Goal: Task Accomplishment & Management: Complete application form

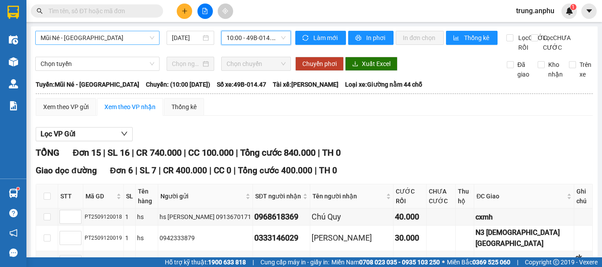
click at [110, 35] on span "Mũi Né - [GEOGRAPHIC_DATA]" at bounding box center [98, 37] width 114 height 13
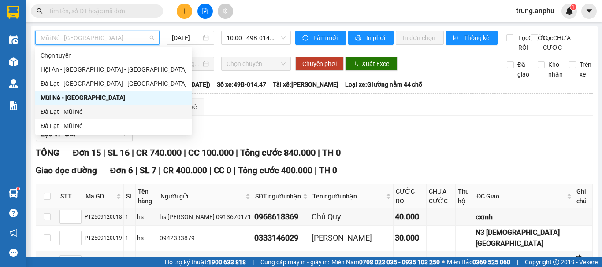
click at [65, 111] on div "Đà Lạt - Mũi Né" at bounding box center [114, 112] width 146 height 10
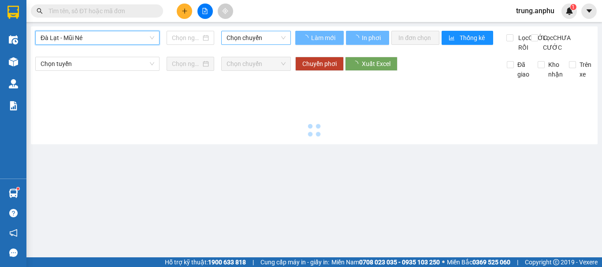
type input "[DATE]"
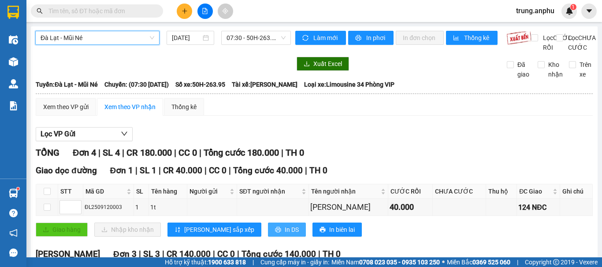
scroll to position [132, 0]
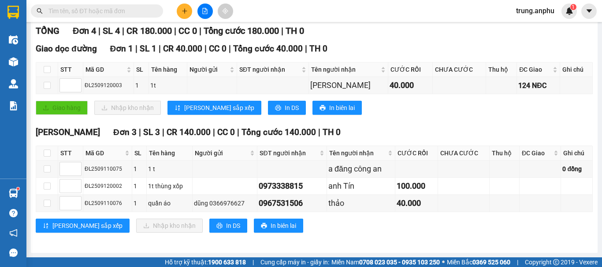
click at [86, 11] on input "text" at bounding box center [100, 11] width 104 height 10
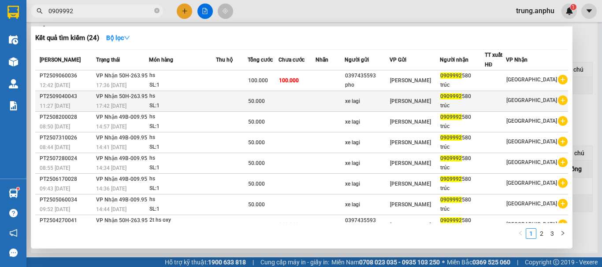
type input "0909992"
click at [558, 101] on icon "plus-circle" at bounding box center [563, 101] width 10 height 10
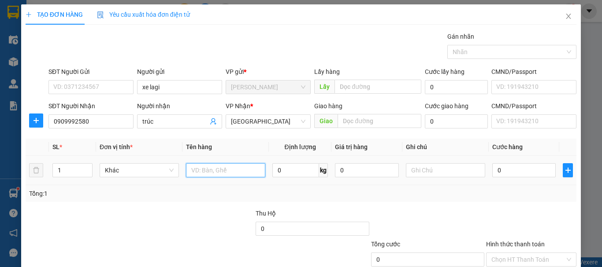
click at [208, 171] on input "text" at bounding box center [225, 170] width 79 height 14
type input "hs"
click at [499, 175] on input "0" at bounding box center [523, 170] width 63 height 14
type input "5"
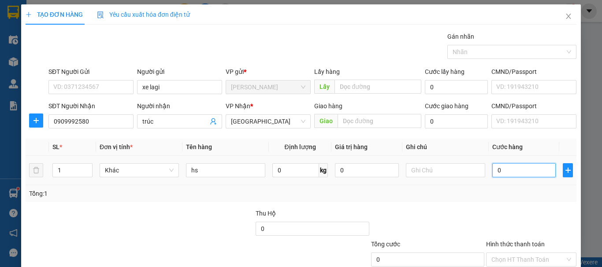
type input "5"
type input "50"
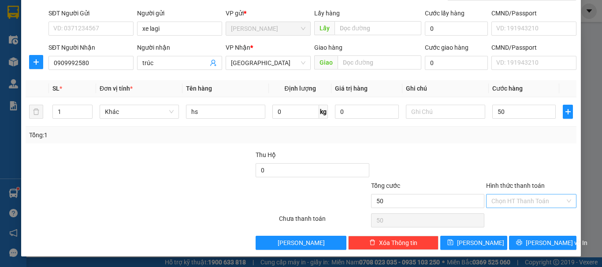
click at [526, 202] on input "Hình thức thanh toán" at bounding box center [528, 201] width 74 height 13
type input "50.000"
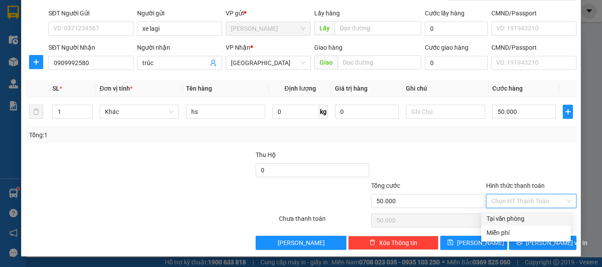
click at [517, 221] on div "Tại văn phòng" at bounding box center [525, 219] width 79 height 10
type input "0"
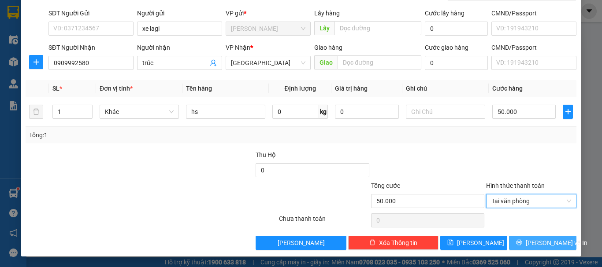
click at [529, 242] on span "[PERSON_NAME] và In" at bounding box center [557, 243] width 62 height 10
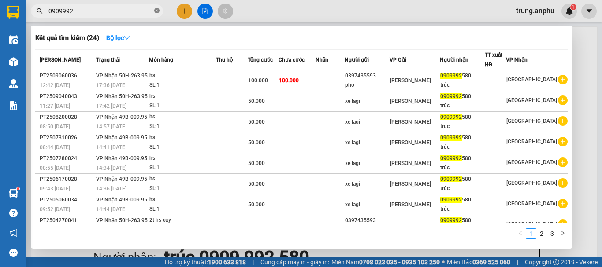
click at [156, 11] on icon "close-circle" at bounding box center [156, 10] width 5 height 5
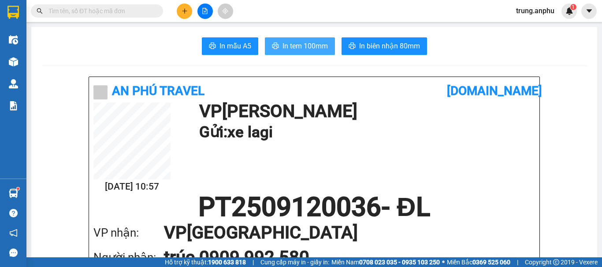
click at [300, 48] on span "In tem 100mm" at bounding box center [304, 46] width 45 height 11
click at [311, 42] on span "In tem 100mm" at bounding box center [304, 46] width 45 height 11
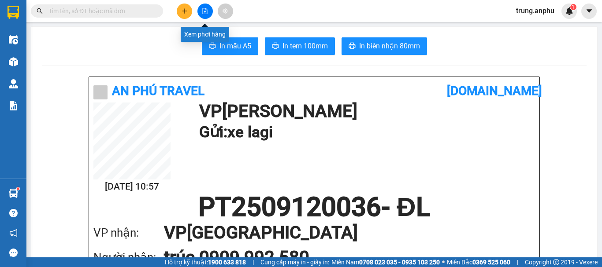
click at [204, 7] on button at bounding box center [204, 11] width 15 height 15
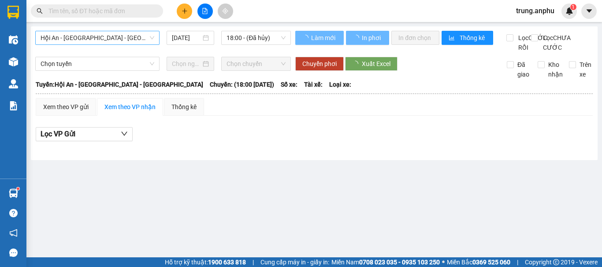
click at [150, 36] on span "Hội An - [GEOGRAPHIC_DATA] - [GEOGRAPHIC_DATA]" at bounding box center [98, 37] width 114 height 13
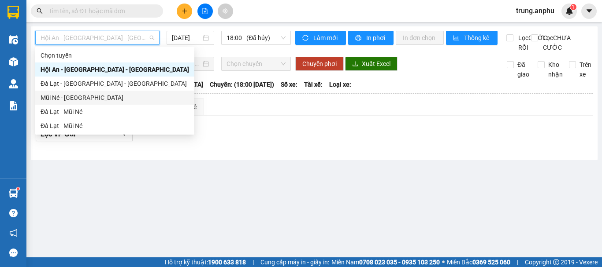
drag, startPoint x: 67, startPoint y: 100, endPoint x: 171, endPoint y: 81, distance: 105.3
click at [67, 100] on div "Mũi Né - [GEOGRAPHIC_DATA]" at bounding box center [115, 98] width 148 height 10
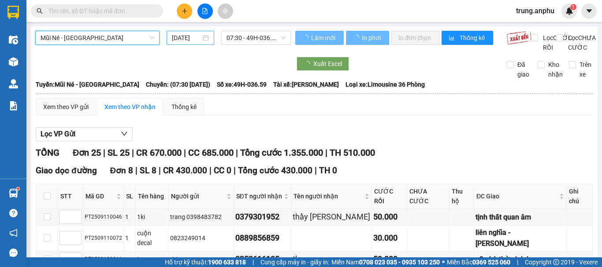
click at [196, 40] on input "[DATE]" at bounding box center [186, 38] width 29 height 10
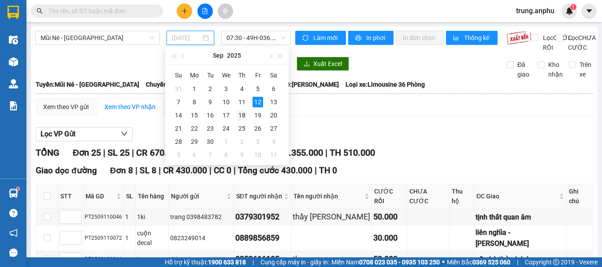
click at [239, 104] on div "11" at bounding box center [242, 102] width 11 height 11
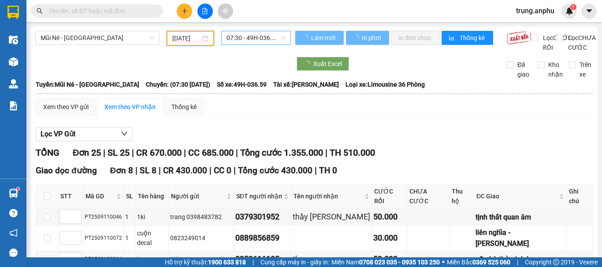
type input "[DATE]"
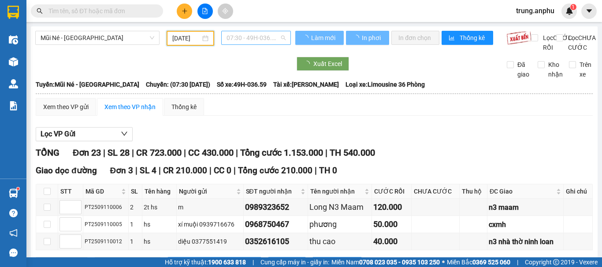
click at [245, 33] on span "07:30 - 49H-036.59" at bounding box center [255, 37] width 59 height 13
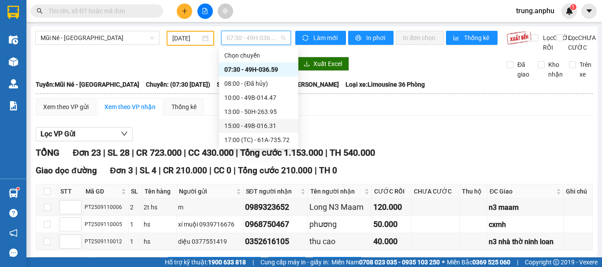
click at [251, 123] on div "15:00 - 49B-016.31" at bounding box center [258, 126] width 69 height 10
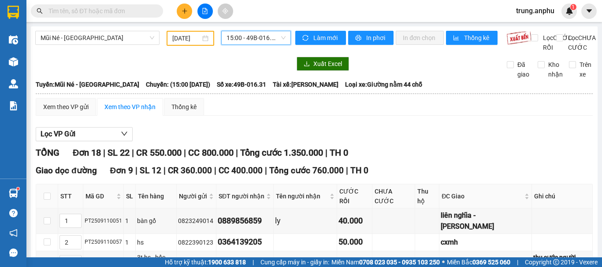
click at [111, 11] on input "text" at bounding box center [100, 11] width 104 height 10
click at [183, 5] on button at bounding box center [184, 11] width 15 height 15
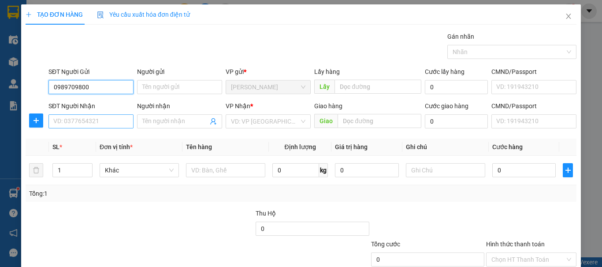
type input "0989709800"
click at [56, 120] on input "SĐT Người Nhận" at bounding box center [90, 122] width 85 height 14
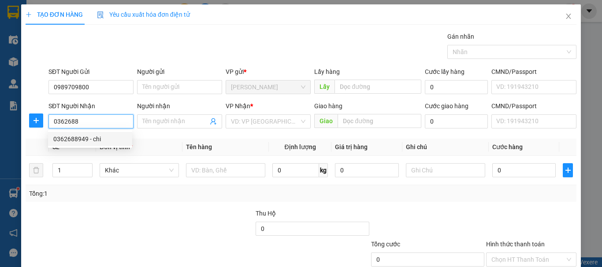
click at [96, 138] on div "0362688949 - chi" at bounding box center [90, 139] width 74 height 10
type input "0362688949"
type input "chi"
type input "590.000"
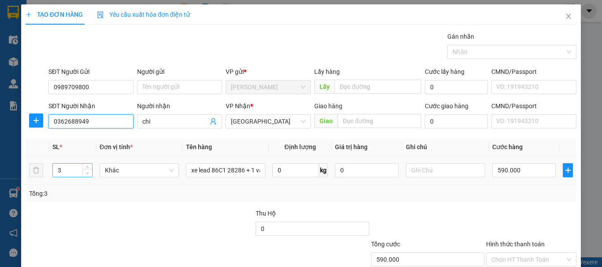
type input "0362688949"
click at [88, 175] on span "down" at bounding box center [87, 173] width 5 height 5
type input "1"
click at [88, 175] on span "down" at bounding box center [87, 173] width 5 height 5
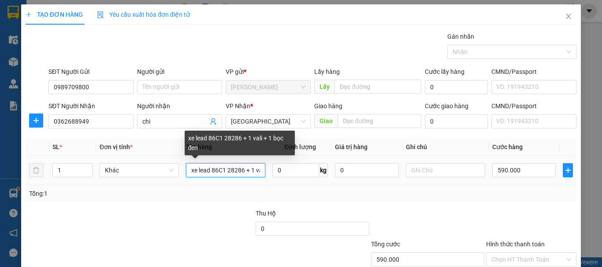
scroll to position [0, 43]
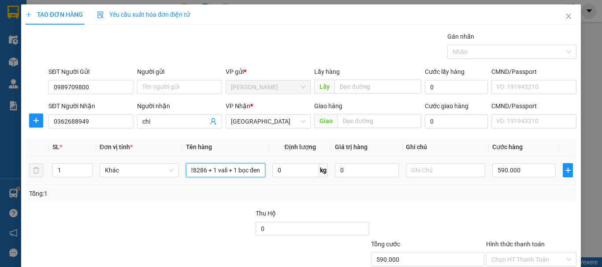
drag, startPoint x: 188, startPoint y: 172, endPoint x: 265, endPoint y: 173, distance: 76.7
click at [265, 173] on td "xe lead 86C1 28286 + 1 vali + 1 bọc đen" at bounding box center [225, 171] width 86 height 30
type input "hs"
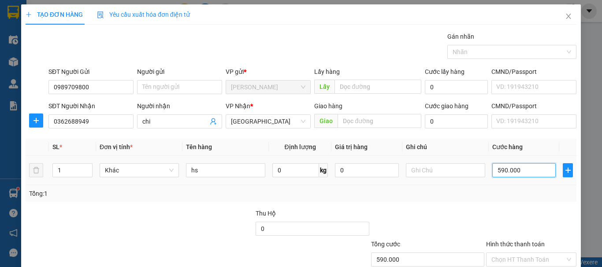
click at [516, 170] on input "590.000" at bounding box center [523, 170] width 63 height 14
type input "4"
type input "40"
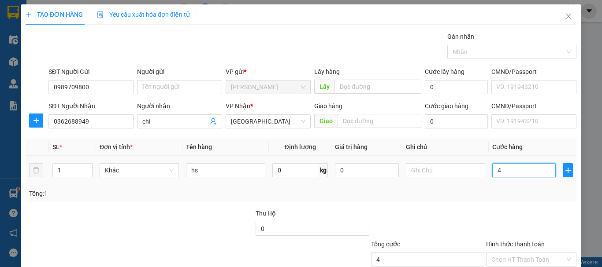
type input "40"
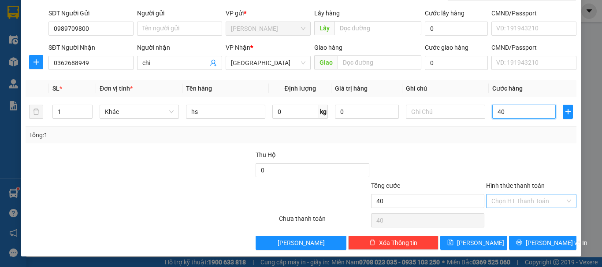
type input "40"
type input "40.000"
click at [511, 199] on input "Hình thức thanh toán" at bounding box center [528, 201] width 74 height 13
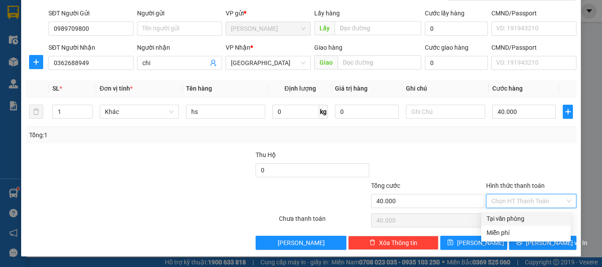
click at [517, 220] on div "Tại văn phòng" at bounding box center [525, 219] width 79 height 10
type input "0"
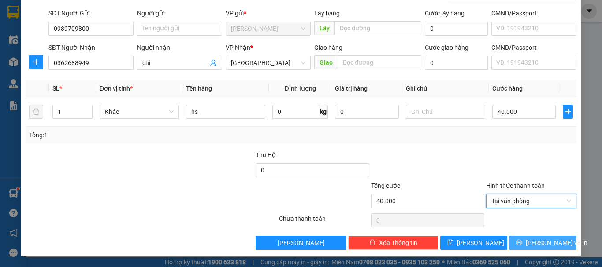
click at [533, 245] on span "[PERSON_NAME] và In" at bounding box center [557, 243] width 62 height 10
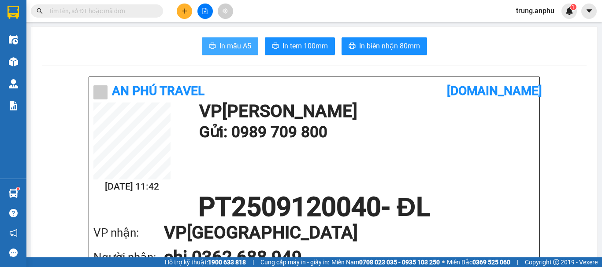
click at [243, 47] on span "In mẫu A5" at bounding box center [235, 46] width 32 height 11
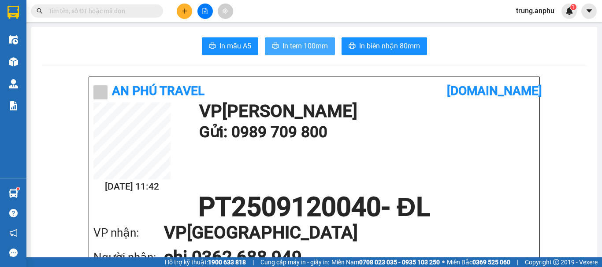
click at [295, 49] on span "In tem 100mm" at bounding box center [304, 46] width 45 height 11
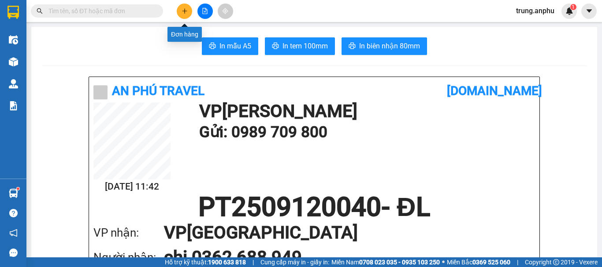
click at [181, 9] on button at bounding box center [184, 11] width 15 height 15
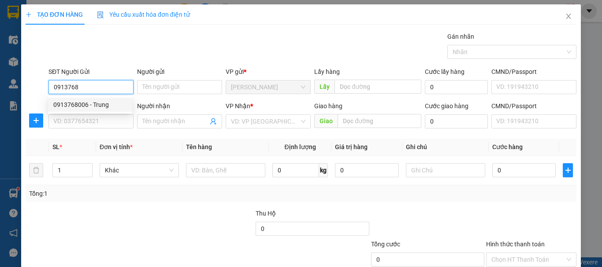
click at [95, 102] on div "0913768006 - Trung" at bounding box center [90, 105] width 74 height 10
type input "0913768006"
type input "Trung"
type input "0944115721"
type input "[PERSON_NAME]"
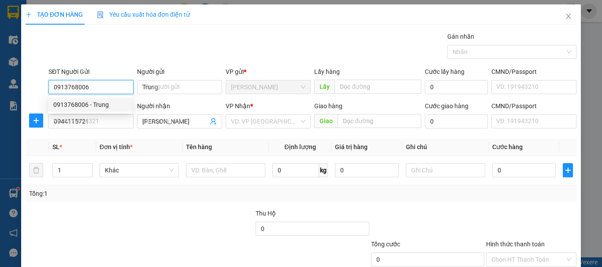
type input "50.000"
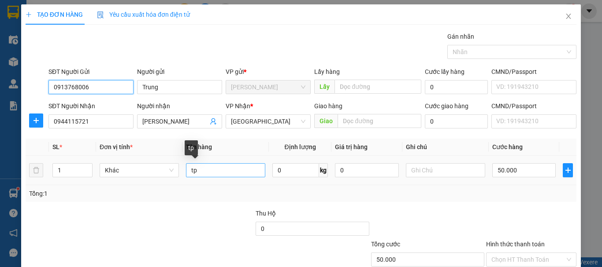
type input "0913768006"
drag, startPoint x: 205, startPoint y: 174, endPoint x: 160, endPoint y: 168, distance: 45.4
click at [160, 168] on tr "1 Khác tp 0 kg 0 50.000" at bounding box center [301, 171] width 551 height 30
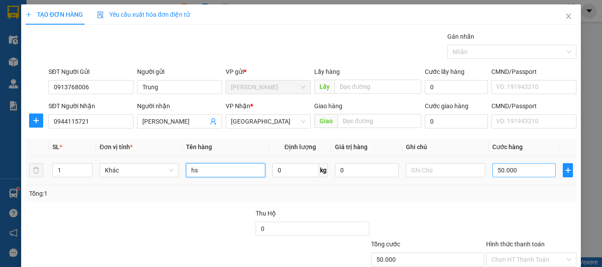
type input "hs"
click at [525, 172] on input "50.000" at bounding box center [523, 170] width 63 height 14
type input "3"
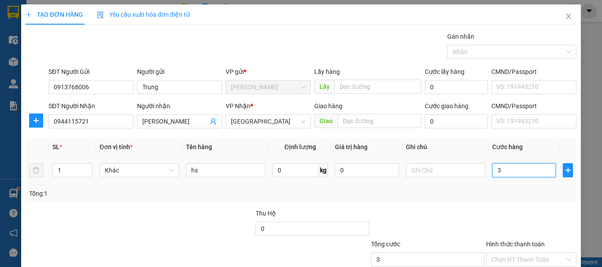
type input "30"
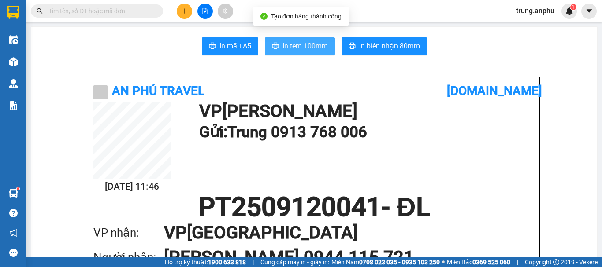
click at [304, 45] on span "In tem 100mm" at bounding box center [304, 46] width 45 height 11
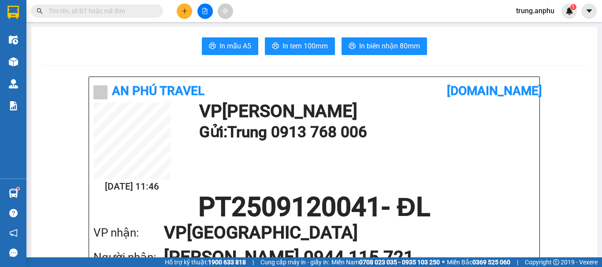
click at [474, 54] on div "In mẫu A5 In tem 100mm In biên nhận 80mm" at bounding box center [314, 46] width 545 height 18
click at [119, 13] on input "text" at bounding box center [100, 11] width 104 height 10
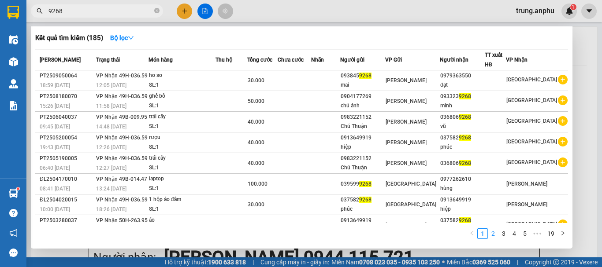
type input "9268"
click at [491, 237] on link "2" at bounding box center [493, 234] width 10 height 10
click at [507, 235] on link "3" at bounding box center [504, 234] width 10 height 10
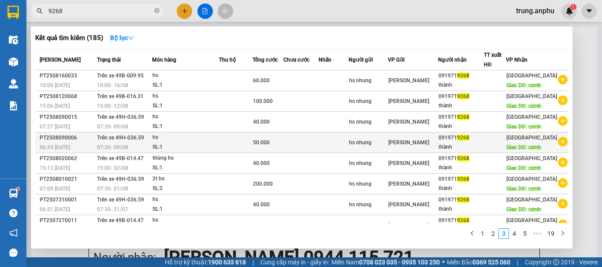
click at [558, 137] on icon "plus-circle" at bounding box center [563, 142] width 10 height 10
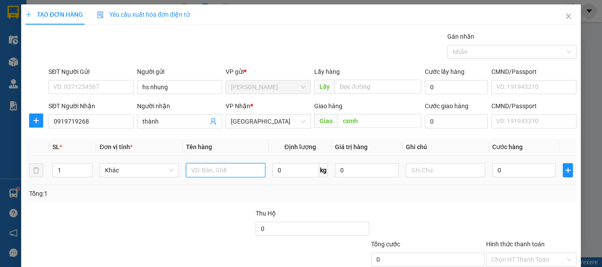
click at [210, 168] on input "text" at bounding box center [225, 170] width 79 height 14
type input "hs"
click at [492, 174] on input "0" at bounding box center [523, 170] width 63 height 14
click at [504, 253] on input "Hình thức thanh toán" at bounding box center [528, 259] width 74 height 13
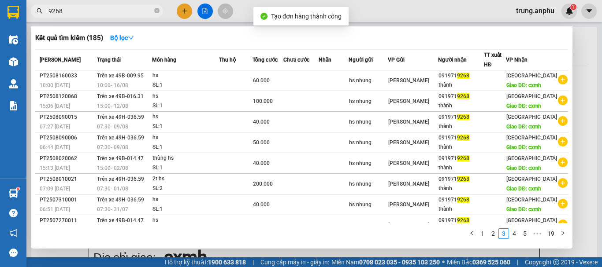
click at [206, 12] on div at bounding box center [301, 133] width 602 height 267
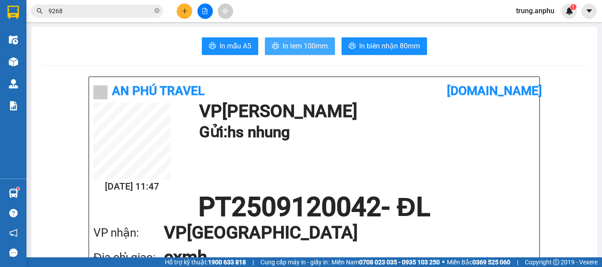
click at [285, 46] on span "In tem 100mm" at bounding box center [304, 46] width 45 height 11
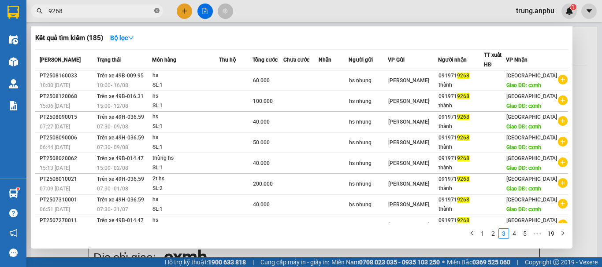
click at [156, 10] on icon "close-circle" at bounding box center [156, 10] width 5 height 5
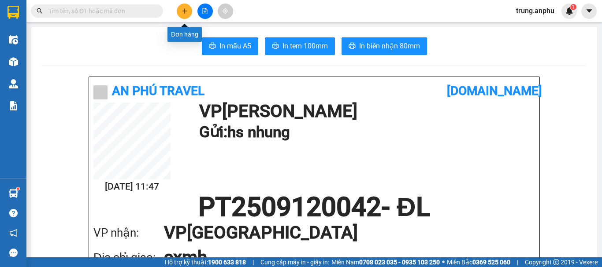
click at [184, 8] on icon "plus" at bounding box center [185, 11] width 6 height 6
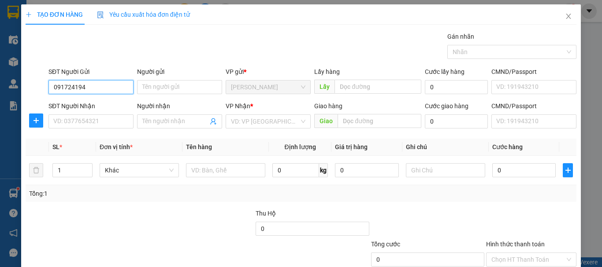
type input "0917241941"
click at [58, 105] on div "0917241941" at bounding box center [90, 105] width 74 height 10
type input "0933944666"
type input "gần sân golf k long"
type input "40.000"
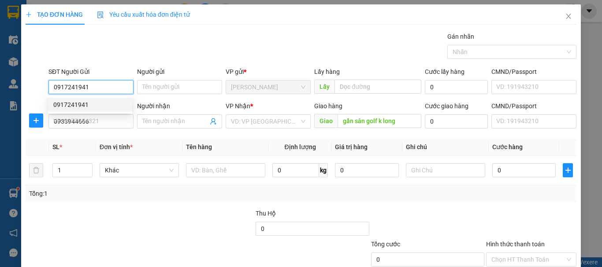
type input "40.000"
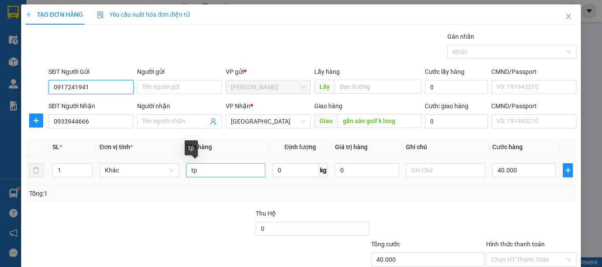
type input "0917241941"
drag, startPoint x: 207, startPoint y: 169, endPoint x: 182, endPoint y: 173, distance: 24.5
click at [182, 173] on td "tp" at bounding box center [225, 171] width 86 height 30
type input "h"
type input "hs"
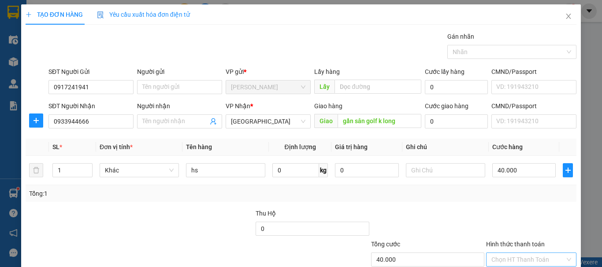
click at [514, 253] on input "Hình thức thanh toán" at bounding box center [528, 259] width 74 height 13
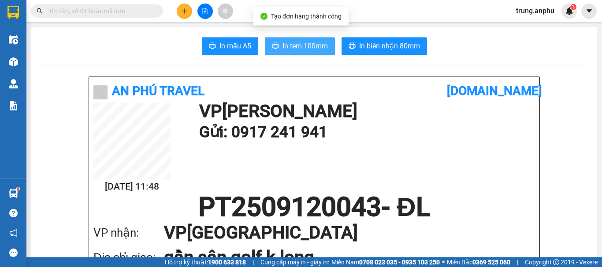
click at [288, 48] on span "In tem 100mm" at bounding box center [304, 46] width 45 height 11
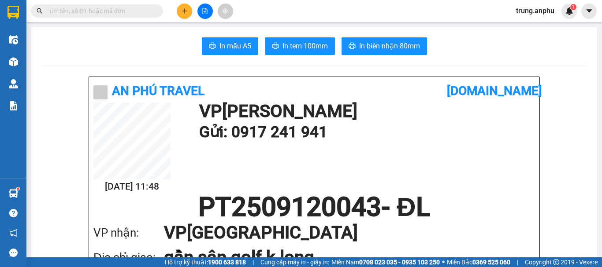
click at [62, 10] on input "text" at bounding box center [100, 11] width 104 height 10
type input "d"
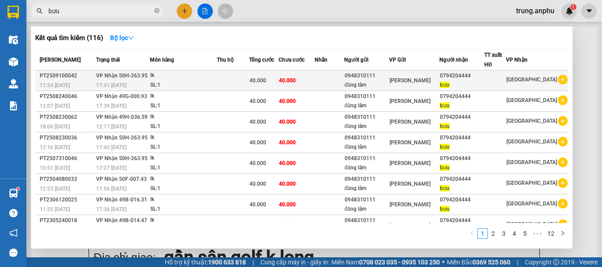
type input "bưu"
click at [560, 78] on icon "plus-circle" at bounding box center [563, 80] width 10 height 10
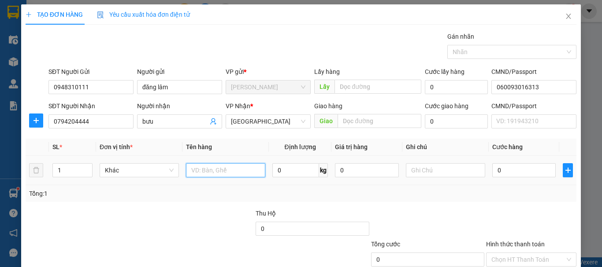
click at [222, 166] on input "text" at bounding box center [225, 170] width 79 height 14
type input "lk"
click at [506, 173] on input "0" at bounding box center [523, 170] width 63 height 14
type input "4"
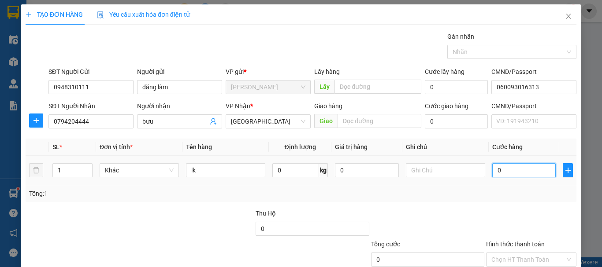
type input "4"
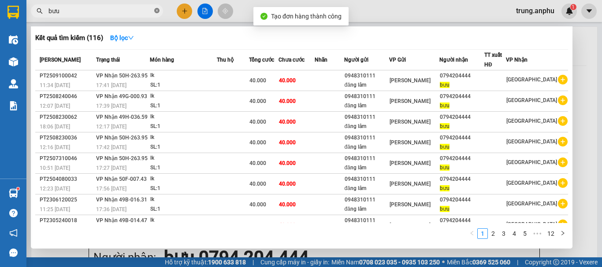
click at [158, 10] on icon "close-circle" at bounding box center [156, 10] width 5 height 5
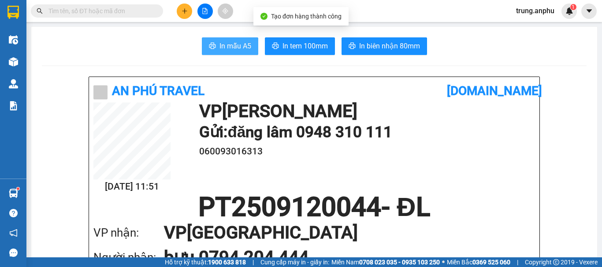
click at [238, 46] on span "In mẫu A5" at bounding box center [235, 46] width 32 height 11
click at [150, 13] on input "text" at bounding box center [100, 11] width 104 height 10
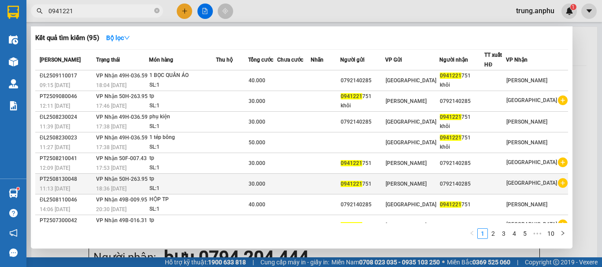
type input "0941221"
click at [558, 181] on icon "plus-circle" at bounding box center [563, 183] width 10 height 10
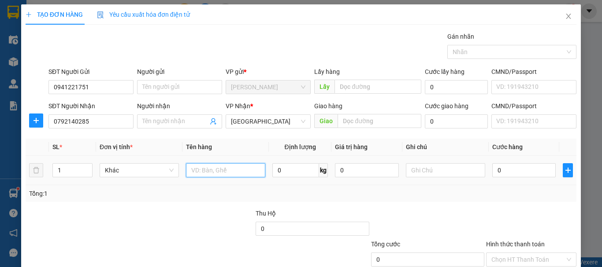
click at [234, 169] on input "text" at bounding box center [225, 170] width 79 height 14
type input "tp"
click at [519, 169] on input "0" at bounding box center [523, 170] width 63 height 14
type input "3"
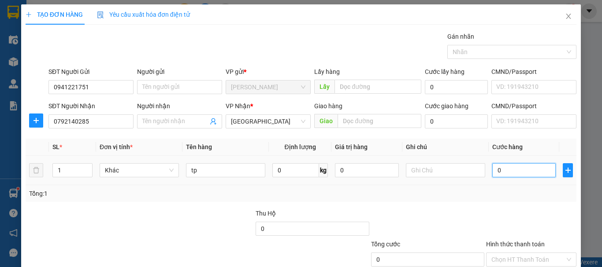
type input "3"
type input "30"
click at [519, 253] on input "Hình thức thanh toán" at bounding box center [528, 259] width 74 height 13
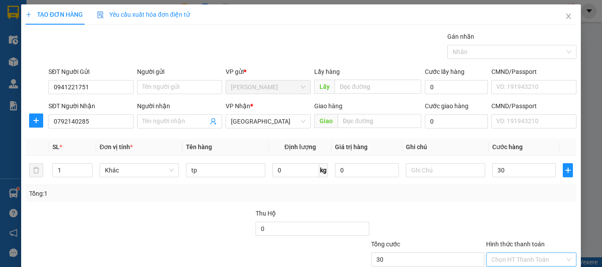
type input "30.000"
type input "0"
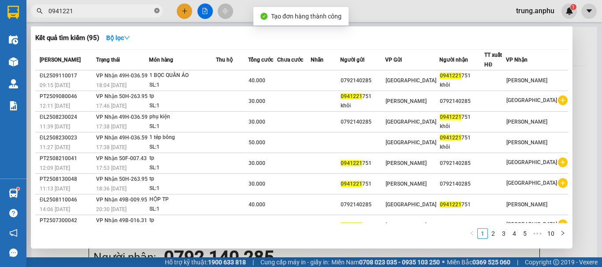
click at [158, 11] on icon "close-circle" at bounding box center [156, 10] width 5 height 5
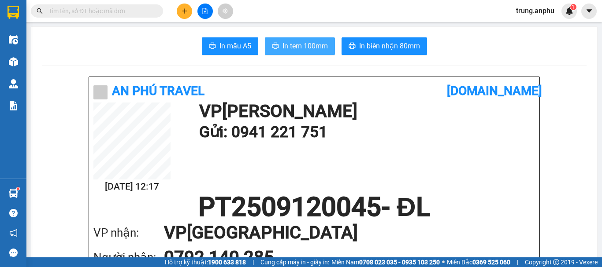
click at [282, 44] on span "In tem 100mm" at bounding box center [304, 46] width 45 height 11
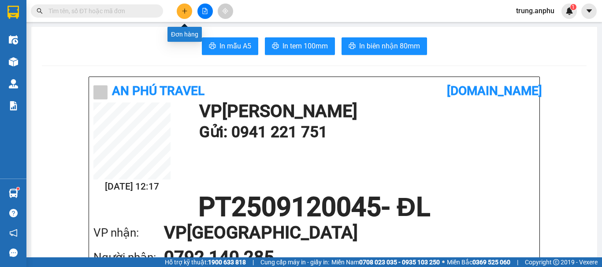
click at [184, 10] on icon "plus" at bounding box center [185, 11] width 6 height 6
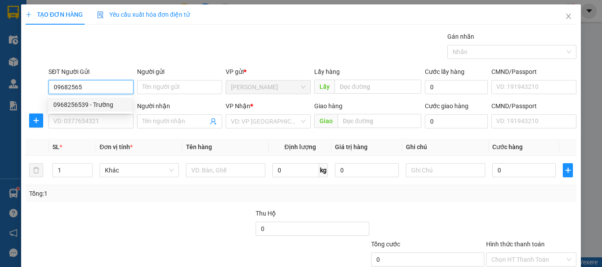
click at [96, 107] on div "0968256539 - Trường" at bounding box center [90, 105] width 74 height 10
type input "0968256539"
type input "Trường"
type input "0914505099"
type input "30.000"
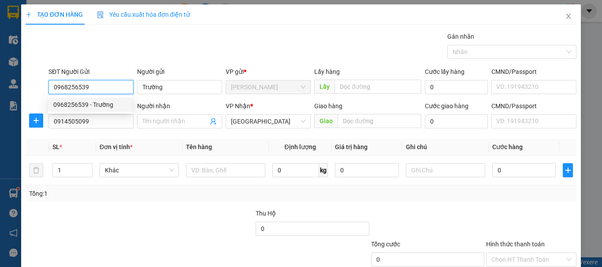
type input "30.000"
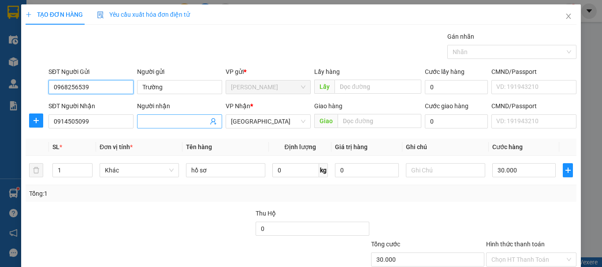
type input "0968256539"
click at [172, 121] on input "Người nhận" at bounding box center [175, 122] width 66 height 10
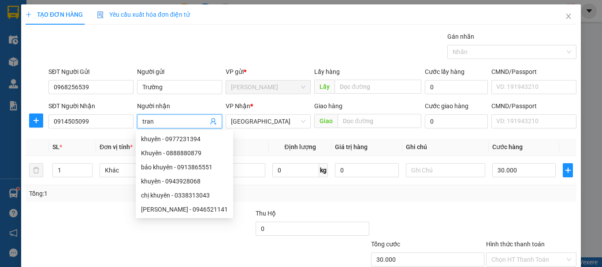
type input "trang"
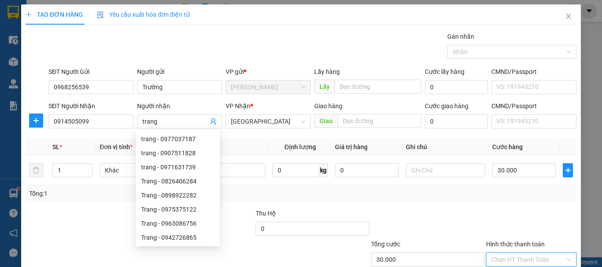
click at [504, 253] on input "Hình thức thanh toán" at bounding box center [528, 259] width 74 height 13
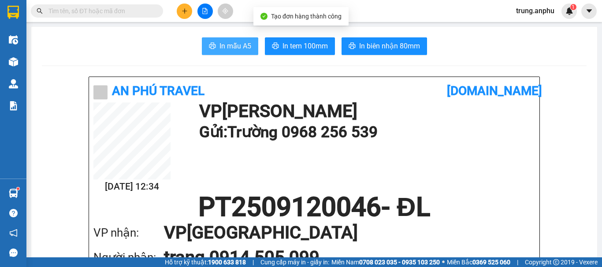
click at [228, 46] on span "In mẫu A5" at bounding box center [235, 46] width 32 height 11
click at [184, 11] on icon "plus" at bounding box center [185, 11] width 6 height 6
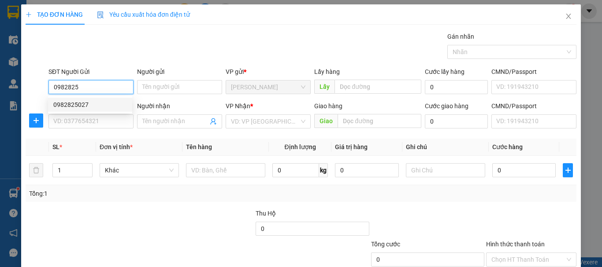
click at [80, 104] on div "0982825027" at bounding box center [90, 105] width 74 height 10
type input "0982825027"
type input "0383383855"
type input "duc"
type input "cx mai hoa"
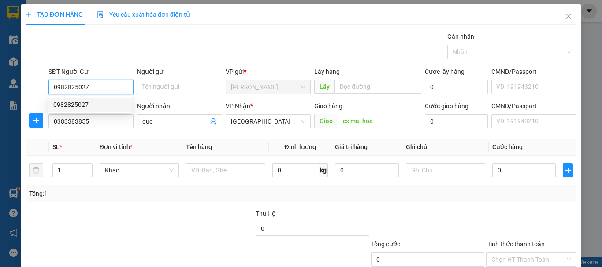
type input "50.000"
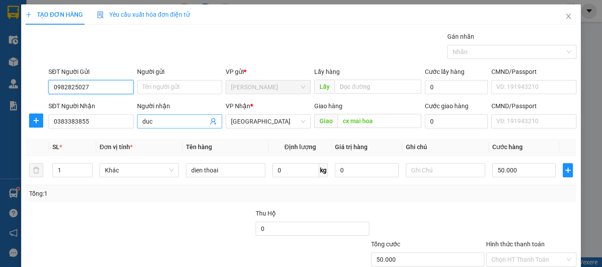
type input "0982825027"
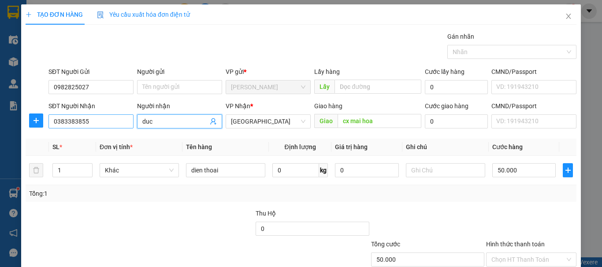
drag, startPoint x: 160, startPoint y: 124, endPoint x: 122, endPoint y: 124, distance: 38.3
click at [122, 124] on div "SĐT Người Nhận 0383383855 Người nhận duc duc VP Nhận * Đà Lạt Giao hàng Giao cx…" at bounding box center [312, 116] width 531 height 31
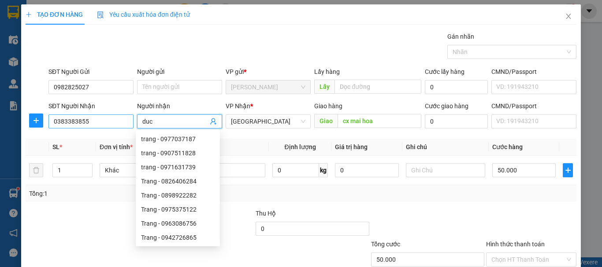
type input "d"
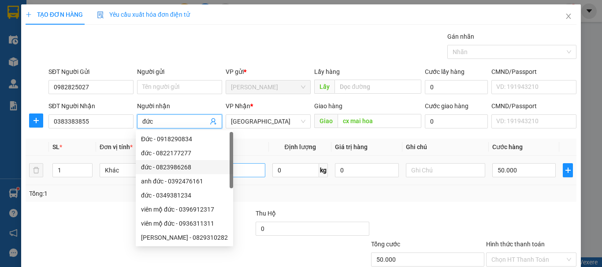
type input "đức"
click at [253, 175] on input "dien thoai" at bounding box center [225, 170] width 79 height 14
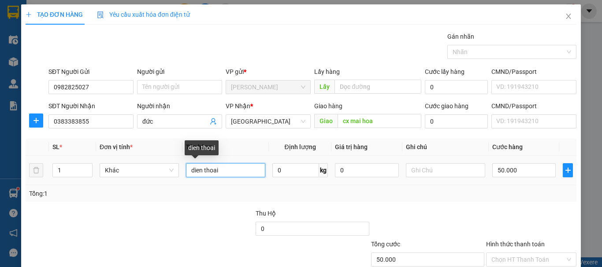
drag, startPoint x: 253, startPoint y: 174, endPoint x: 186, endPoint y: 173, distance: 66.5
click at [186, 173] on input "dien thoai" at bounding box center [225, 170] width 79 height 14
type input "dừa"
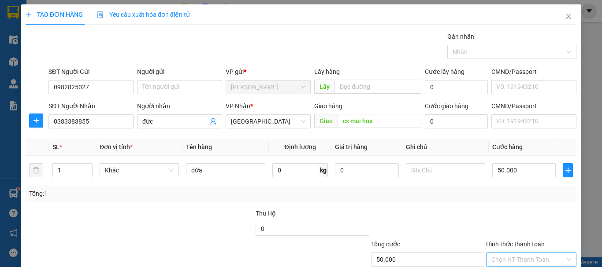
click at [525, 253] on input "Hình thức thanh toán" at bounding box center [528, 259] width 74 height 13
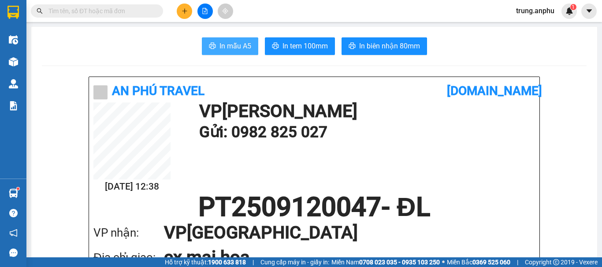
click at [219, 48] on span "In mẫu A5" at bounding box center [235, 46] width 32 height 11
click at [187, 9] on icon "plus" at bounding box center [185, 11] width 6 height 6
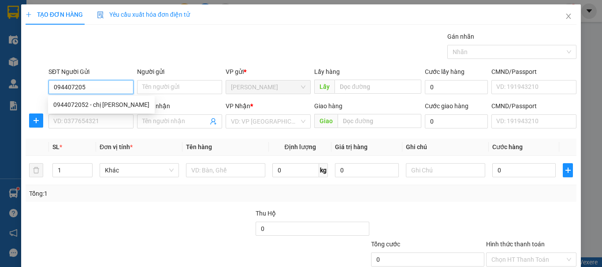
type input "0944072052"
click at [111, 102] on div "0944072052 - chị [PERSON_NAME]" at bounding box center [101, 105] width 96 height 10
type input "chị [PERSON_NAME]"
type input "0941418183"
type input "sơn"
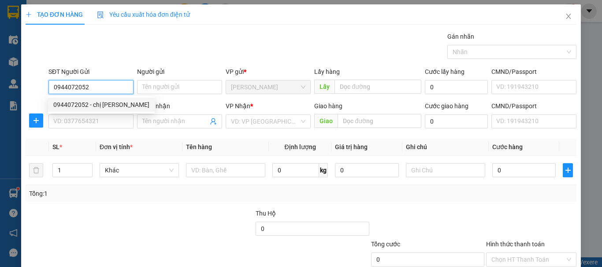
type input "N3 finom"
type input "50.000"
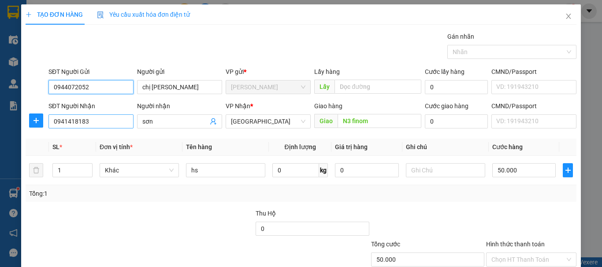
type input "0944072052"
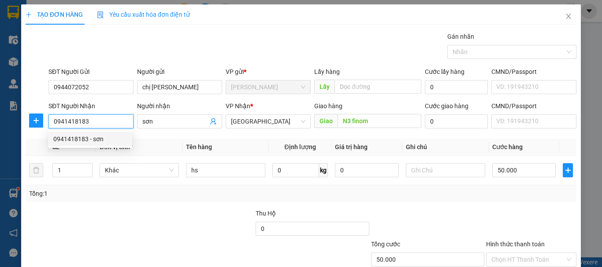
drag, startPoint x: 92, startPoint y: 118, endPoint x: 46, endPoint y: 127, distance: 46.2
click at [47, 127] on div "SĐT Người Nhận 0941418183" at bounding box center [91, 116] width 89 height 31
click at [93, 141] on div "0908564036" at bounding box center [90, 139] width 74 height 10
type input "0908564036"
type input "40.000"
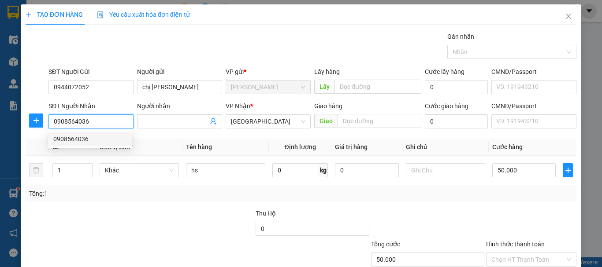
type input "40.000"
type input "0908564036"
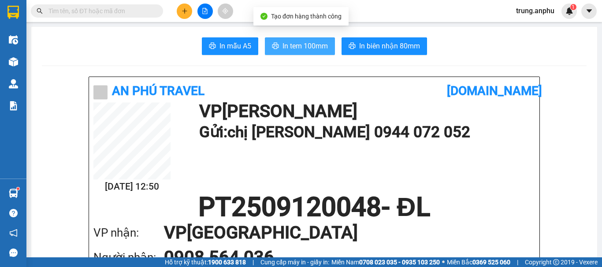
click at [297, 51] on span "In tem 100mm" at bounding box center [304, 46] width 45 height 11
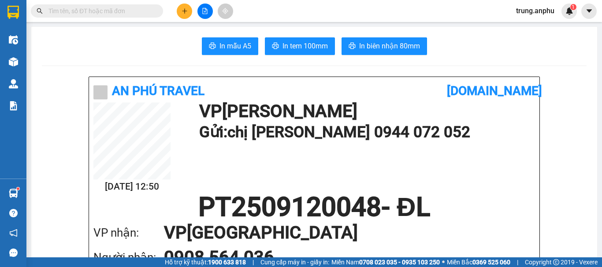
click at [181, 6] on button at bounding box center [184, 11] width 15 height 15
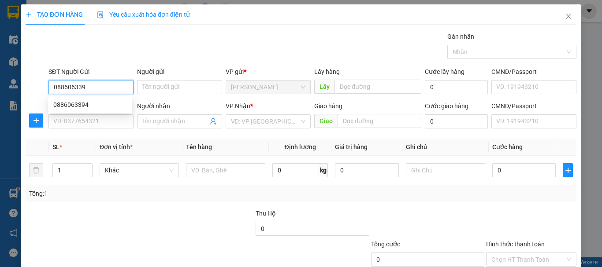
type input "0886063394"
click at [67, 106] on div "0886063394" at bounding box center [90, 105] width 74 height 10
type input "0943996728"
type input "đài trang"
type input "N3 nhà thờ ninh loan"
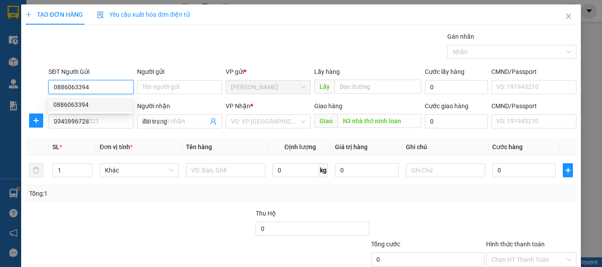
type input "40.000"
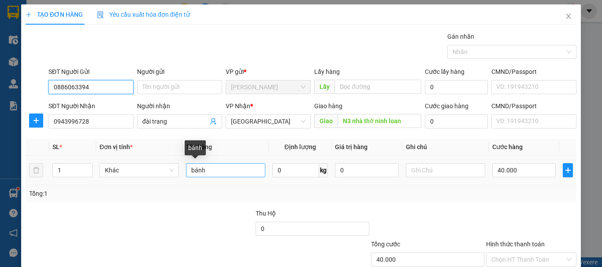
type input "0886063394"
drag, startPoint x: 216, startPoint y: 171, endPoint x: 189, endPoint y: 173, distance: 27.0
click at [189, 173] on input "bánh" at bounding box center [225, 170] width 79 height 14
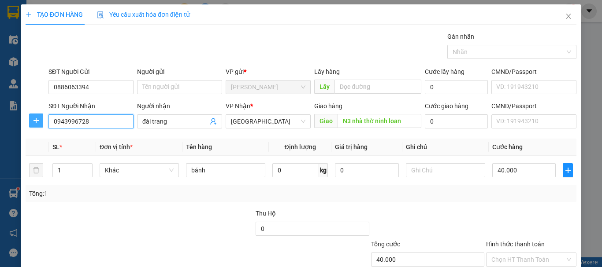
drag, startPoint x: 111, startPoint y: 123, endPoint x: 33, endPoint y: 127, distance: 78.1
click at [33, 127] on div "SĐT Người Nhận 0943996728 0943996728 Người nhận đài trang VP Nhận * [GEOGRAPHIC…" at bounding box center [301, 116] width 552 height 31
click at [70, 137] on div "0362688949 - chi" at bounding box center [90, 139] width 74 height 10
type input "0362688949"
type input "chi"
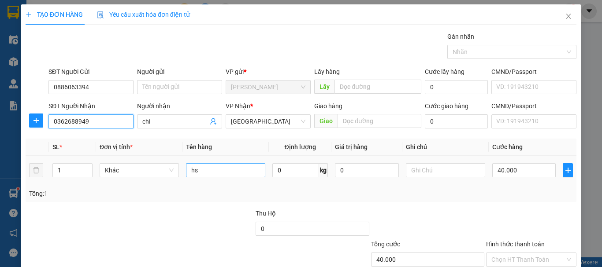
type input "0362688949"
drag, startPoint x: 209, startPoint y: 173, endPoint x: 184, endPoint y: 172, distance: 24.7
click at [186, 172] on input "hs" at bounding box center [225, 170] width 79 height 14
type input "kẹo"
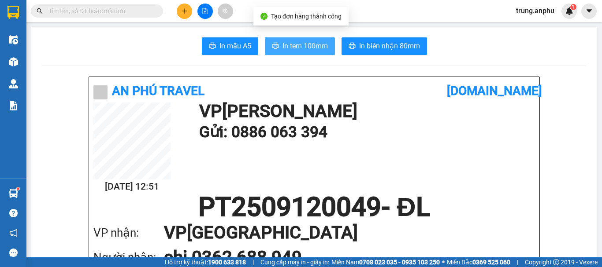
click at [292, 45] on span "In tem 100mm" at bounding box center [304, 46] width 45 height 11
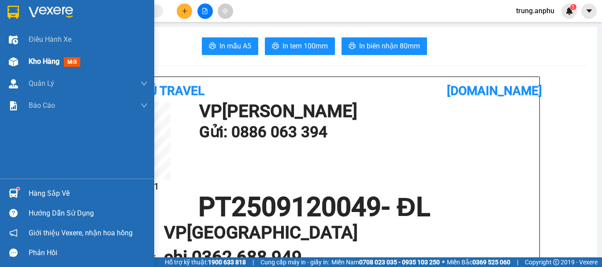
click at [44, 62] on span "Kho hàng" at bounding box center [44, 61] width 31 height 8
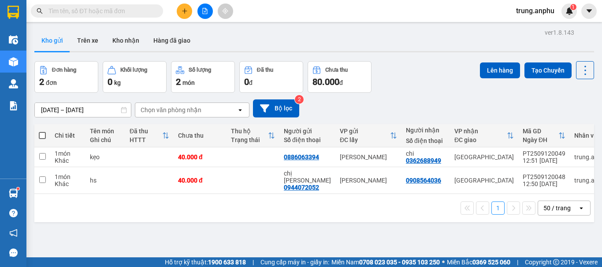
click at [42, 134] on span at bounding box center [42, 135] width 7 height 7
click at [42, 131] on input "checkbox" at bounding box center [42, 131] width 0 height 0
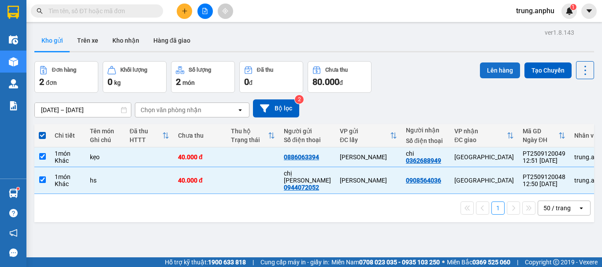
click at [502, 63] on button "Lên hàng" at bounding box center [500, 71] width 40 height 16
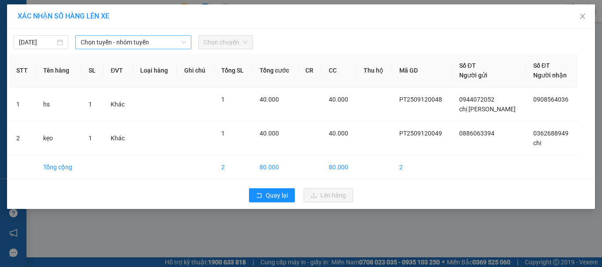
click at [111, 42] on span "Chọn tuyến - nhóm tuyến" at bounding box center [133, 42] width 105 height 13
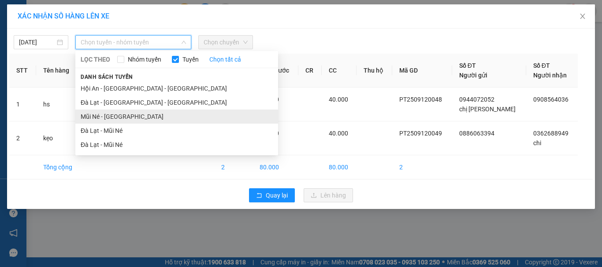
click at [94, 116] on li "Mũi Né - [GEOGRAPHIC_DATA]" at bounding box center [176, 117] width 203 height 14
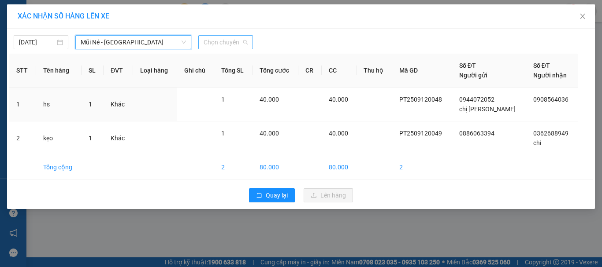
click at [238, 46] on span "Chọn chuyến" at bounding box center [226, 42] width 44 height 13
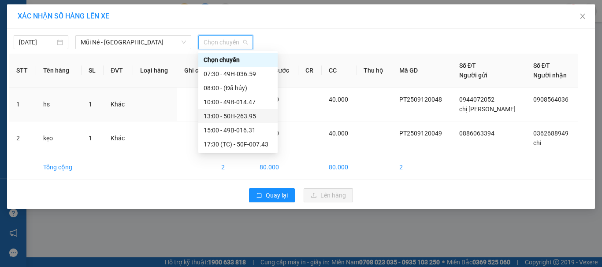
click at [239, 118] on div "13:00 - 50H-263.95" at bounding box center [238, 116] width 69 height 10
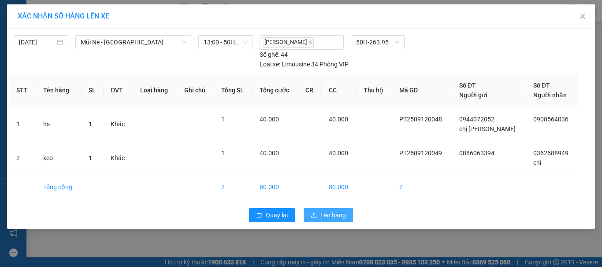
click at [346, 214] on button "Lên hàng" at bounding box center [328, 215] width 49 height 14
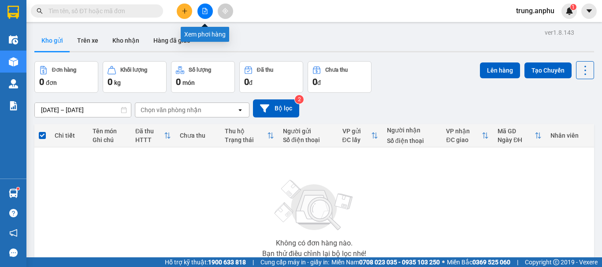
click at [208, 9] on icon "file-add" at bounding box center [205, 11] width 6 height 6
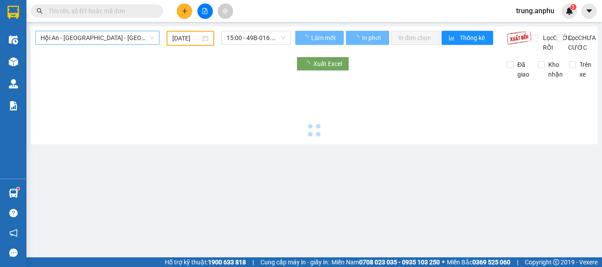
type input "[DATE]"
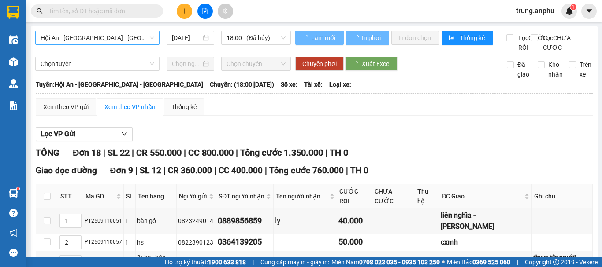
click at [151, 37] on span "Hội An - [GEOGRAPHIC_DATA] - [GEOGRAPHIC_DATA]" at bounding box center [98, 37] width 114 height 13
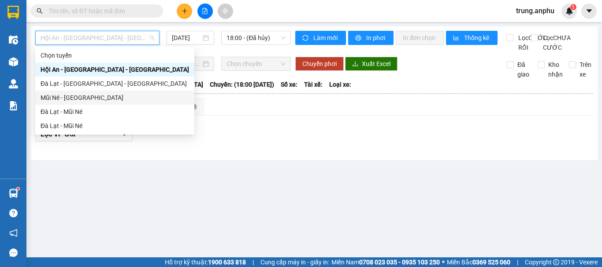
click at [80, 100] on div "Mũi Né - [GEOGRAPHIC_DATA]" at bounding box center [115, 98] width 148 height 10
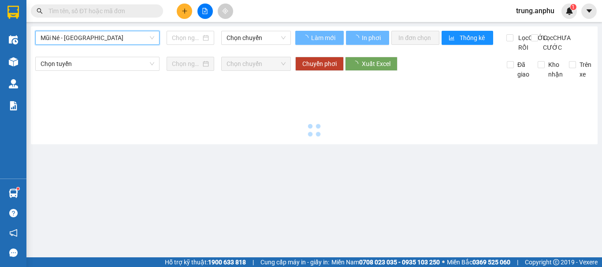
type input "[DATE]"
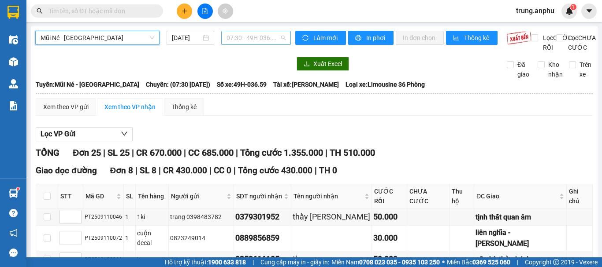
click at [240, 39] on span "07:30 - 49H-036.59" at bounding box center [255, 37] width 59 height 13
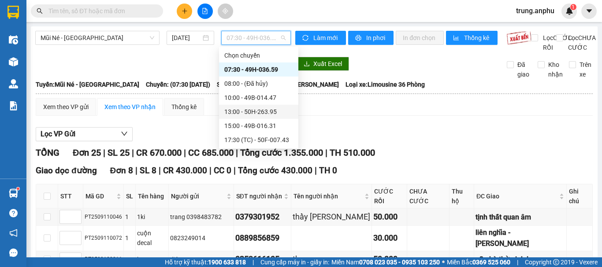
click at [255, 111] on div "13:00 - 50H-263.95" at bounding box center [258, 112] width 69 height 10
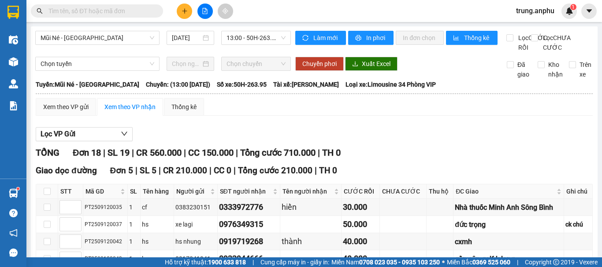
drag, startPoint x: 120, startPoint y: 224, endPoint x: 85, endPoint y: 226, distance: 35.3
click at [83, 6] on input "text" at bounding box center [100, 11] width 104 height 10
paste input "PT2509120048"
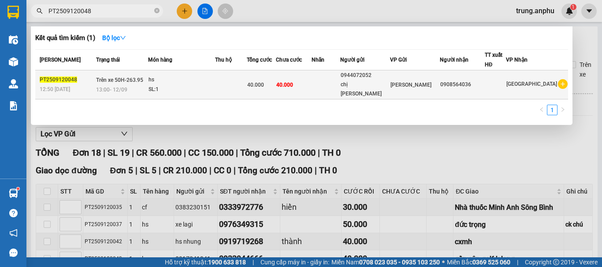
type input "PT2509120048"
click at [311, 80] on td "40.000" at bounding box center [294, 84] width 36 height 29
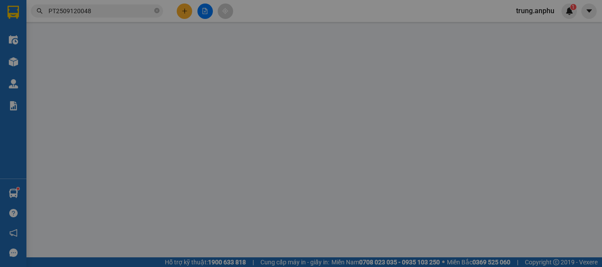
type input "0944072052"
type input "chị [PERSON_NAME]"
type input "0908564036"
type input "40.000"
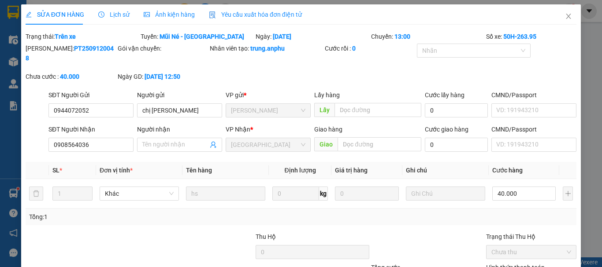
click at [586, 26] on div "SỬA ĐƠN HÀNG Lịch sử Ảnh kiện hàng Yêu cầu xuất hóa đơn điện tử Total Paid Fee …" at bounding box center [301, 133] width 602 height 267
click at [565, 19] on icon "close" at bounding box center [568, 16] width 7 height 7
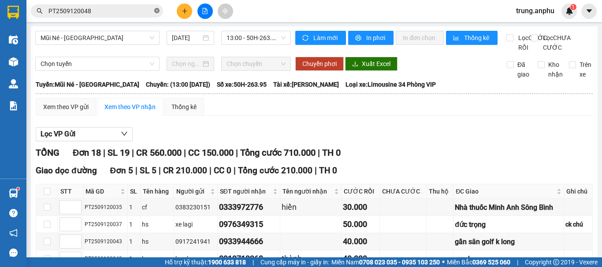
click at [159, 11] on icon "close-circle" at bounding box center [156, 10] width 5 height 5
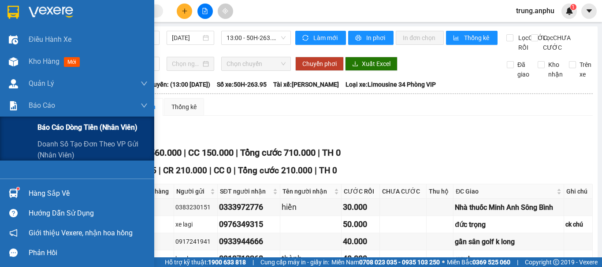
click at [57, 131] on span "Báo cáo dòng tiền (nhân viên)" at bounding box center [87, 127] width 100 height 11
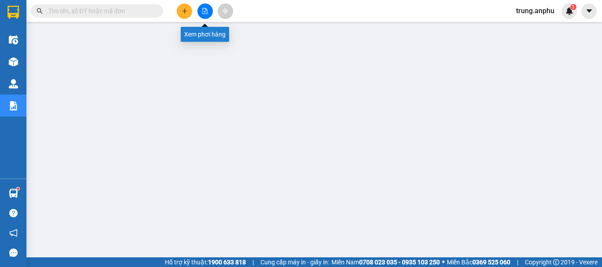
click at [204, 14] on icon "file-add" at bounding box center [205, 11] width 5 height 6
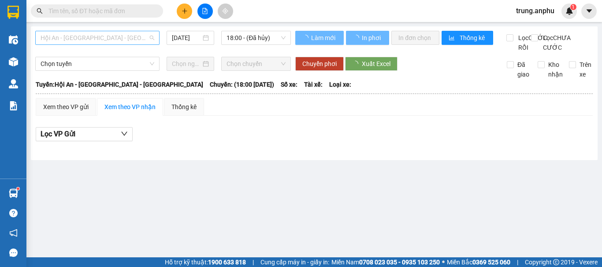
click at [120, 41] on span "Hội An - [GEOGRAPHIC_DATA] - [GEOGRAPHIC_DATA]" at bounding box center [98, 37] width 114 height 13
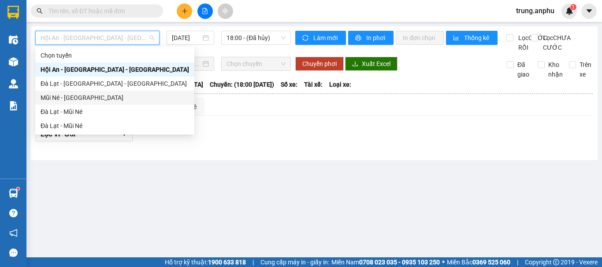
click at [60, 95] on div "Mũi Né - [GEOGRAPHIC_DATA]" at bounding box center [115, 98] width 148 height 10
type input "[DATE]"
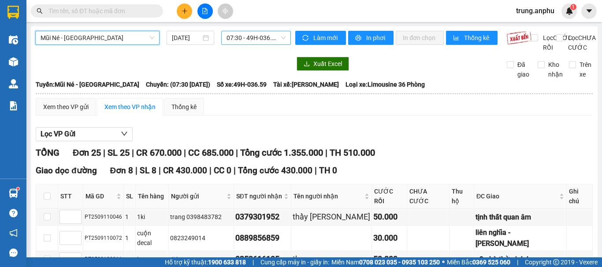
click at [249, 38] on span "07:30 - 49H-036.59" at bounding box center [255, 37] width 59 height 13
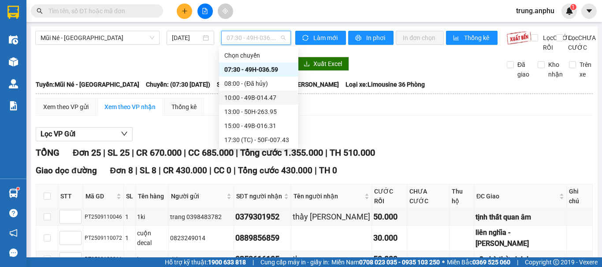
click at [237, 95] on div "10:00 - 49B-014.47" at bounding box center [258, 98] width 69 height 10
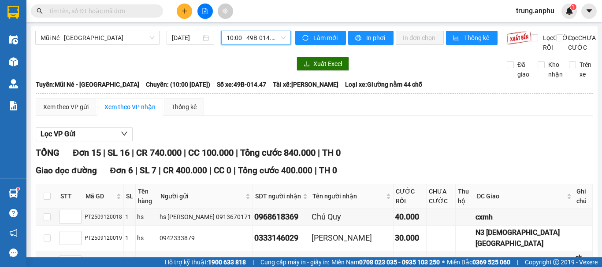
click at [242, 38] on span "10:00 - 49B-014.47" at bounding box center [255, 37] width 59 height 13
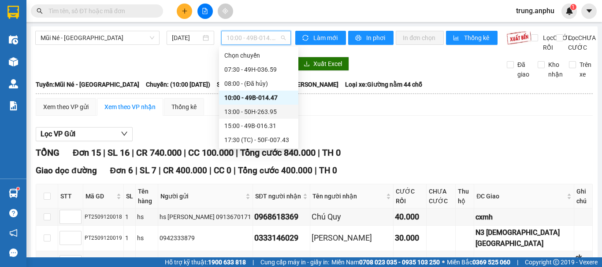
click at [245, 109] on div "13:00 - 50H-263.95" at bounding box center [258, 112] width 69 height 10
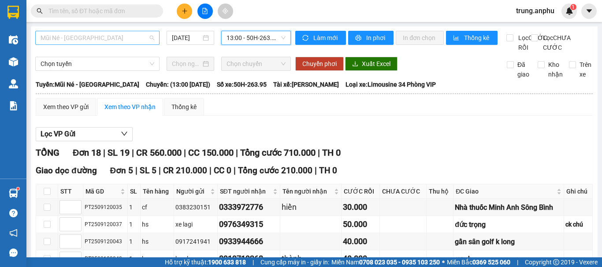
click at [133, 36] on span "Mũi Né - [GEOGRAPHIC_DATA]" at bounding box center [98, 37] width 114 height 13
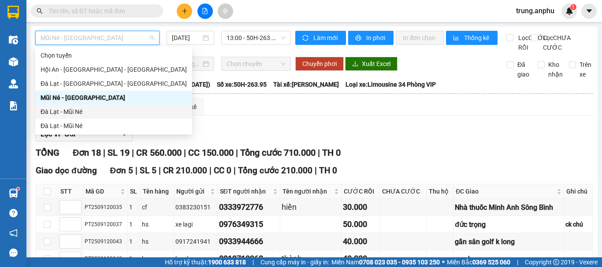
drag, startPoint x: 51, startPoint y: 110, endPoint x: 83, endPoint y: 76, distance: 47.1
click at [52, 110] on div "Đà Lạt - Mũi Né" at bounding box center [114, 112] width 146 height 10
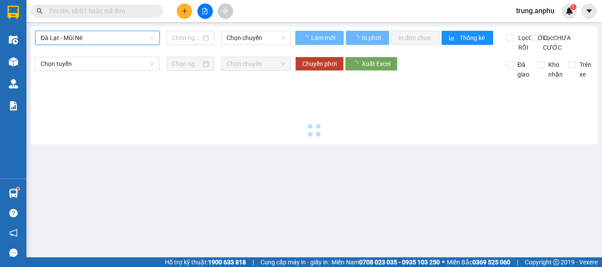
type input "[DATE]"
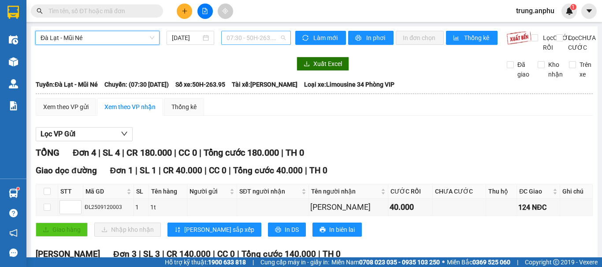
click at [254, 36] on span "07:30 - 50H-263.95" at bounding box center [255, 37] width 59 height 13
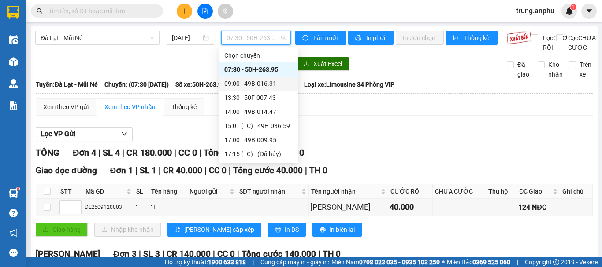
click at [245, 85] on div "09:00 - 49B-016.31" at bounding box center [258, 84] width 69 height 10
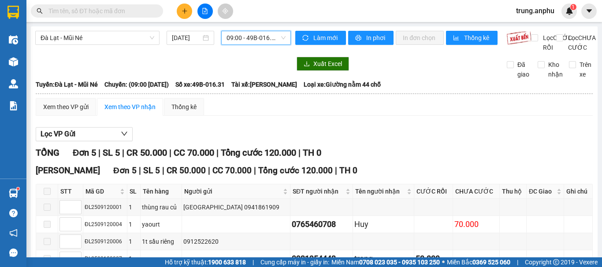
click at [49, 188] on span at bounding box center [47, 191] width 7 height 7
click at [186, 8] on icon "plus" at bounding box center [185, 11] width 6 height 6
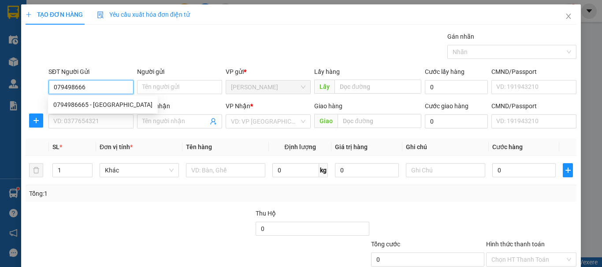
type input "0794986665"
click at [97, 104] on div "0794986665 - [GEOGRAPHIC_DATA]" at bounding box center [102, 105] width 99 height 10
type input "[PERSON_NAME]"
type input "0376899493"
type input "[PERSON_NAME]"
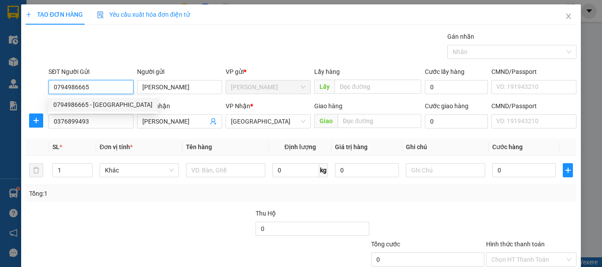
type input "30.000"
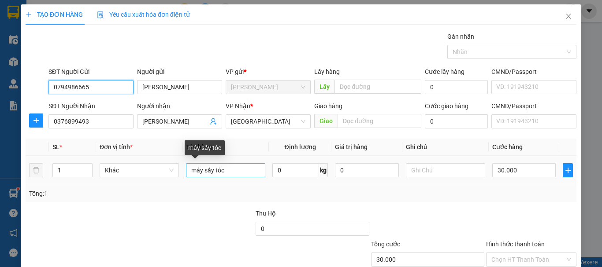
type input "0794986665"
drag, startPoint x: 226, startPoint y: 171, endPoint x: 185, endPoint y: 171, distance: 41.0
click at [186, 171] on input "máy sấy tóc" at bounding box center [225, 170] width 79 height 14
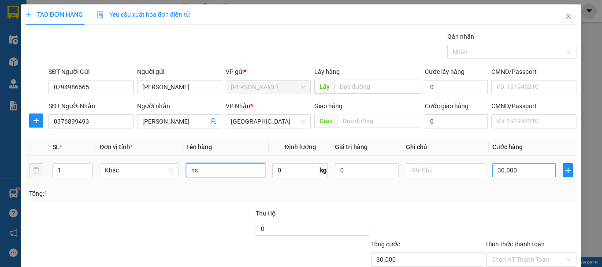
type input "hs"
click at [523, 172] on input "30.000" at bounding box center [523, 170] width 63 height 14
type input "8"
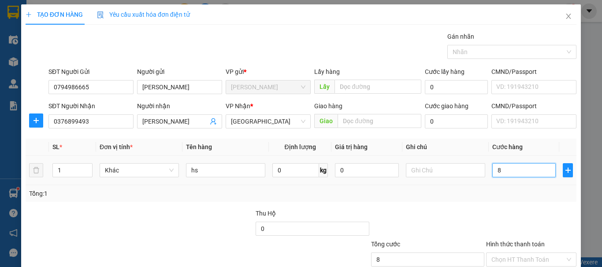
type input "80"
type input "80.000"
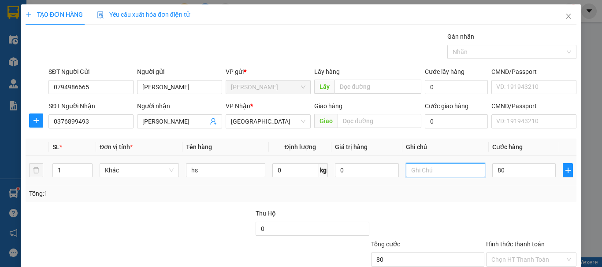
type input "80.000"
click at [423, 170] on input "text" at bounding box center [445, 170] width 79 height 14
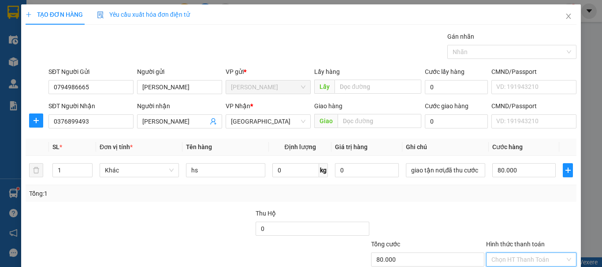
click at [512, 253] on input "Hình thức thanh toán" at bounding box center [528, 259] width 74 height 13
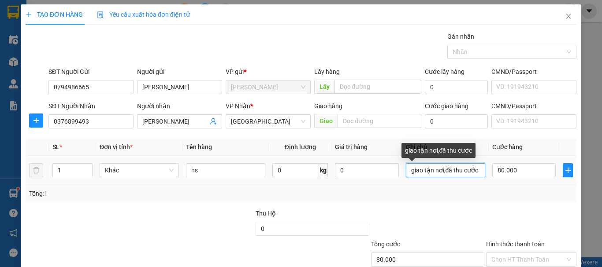
click at [474, 163] on input "giao tận nơi,đã thu cước" at bounding box center [445, 170] width 79 height 14
type input "giao tận nơi,đã thu cước,ck chú"
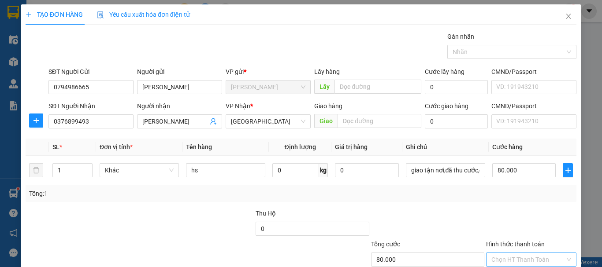
click at [517, 253] on input "Hình thức thanh toán" at bounding box center [528, 259] width 74 height 13
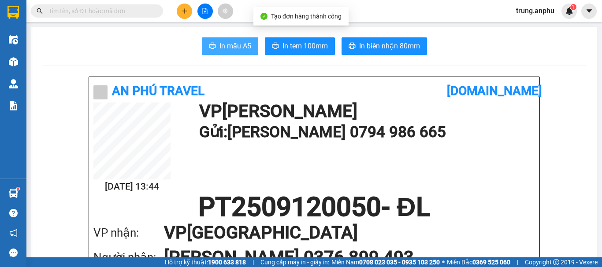
click at [230, 50] on span "In mẫu A5" at bounding box center [235, 46] width 32 height 11
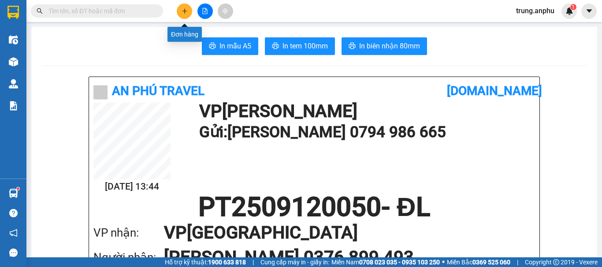
click at [180, 11] on button at bounding box center [184, 11] width 15 height 15
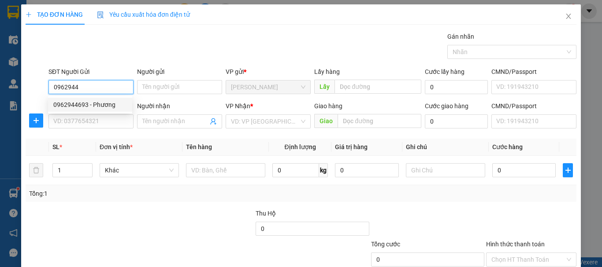
click at [85, 106] on div "0962944693 - Phương" at bounding box center [90, 105] width 74 height 10
type input "0962944693"
type input "Phương"
type input "0906813862"
type input "Trung"
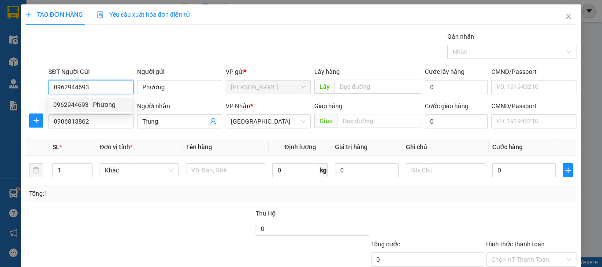
type input "40.000"
type input "0962944693"
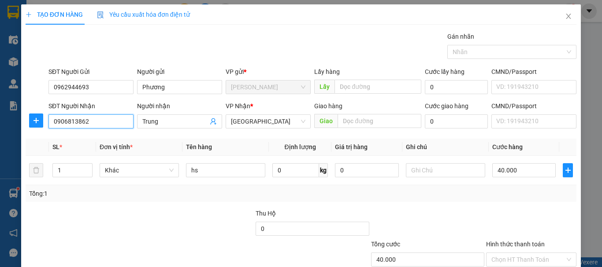
drag, startPoint x: 103, startPoint y: 117, endPoint x: 22, endPoint y: 119, distance: 80.7
click at [22, 119] on div "TẠO ĐƠN HÀNG Yêu cầu xuất hóa đơn điện tử Transit Pickup Surcharge Ids Transit …" at bounding box center [301, 159] width 560 height 311
type input "0933444665"
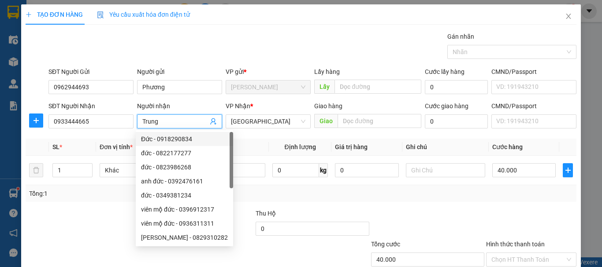
drag, startPoint x: 162, startPoint y: 119, endPoint x: 137, endPoint y: 133, distance: 28.2
click at [137, 133] on body "Kết quả tìm kiếm ( 1 ) Bộ lọc Mã ĐH Trạng thái Món hàng Thu hộ Tổng cước Chưa c…" at bounding box center [301, 133] width 602 height 267
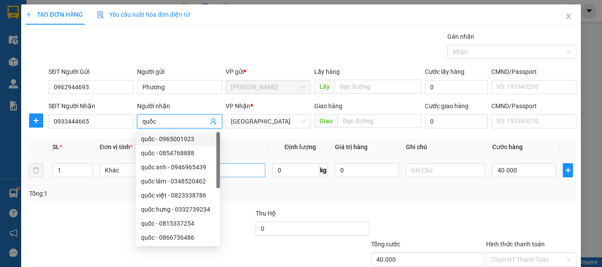
type input "quốc"
click at [254, 170] on input "hs" at bounding box center [225, 170] width 79 height 14
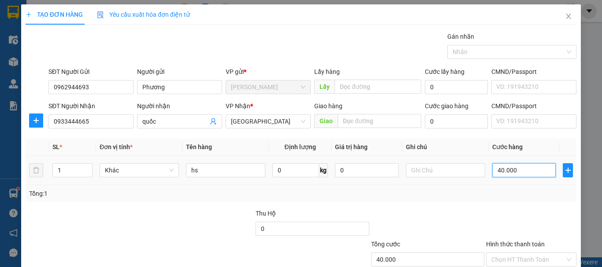
click at [500, 167] on input "40.000" at bounding box center [523, 170] width 63 height 14
click at [528, 173] on input "40.000" at bounding box center [523, 170] width 63 height 14
click at [516, 253] on input "Hình thức thanh toán" at bounding box center [528, 259] width 74 height 13
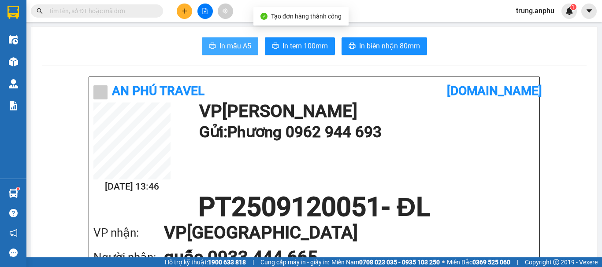
click at [219, 43] on span "In mẫu A5" at bounding box center [235, 46] width 32 height 11
click at [122, 11] on input "text" at bounding box center [100, 11] width 104 height 10
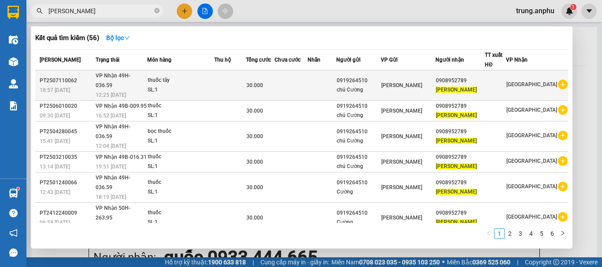
type input "[PERSON_NAME]"
click at [558, 80] on icon "plus-circle" at bounding box center [563, 85] width 10 height 10
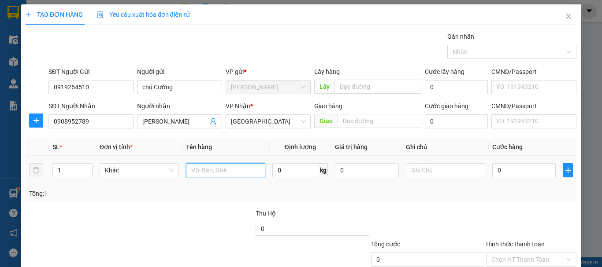
click at [207, 165] on input "text" at bounding box center [225, 170] width 79 height 14
type input "hs"
click at [502, 170] on input "0" at bounding box center [523, 170] width 63 height 14
type input "3"
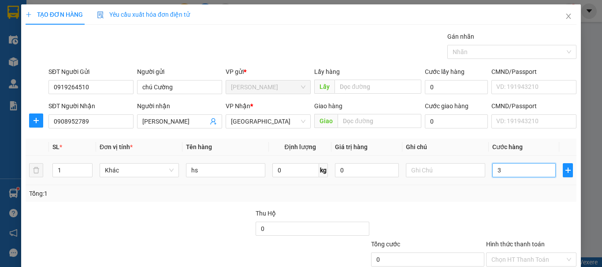
type input "3"
type input "30"
click at [515, 253] on input "Hình thức thanh toán" at bounding box center [528, 259] width 74 height 13
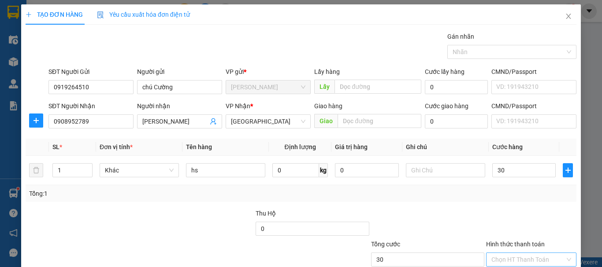
type input "30.000"
type input "0"
drag, startPoint x: 522, startPoint y: 239, endPoint x: 449, endPoint y: 170, distance: 101.0
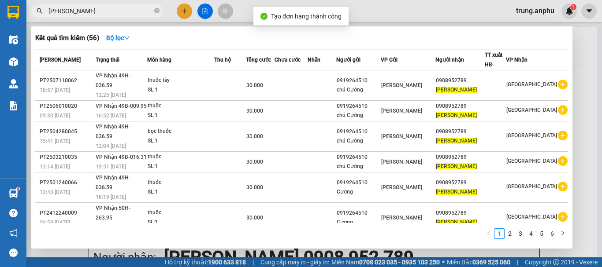
click at [206, 7] on div at bounding box center [301, 133] width 602 height 267
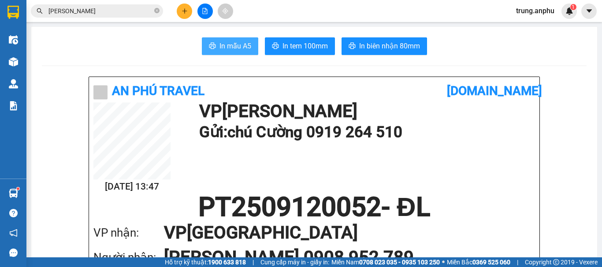
click at [244, 47] on span "In mẫu A5" at bounding box center [235, 46] width 32 height 11
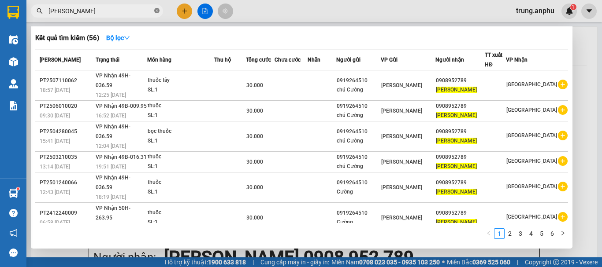
click at [155, 10] on icon "close-circle" at bounding box center [156, 10] width 5 height 5
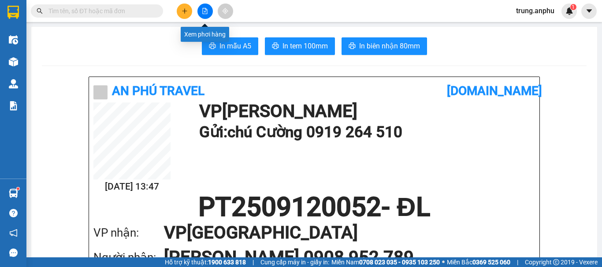
click at [208, 10] on icon "file-add" at bounding box center [205, 11] width 6 height 6
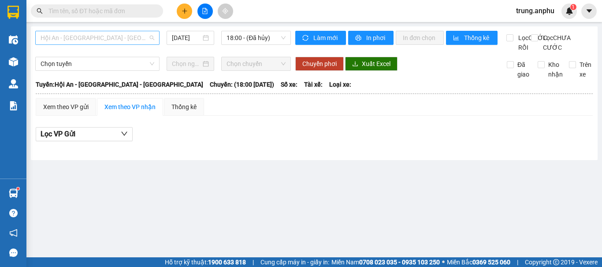
click at [145, 35] on span "Hội An - [GEOGRAPHIC_DATA] - [GEOGRAPHIC_DATA]" at bounding box center [98, 37] width 114 height 13
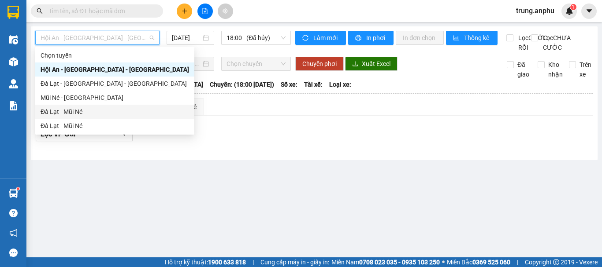
click at [49, 111] on div "Đà Lạt - Mũi Né" at bounding box center [115, 112] width 148 height 10
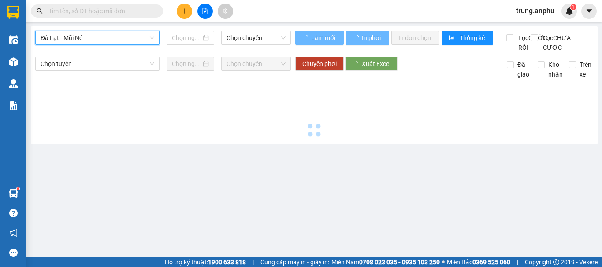
type input "[DATE]"
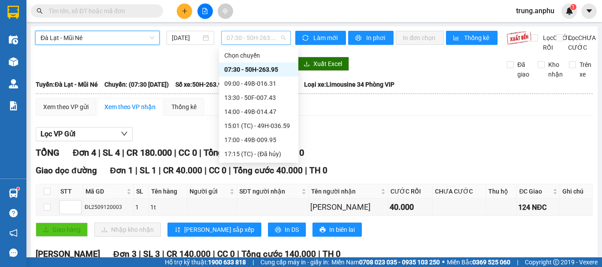
click at [263, 41] on span "07:30 - 50H-263.95" at bounding box center [255, 37] width 59 height 13
click at [257, 96] on div "13:30 - 50F-007.43" at bounding box center [258, 98] width 69 height 10
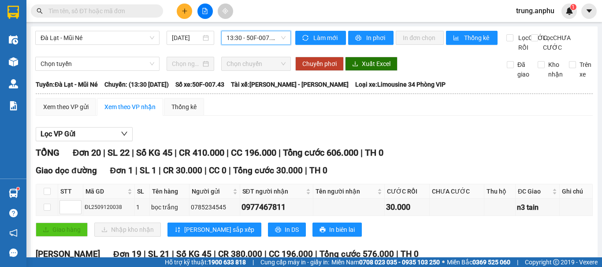
click at [277, 39] on span "13:30 - 50F-007.43" at bounding box center [255, 37] width 59 height 13
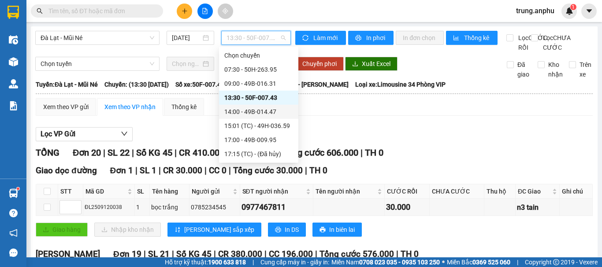
click at [260, 113] on div "14:00 - 49B-014.47" at bounding box center [258, 112] width 69 height 10
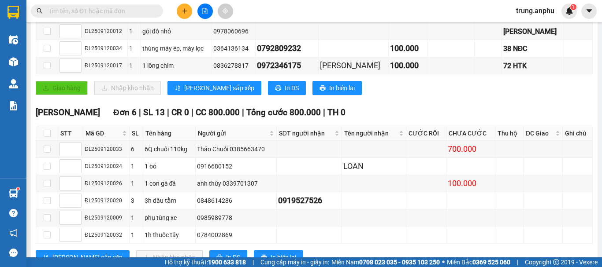
scroll to position [218, 0]
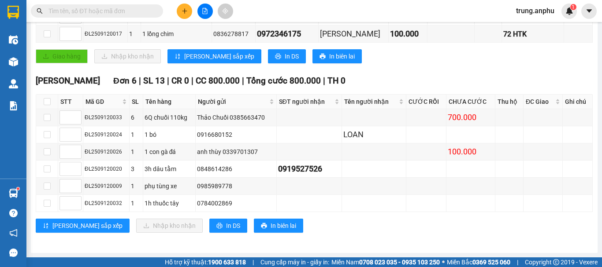
click at [131, 11] on input "text" at bounding box center [100, 11] width 104 height 10
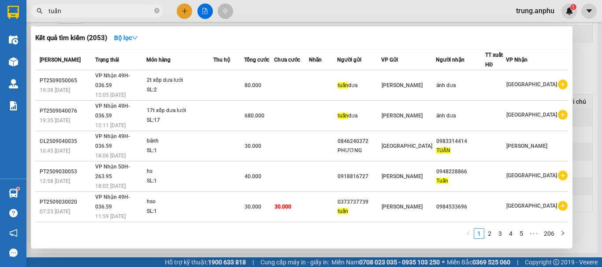
scroll to position [54, 0]
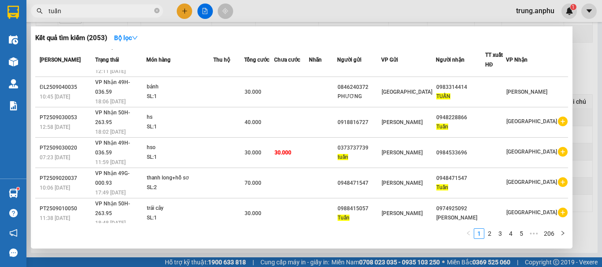
type input "tuấn"
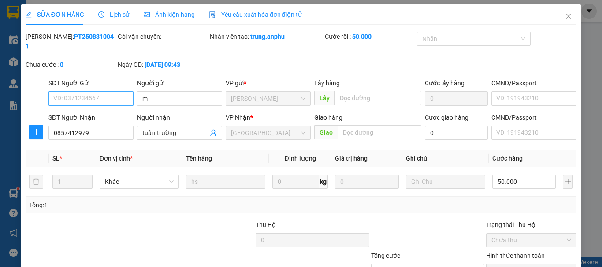
type input "m"
type input "0857412979"
type input "tuấn-trường"
type input "50.000"
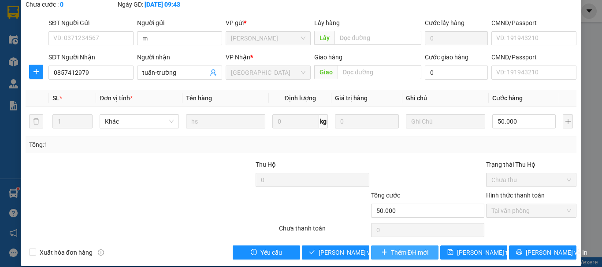
click at [400, 248] on span "Thêm ĐH mới" at bounding box center [409, 253] width 37 height 10
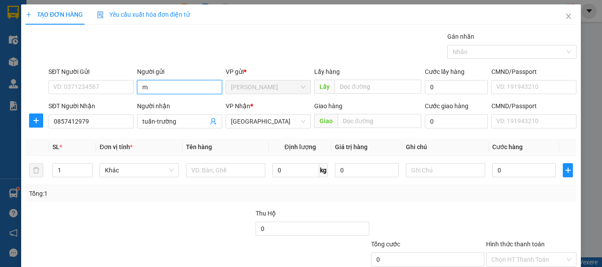
click at [147, 90] on input "m" at bounding box center [179, 87] width 85 height 14
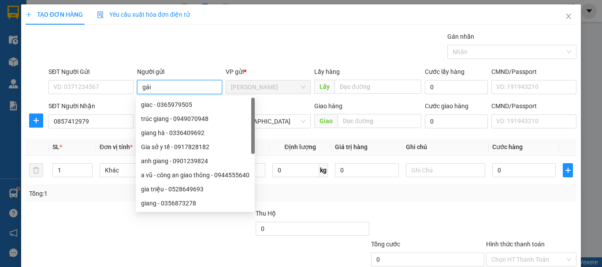
type input "gái"
click at [276, 37] on div "Gán nhãn Nhãn" at bounding box center [312, 47] width 531 height 31
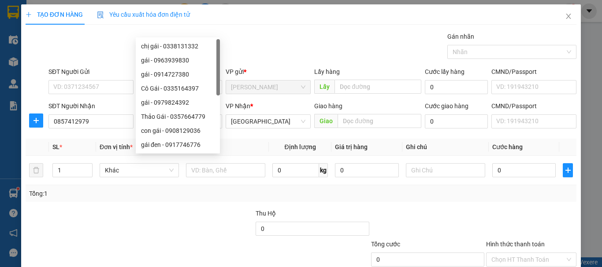
scroll to position [59, 0]
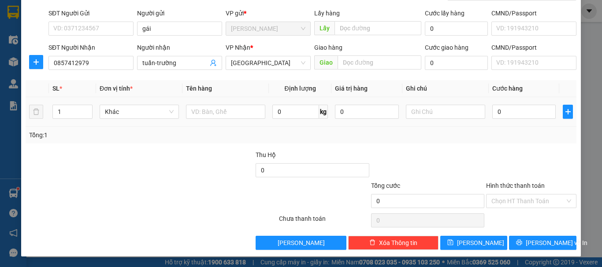
drag, startPoint x: 376, startPoint y: 145, endPoint x: 208, endPoint y: 121, distance: 169.5
click at [362, 142] on div "Transit Pickup Surcharge Ids Transit Deliver Surcharge Ids Transit Deliver Surc…" at bounding box center [301, 111] width 551 height 277
click at [187, 66] on input "tuấn-trường" at bounding box center [175, 63] width 66 height 10
type input "[PERSON_NAME]"
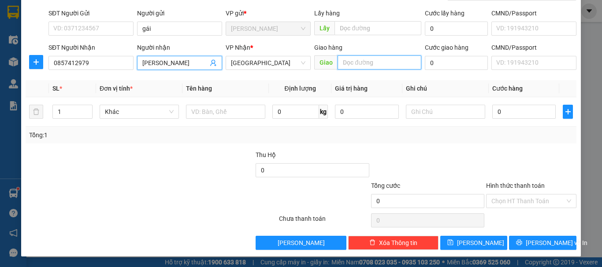
click at [356, 58] on input "text" at bounding box center [379, 63] width 84 height 14
type input "matda"
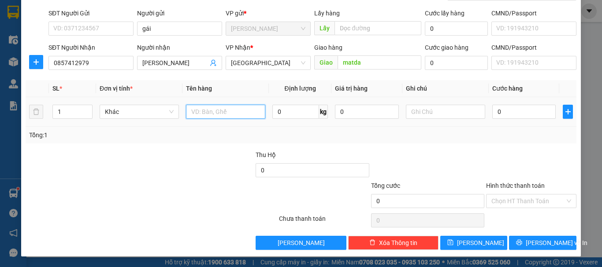
click at [224, 105] on input "text" at bounding box center [225, 112] width 79 height 14
type input "thùng hs"
drag, startPoint x: 509, startPoint y: 97, endPoint x: 503, endPoint y: 105, distance: 10.1
click at [507, 99] on table "SL * Đơn vị tính * Tên hàng Định lượng Giá trị hàng Ghi chú Cước hàng 1 Khác th…" at bounding box center [301, 103] width 551 height 47
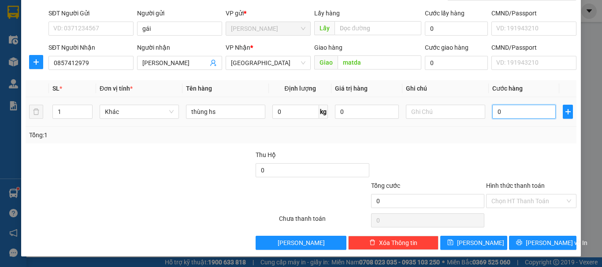
click at [500, 111] on input "0" at bounding box center [523, 112] width 63 height 14
type input "4"
type input "40"
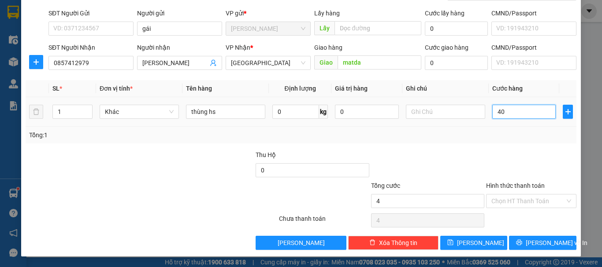
type input "40"
type input "40.000"
drag, startPoint x: 496, startPoint y: 133, endPoint x: 498, endPoint y: 140, distance: 7.4
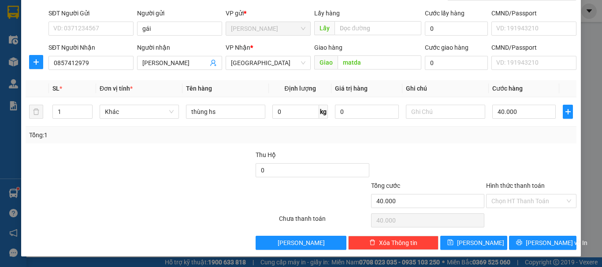
click at [496, 135] on div "Tổng: 1" at bounding box center [301, 135] width 544 height 10
click at [515, 195] on input "Hình thức thanh toán" at bounding box center [528, 201] width 74 height 13
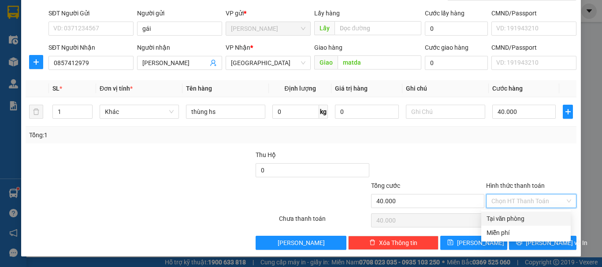
drag, startPoint x: 514, startPoint y: 214, endPoint x: 547, endPoint y: 253, distance: 51.9
click at [514, 214] on div "Tại văn phòng" at bounding box center [525, 219] width 89 height 14
type input "0"
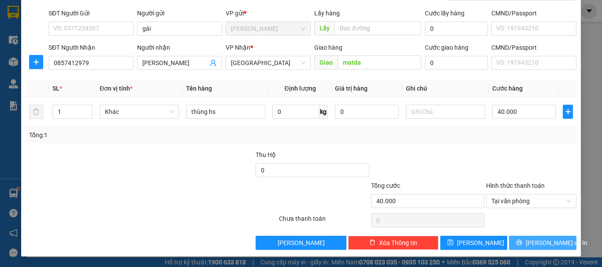
click at [556, 242] on button "[PERSON_NAME] và In" at bounding box center [542, 243] width 67 height 14
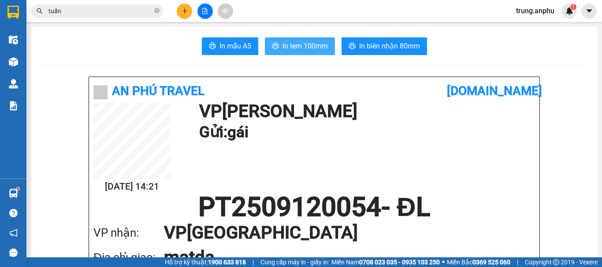
click at [284, 51] on span "In tem 100mm" at bounding box center [304, 46] width 45 height 11
click at [592, 12] on icon "caret-down" at bounding box center [589, 11] width 8 height 8
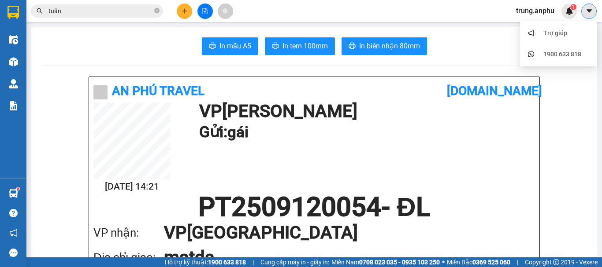
click at [581, 10] on button at bounding box center [588, 11] width 15 height 15
click at [543, 7] on span "trung.anphu" at bounding box center [535, 10] width 52 height 11
click at [526, 28] on span "Đăng xuất" at bounding box center [540, 27] width 37 height 10
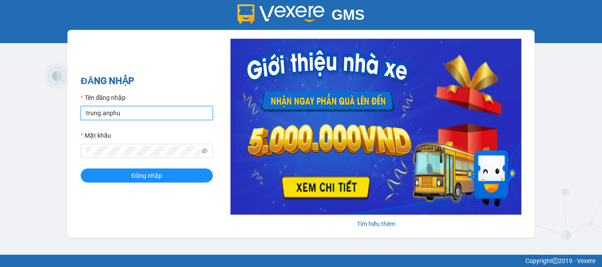
click at [99, 111] on input "trung.anphu" at bounding box center [147, 113] width 132 height 14
type input "hieu.anphu"
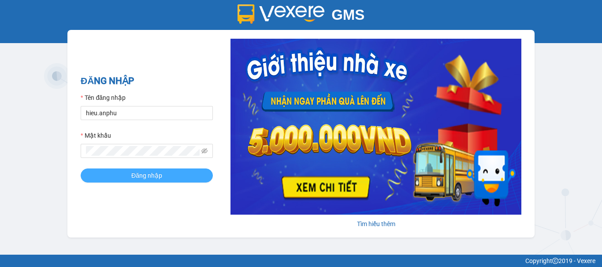
click at [118, 174] on button "Đăng nhập" at bounding box center [147, 176] width 132 height 14
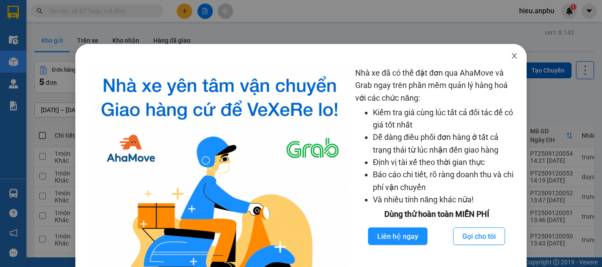
click at [511, 55] on icon "close" at bounding box center [514, 55] width 7 height 7
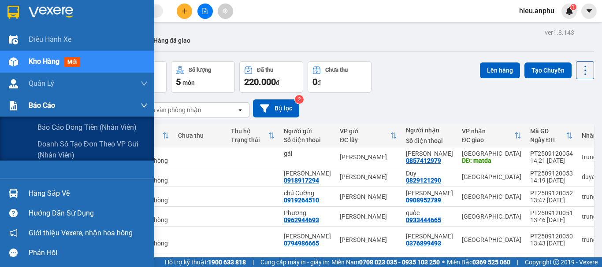
click at [46, 107] on span "Báo cáo" at bounding box center [42, 105] width 26 height 11
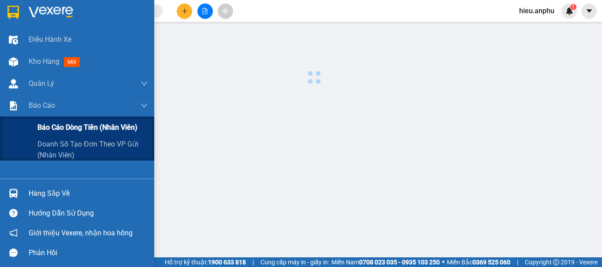
click at [48, 122] on div "Báo cáo dòng tiền (nhân viên)" at bounding box center [92, 128] width 110 height 22
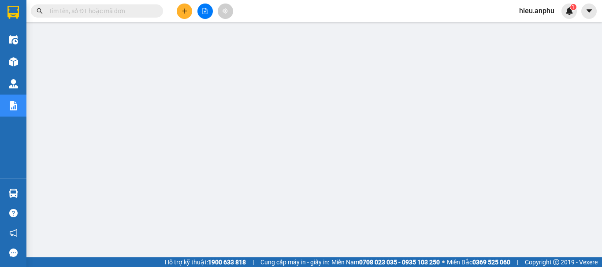
click at [106, 12] on input "text" at bounding box center [100, 11] width 104 height 10
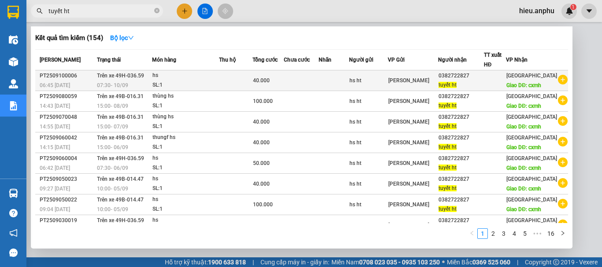
type input "tuyết ht"
click at [472, 86] on div "tuyết ht" at bounding box center [460, 85] width 45 height 9
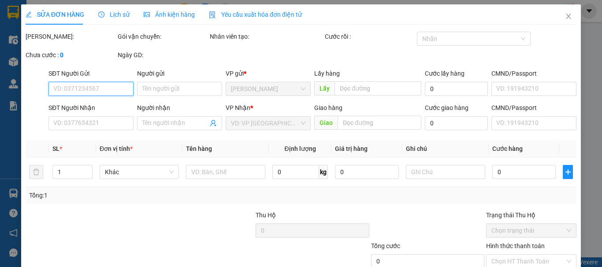
type input "hs ht"
type input "0382722827"
type input "tuyết ht"
type input "cxmh"
type input "40.000"
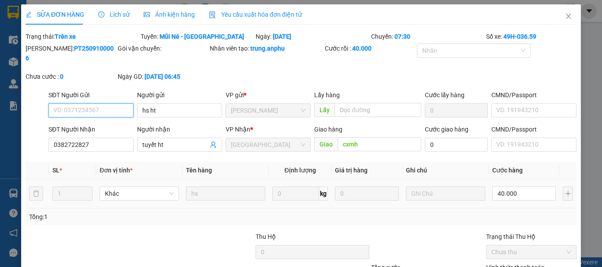
scroll to position [72, 0]
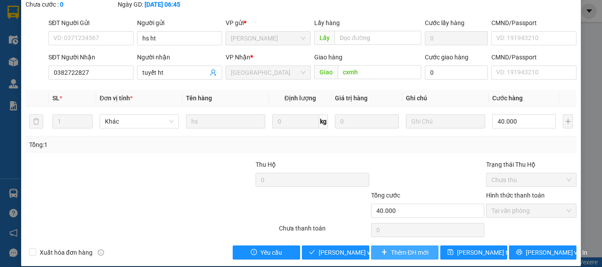
click at [399, 248] on span "Thêm ĐH mới" at bounding box center [409, 253] width 37 height 10
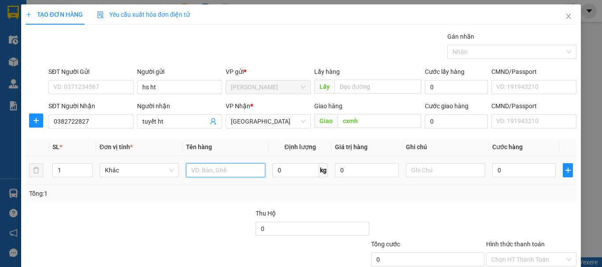
click at [217, 167] on input "text" at bounding box center [225, 170] width 79 height 14
type input "thùng hs"
click at [492, 177] on input "0" at bounding box center [523, 170] width 63 height 14
type input "4"
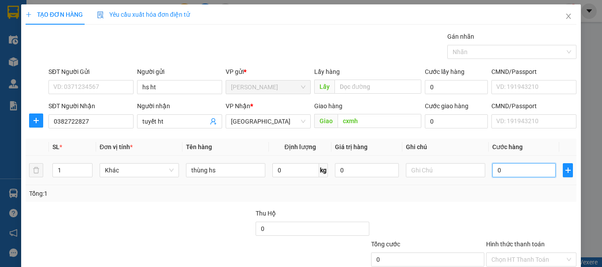
type input "4"
type input "40"
type input "40.000"
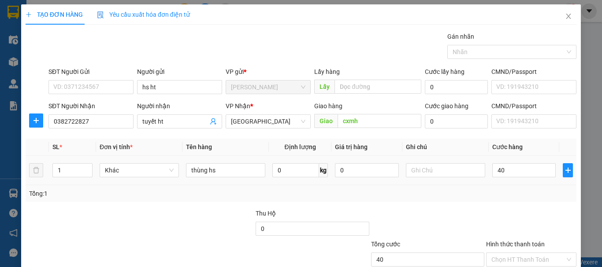
type input "40.000"
drag, startPoint x: 485, startPoint y: 181, endPoint x: 499, endPoint y: 187, distance: 15.2
click at [489, 181] on td "40.000" at bounding box center [524, 171] width 70 height 30
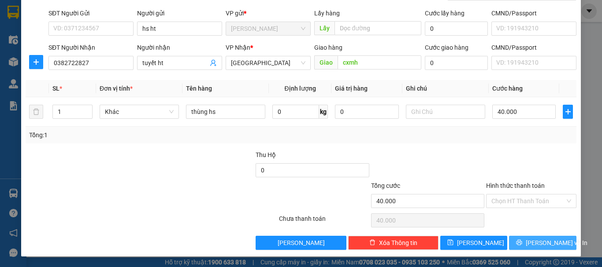
click at [522, 240] on icon "printer" at bounding box center [519, 243] width 6 height 6
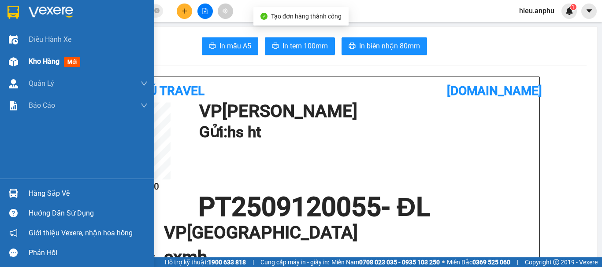
click at [26, 56] on div "Kho hàng mới" at bounding box center [77, 62] width 154 height 22
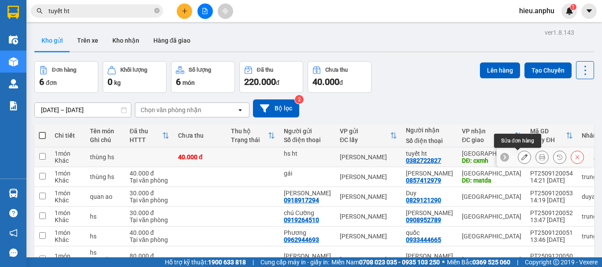
click at [521, 158] on button at bounding box center [524, 157] width 12 height 15
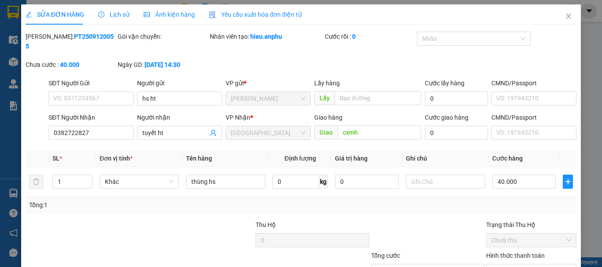
type input "hs ht"
type input "0382722827"
type input "tuyết ht"
type input "cxmh"
type input "40.000"
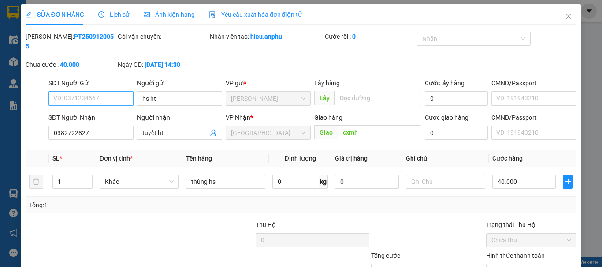
scroll to position [56, 0]
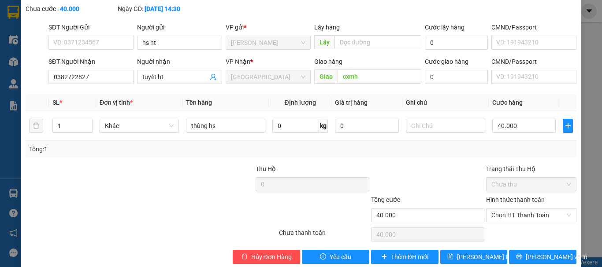
click at [507, 196] on div "Hình thức thanh toán" at bounding box center [531, 201] width 90 height 13
click at [502, 209] on span "Chọn HT Thanh Toán" at bounding box center [531, 215] width 80 height 13
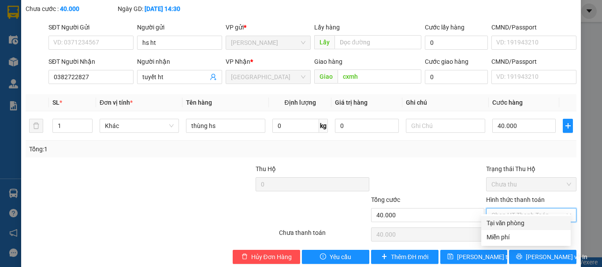
click at [492, 224] on div "Tại văn phòng" at bounding box center [525, 224] width 79 height 10
type input "0"
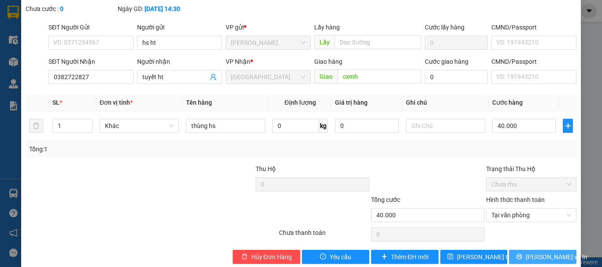
click at [528, 250] on button "[PERSON_NAME] và In" at bounding box center [542, 257] width 67 height 14
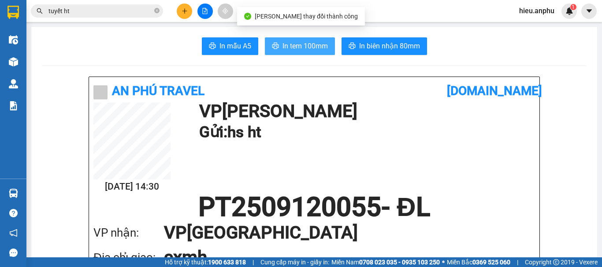
click at [295, 44] on span "In tem 100mm" at bounding box center [304, 46] width 45 height 11
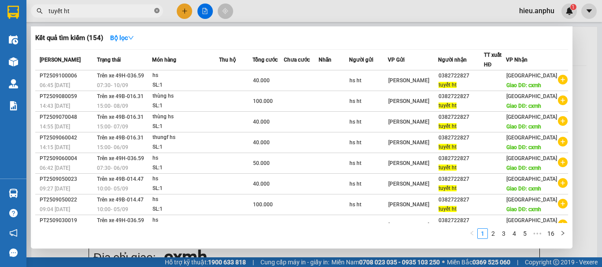
click at [157, 11] on icon "close-circle" at bounding box center [156, 10] width 5 height 5
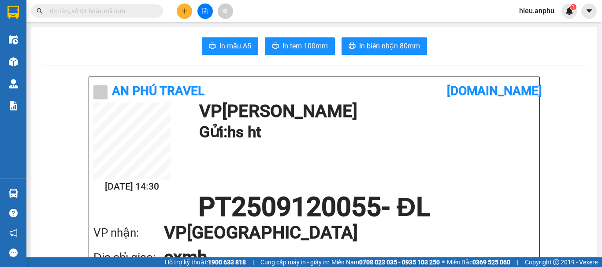
click at [133, 11] on input "text" at bounding box center [100, 11] width 104 height 10
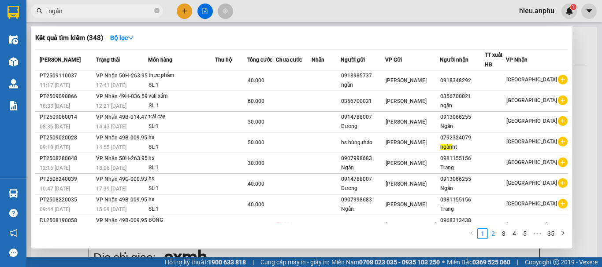
type input "ngân"
click at [493, 235] on link "2" at bounding box center [493, 234] width 10 height 10
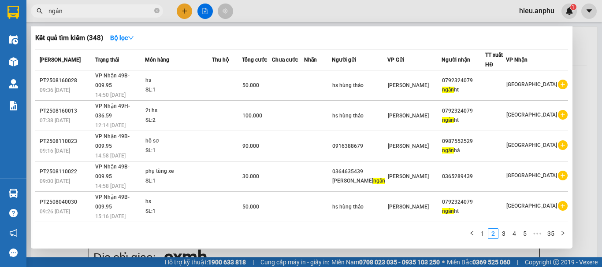
drag, startPoint x: 504, startPoint y: 234, endPoint x: 505, endPoint y: 226, distance: 7.6
click at [504, 232] on link "3" at bounding box center [504, 234] width 10 height 10
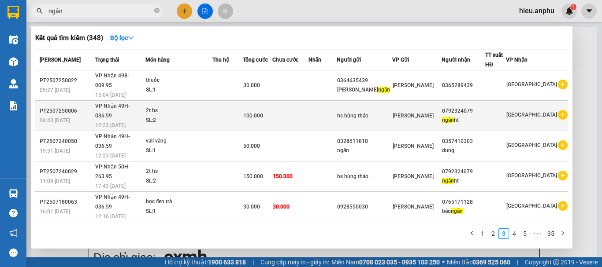
click at [465, 116] on div "ngân ht" at bounding box center [463, 120] width 43 height 9
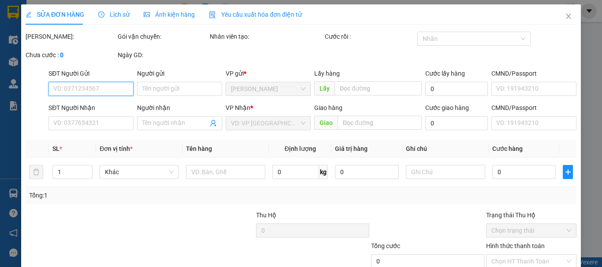
type input "hs hùng thảo"
type input "0792324079"
type input "ngân ht"
type input "100.000"
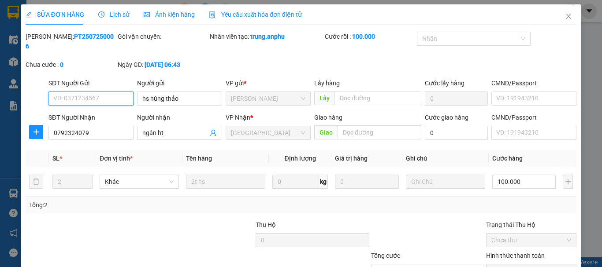
scroll to position [60, 0]
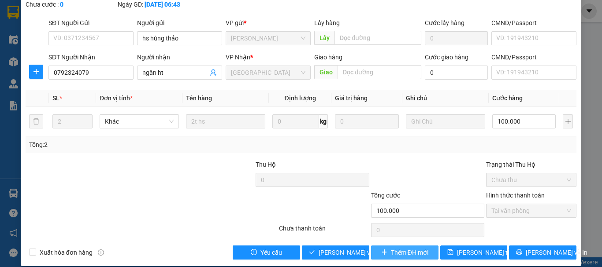
click at [392, 248] on span "Thêm ĐH mới" at bounding box center [409, 253] width 37 height 10
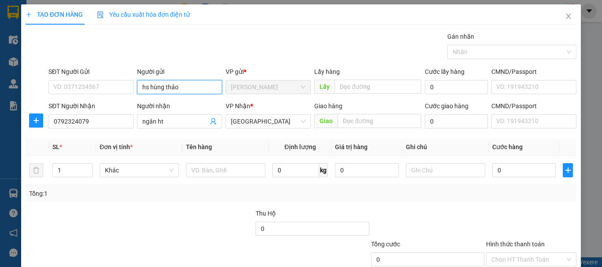
drag, startPoint x: 183, startPoint y: 87, endPoint x: 25, endPoint y: 95, distance: 158.8
click at [25, 95] on div "SĐT Người Gửi VD: 0371234567 Người gửi hs hùng thảo VP gửi * Phan Thiết Lấy hàn…" at bounding box center [301, 82] width 552 height 31
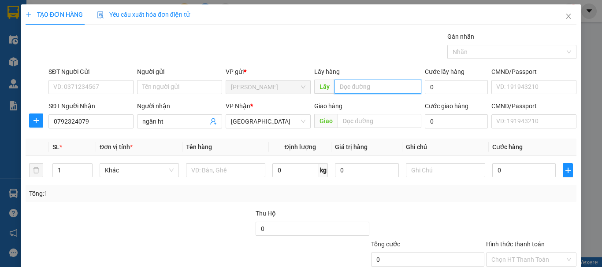
click at [351, 85] on input "text" at bounding box center [377, 87] width 87 height 14
type input "bốc mn"
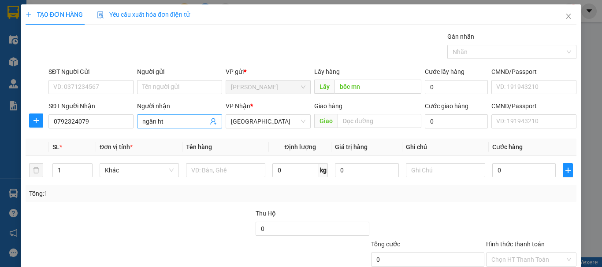
click at [171, 120] on input "ngân ht" at bounding box center [175, 122] width 66 height 10
type input "ngân -"
click at [243, 165] on input "text" at bounding box center [225, 170] width 79 height 14
drag, startPoint x: 74, startPoint y: 168, endPoint x: 53, endPoint y: 175, distance: 21.9
click at [53, 175] on input "1" at bounding box center [72, 170] width 39 height 13
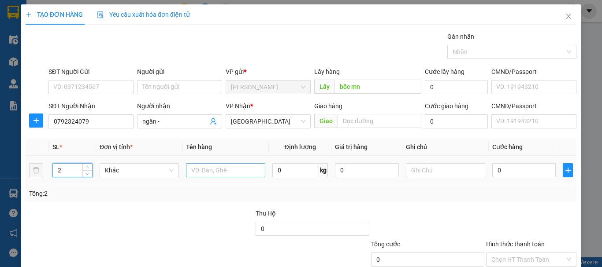
type input "2"
click at [226, 167] on input "text" at bounding box center [225, 170] width 79 height 14
type input "2t hs - bốc mn"
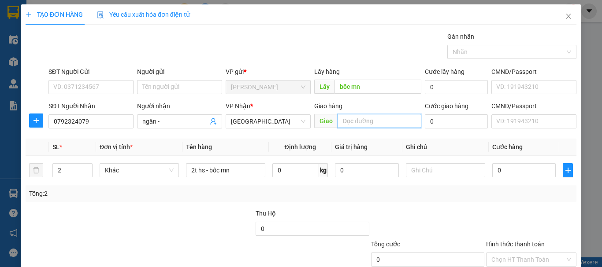
click at [377, 120] on input "text" at bounding box center [379, 121] width 84 height 14
type input "CX MAI HOA"
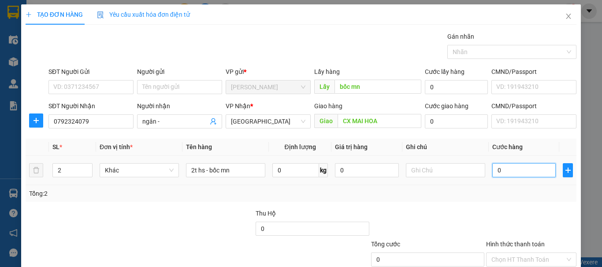
click at [524, 177] on input "0" at bounding box center [523, 170] width 63 height 14
type input "2"
type input "20"
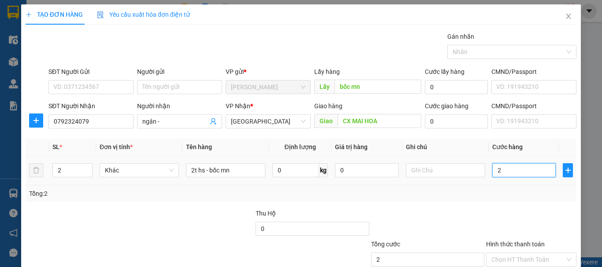
type input "20"
type input "200"
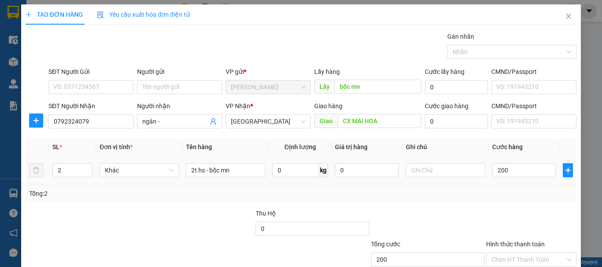
type input "200.000"
click at [508, 204] on div "Transit Pickup Surcharge Ids Transit Deliver Surcharge Ids Transit Deliver Surc…" at bounding box center [301, 170] width 551 height 277
click at [502, 204] on div "Transit Pickup Surcharge Ids Transit Deliver Surcharge Ids Transit Deliver Surc…" at bounding box center [301, 170] width 551 height 277
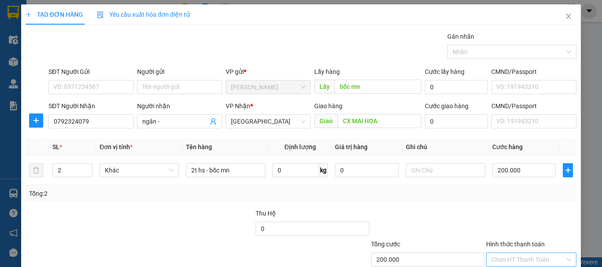
scroll to position [59, 0]
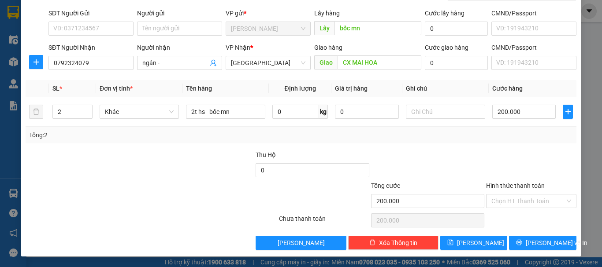
click at [523, 215] on div "Chọn HT Thanh Toán" at bounding box center [531, 221] width 92 height 18
click at [520, 159] on div at bounding box center [531, 165] width 92 height 31
drag, startPoint x: 534, startPoint y: 241, endPoint x: 533, endPoint y: 234, distance: 7.1
click at [533, 240] on span "[PERSON_NAME] và In" at bounding box center [557, 243] width 62 height 10
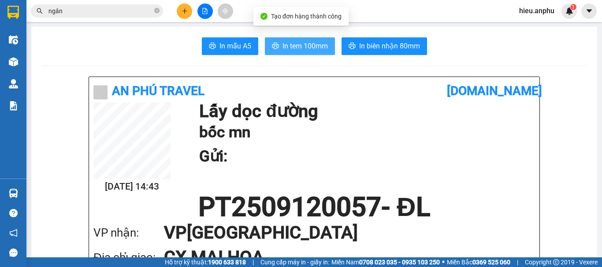
drag, startPoint x: 306, startPoint y: 38, endPoint x: 298, endPoint y: 38, distance: 7.5
click at [305, 38] on button "In tem 100mm" at bounding box center [300, 46] width 70 height 18
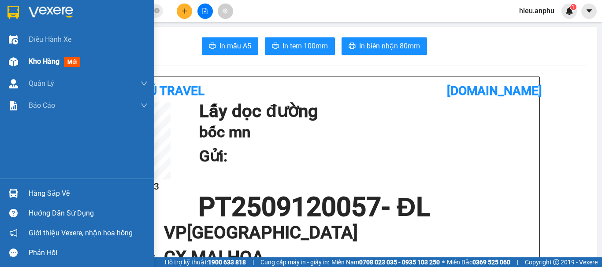
click at [31, 63] on span "Kho hàng" at bounding box center [44, 61] width 31 height 8
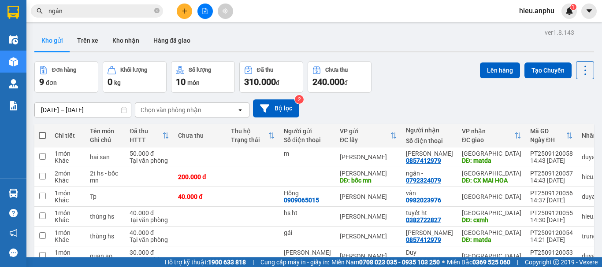
click at [41, 134] on span at bounding box center [42, 135] width 7 height 7
click at [42, 131] on input "checkbox" at bounding box center [42, 131] width 0 height 0
checkbox input "true"
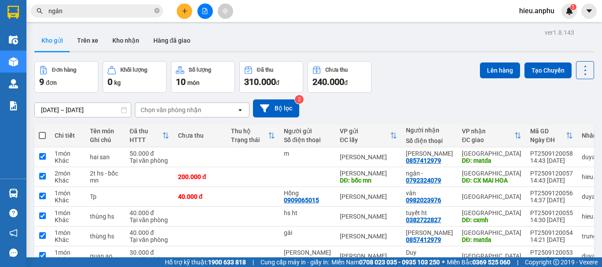
checkbox input "true"
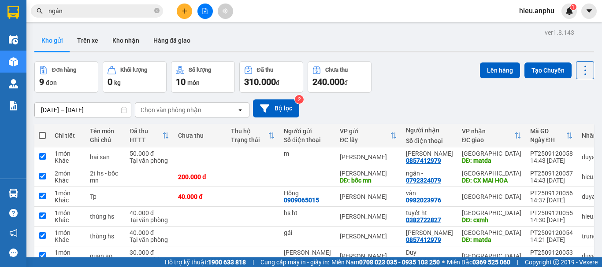
checkbox input "true"
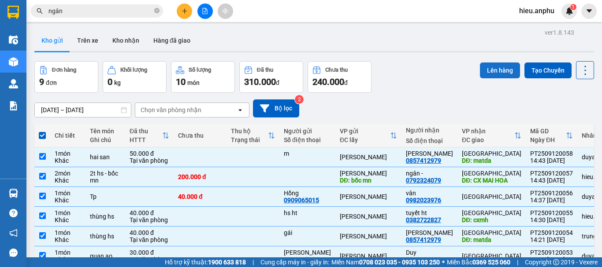
click at [486, 64] on button "Lên hàng" at bounding box center [500, 71] width 40 height 16
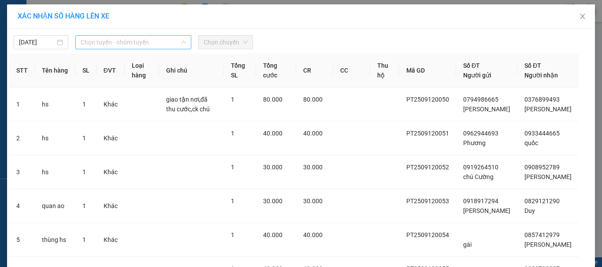
click at [128, 39] on span "Chọn tuyến - nhóm tuyến" at bounding box center [133, 42] width 105 height 13
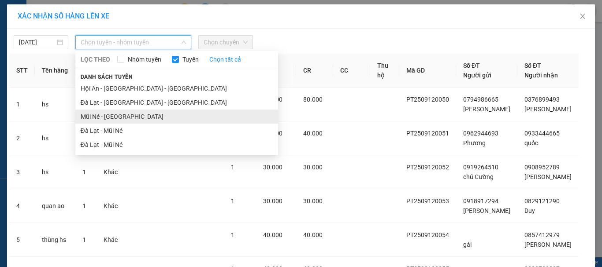
click at [96, 113] on li "Mũi Né - [GEOGRAPHIC_DATA]" at bounding box center [176, 117] width 203 height 14
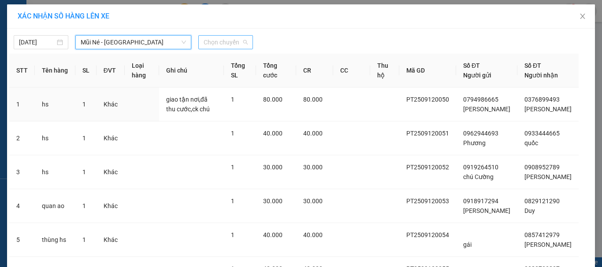
click at [230, 42] on span "Chọn chuyến" at bounding box center [226, 42] width 44 height 13
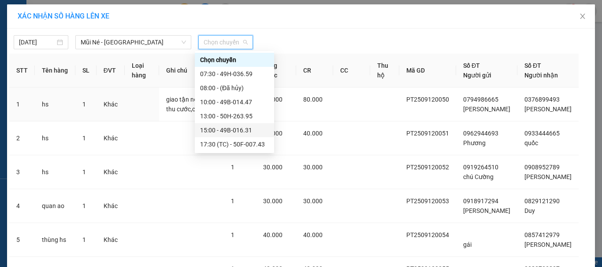
click at [217, 131] on div "15:00 - 49B-016.31" at bounding box center [234, 131] width 69 height 10
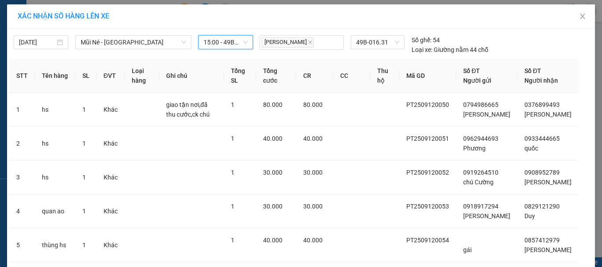
scroll to position [205, 0]
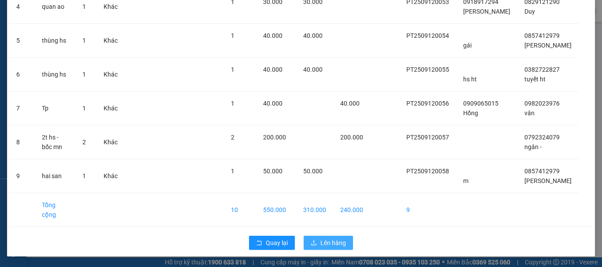
click at [324, 248] on span "Lên hàng" at bounding box center [333, 243] width 26 height 10
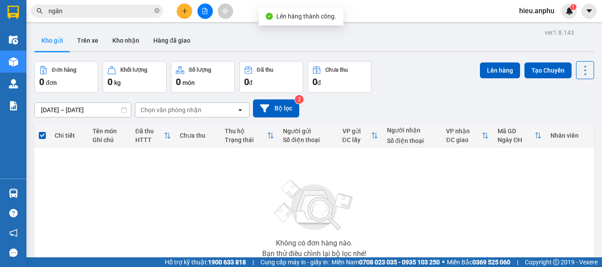
click at [203, 11] on icon "file-add" at bounding box center [205, 11] width 5 height 6
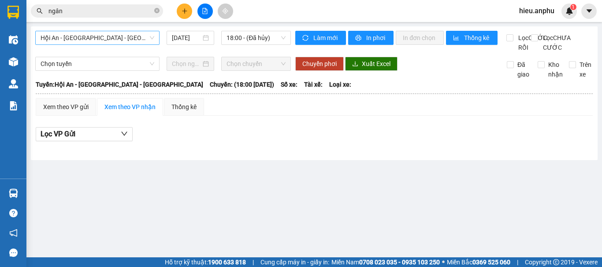
click at [100, 37] on span "Hội An - [GEOGRAPHIC_DATA] - [GEOGRAPHIC_DATA]" at bounding box center [98, 37] width 114 height 13
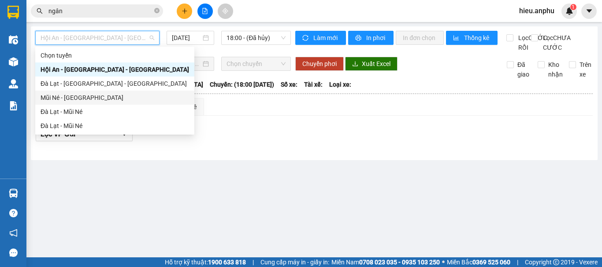
click at [68, 96] on div "Mũi Né - [GEOGRAPHIC_DATA]" at bounding box center [115, 98] width 148 height 10
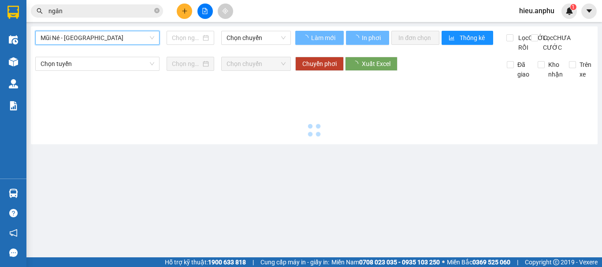
type input "[DATE]"
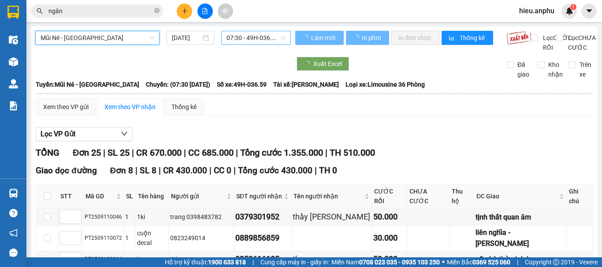
click at [230, 33] on span "07:30 - 49H-036.59" at bounding box center [255, 37] width 59 height 13
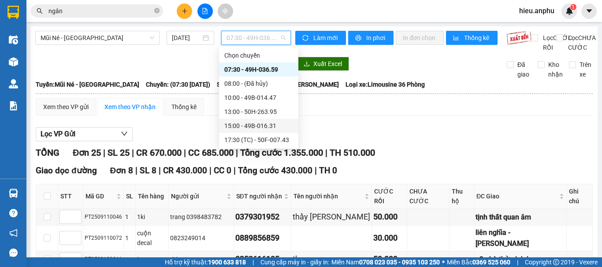
click at [242, 124] on div "15:00 - 49B-016.31" at bounding box center [258, 126] width 69 height 10
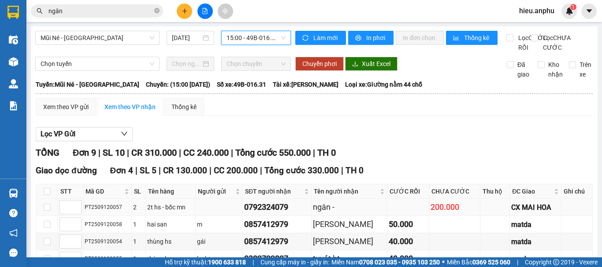
scroll to position [88, 0]
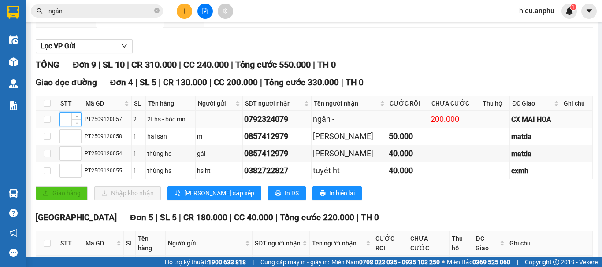
click at [60, 126] on input at bounding box center [70, 119] width 21 height 13
type input "1"
click at [66, 177] on input at bounding box center [70, 170] width 21 height 13
type input "2"
click at [65, 143] on input at bounding box center [70, 136] width 21 height 13
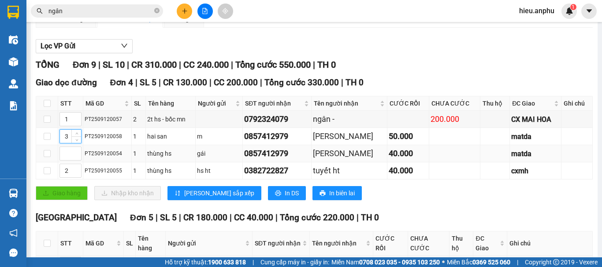
type input "3"
click at [58, 163] on td at bounding box center [47, 153] width 22 height 17
click at [63, 160] on input at bounding box center [70, 153] width 21 height 13
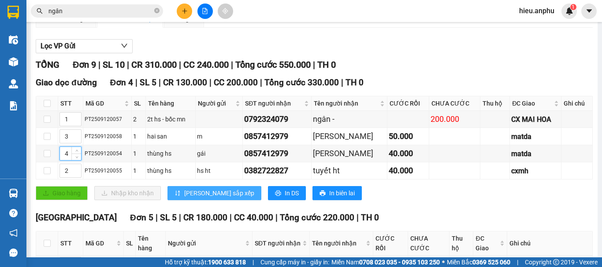
type input "4"
click at [184, 198] on span "[PERSON_NAME] sắp xếp" at bounding box center [219, 194] width 70 height 10
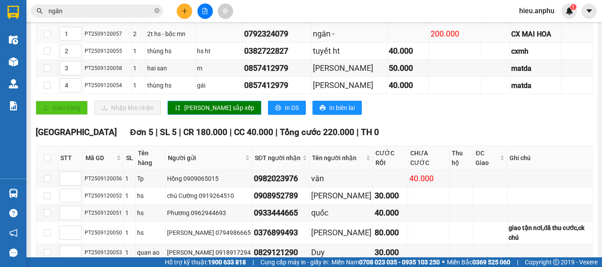
scroll to position [85, 0]
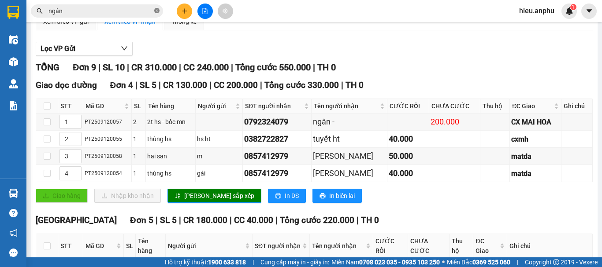
click at [158, 9] on icon "close-circle" at bounding box center [156, 10] width 5 height 5
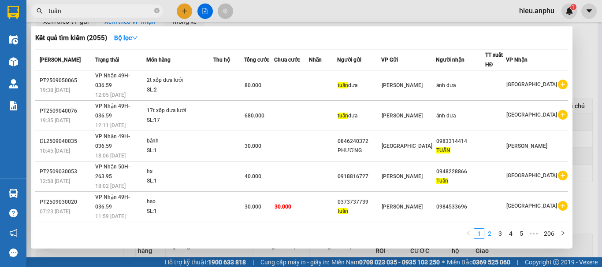
type input "tuấn"
click at [491, 234] on link "2" at bounding box center [490, 234] width 10 height 10
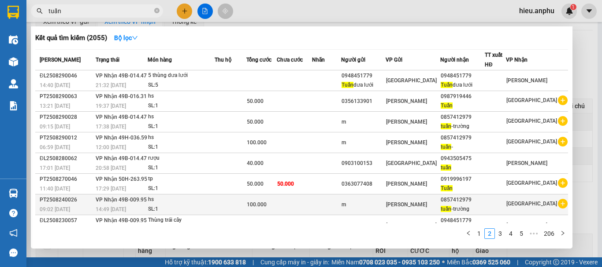
click at [474, 201] on div "0857412979" at bounding box center [463, 200] width 44 height 9
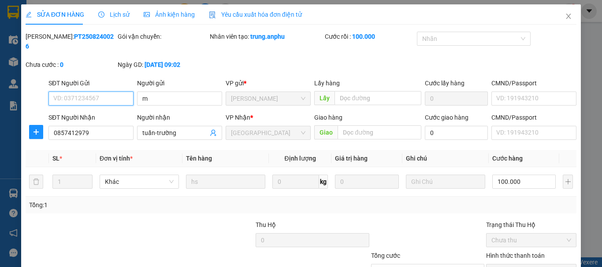
type input "m"
type input "0857412979"
type input "tuấn-trường"
type input "100.000"
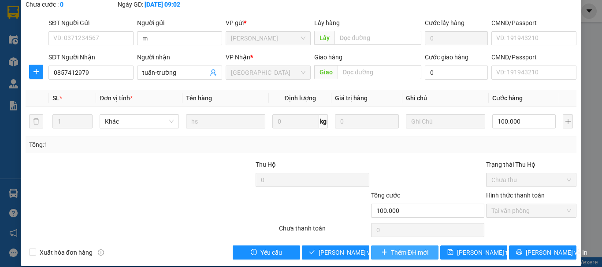
click at [408, 248] on span "Thêm ĐH mới" at bounding box center [409, 253] width 37 height 10
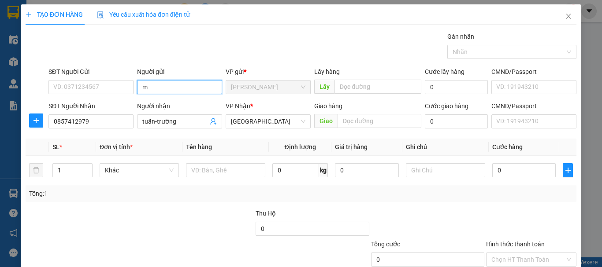
drag, startPoint x: 158, startPoint y: 93, endPoint x: 145, endPoint y: 95, distance: 13.8
click at [145, 95] on div "Người gửi m m" at bounding box center [179, 82] width 85 height 31
type input "nhung"
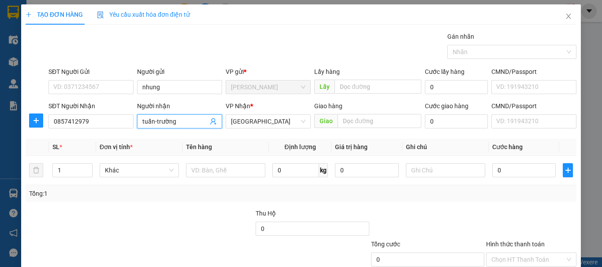
click at [178, 123] on input "tuấn-trường" at bounding box center [175, 122] width 66 height 10
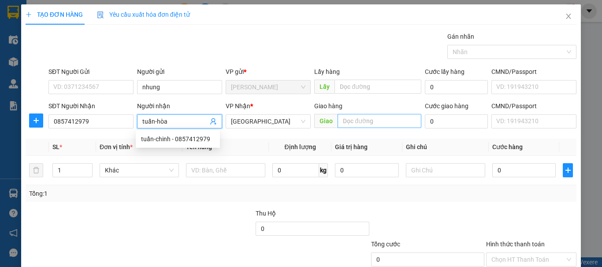
type input "tuấn-hòa"
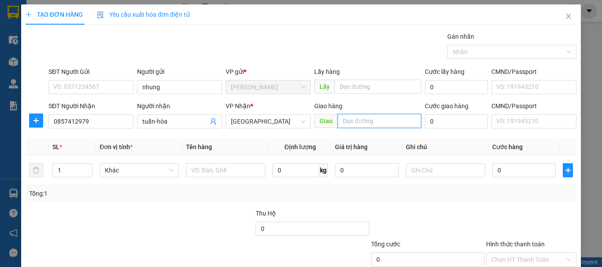
click at [355, 122] on input "text" at bounding box center [379, 121] width 84 height 14
type input "CX MAI HOA"
click at [210, 180] on td at bounding box center [225, 171] width 86 height 30
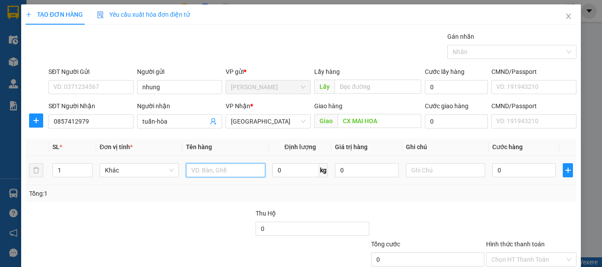
click at [208, 177] on input "text" at bounding box center [225, 170] width 79 height 14
type input "thùng hs"
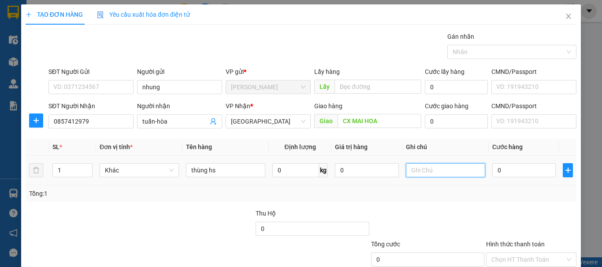
click at [482, 171] on td at bounding box center [445, 171] width 86 height 30
click at [533, 177] on input "0" at bounding box center [523, 170] width 63 height 14
type input "1"
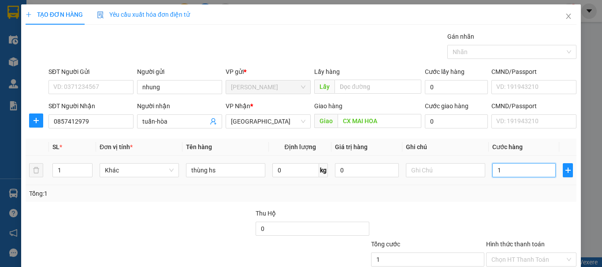
type input "10"
type input "100"
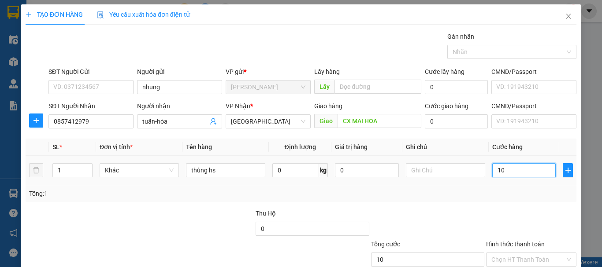
type input "100"
type input "100.000"
click at [513, 201] on div "Tổng: 1" at bounding box center [301, 193] width 551 height 17
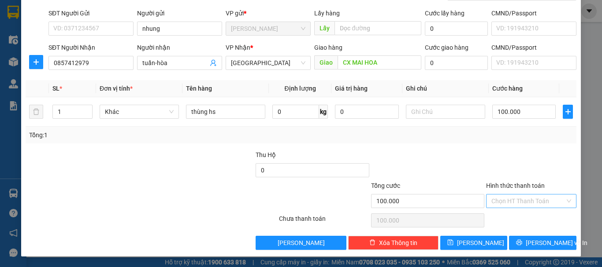
click at [506, 202] on input "Hình thức thanh toán" at bounding box center [528, 201] width 74 height 13
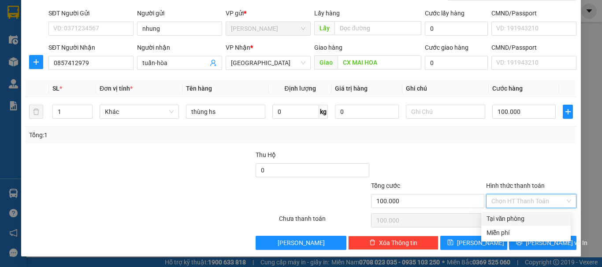
click at [490, 217] on div "Tại văn phòng" at bounding box center [525, 219] width 79 height 10
type input "0"
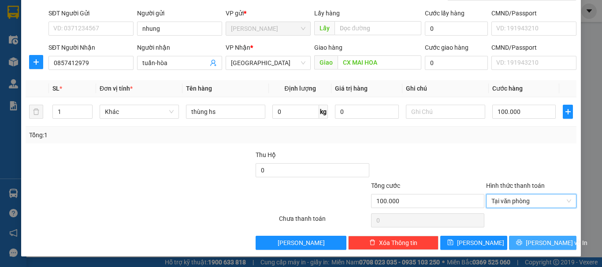
click at [552, 242] on span "[PERSON_NAME] và In" at bounding box center [557, 243] width 62 height 10
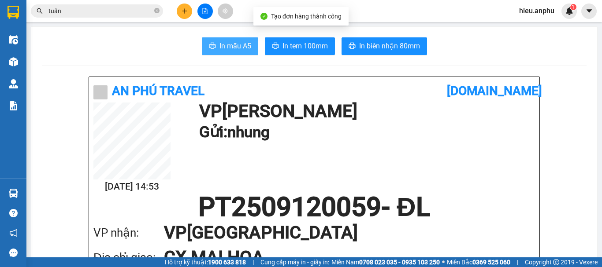
drag, startPoint x: 226, startPoint y: 49, endPoint x: 212, endPoint y: 47, distance: 13.9
click at [226, 49] on span "In mẫu A5" at bounding box center [235, 46] width 32 height 11
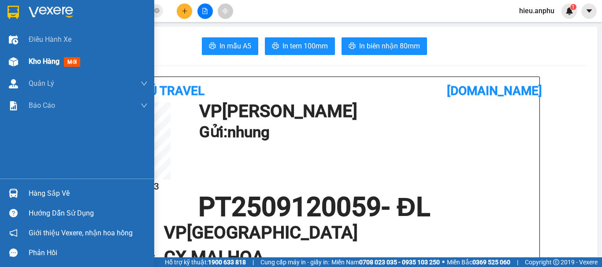
click at [20, 61] on div at bounding box center [13, 61] width 15 height 15
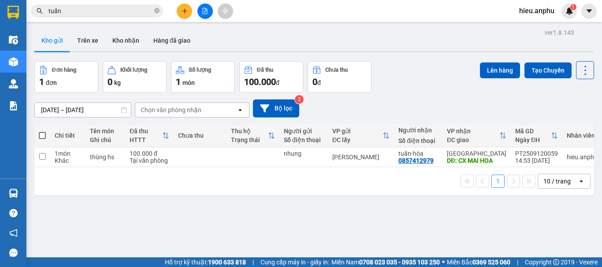
click at [42, 134] on span at bounding box center [42, 135] width 7 height 7
click at [42, 131] on input "checkbox" at bounding box center [42, 131] width 0 height 0
checkbox input "true"
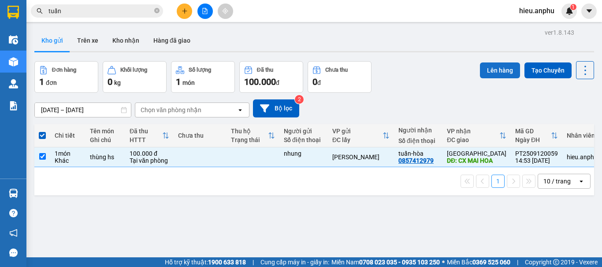
click at [502, 69] on button "Lên hàng" at bounding box center [500, 71] width 40 height 16
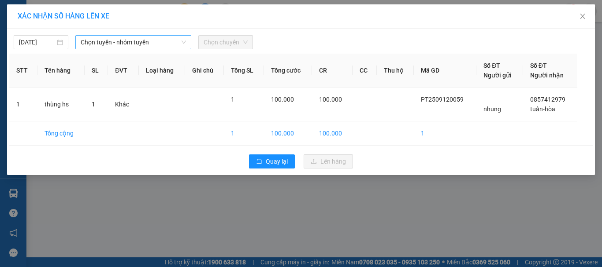
click at [118, 41] on span "Chọn tuyến - nhóm tuyến" at bounding box center [133, 42] width 105 height 13
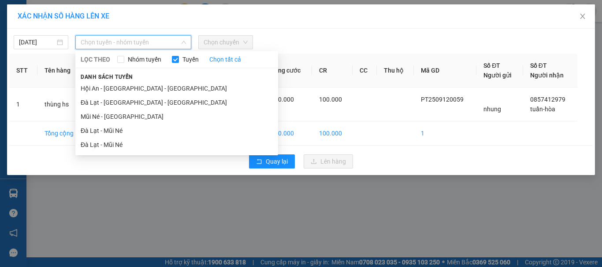
drag, startPoint x: 101, startPoint y: 117, endPoint x: 185, endPoint y: 81, distance: 92.2
click at [104, 116] on li "Mũi Né - [GEOGRAPHIC_DATA]" at bounding box center [176, 117] width 203 height 14
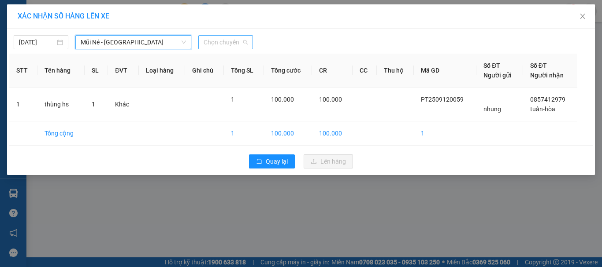
click at [211, 45] on span "Chọn chuyến" at bounding box center [226, 42] width 44 height 13
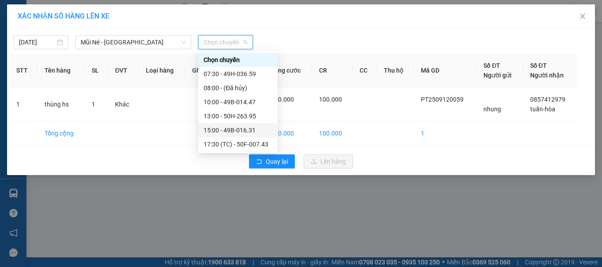
click at [230, 132] on div "15:00 - 49B-016.31" at bounding box center [238, 131] width 69 height 10
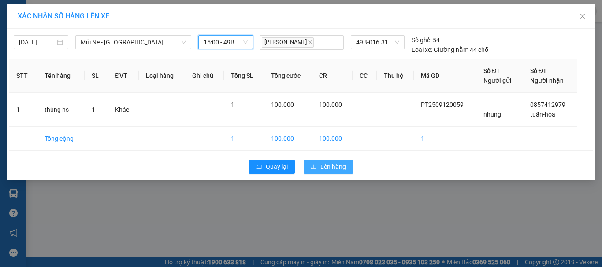
click at [340, 166] on span "Lên hàng" at bounding box center [333, 167] width 26 height 10
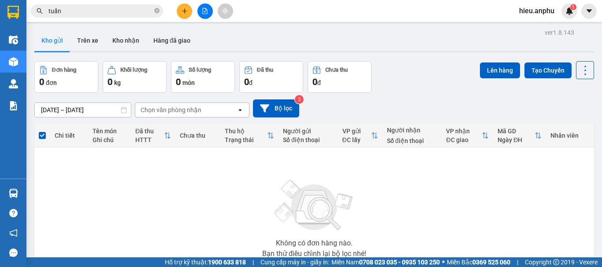
drag, startPoint x: 303, startPoint y: 16, endPoint x: 251, endPoint y: 24, distance: 52.6
click at [301, 16] on div "Kết quả tìm kiếm ( 2055 ) Bộ lọc Mã ĐH Trạng thái Món hàng Thu hộ Tổng cước Chư…" at bounding box center [301, 11] width 602 height 22
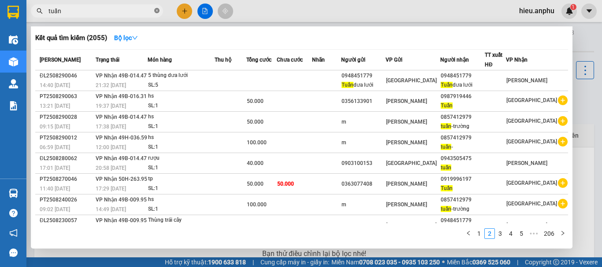
click at [157, 13] on icon "close-circle" at bounding box center [156, 10] width 5 height 5
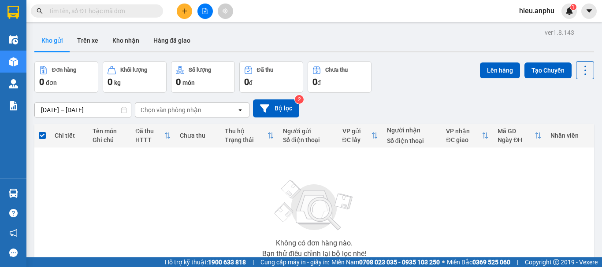
click at [297, 6] on div "Kết quả tìm kiếm ( 2055 ) Bộ lọc Mã ĐH Trạng thái Món hàng Thu hộ Tổng cước Chư…" at bounding box center [301, 11] width 602 height 22
click at [204, 11] on icon "file-add" at bounding box center [205, 11] width 6 height 6
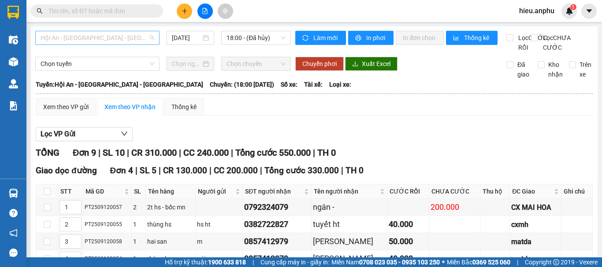
click at [74, 42] on span "Hội An - [GEOGRAPHIC_DATA] - [GEOGRAPHIC_DATA]" at bounding box center [98, 37] width 114 height 13
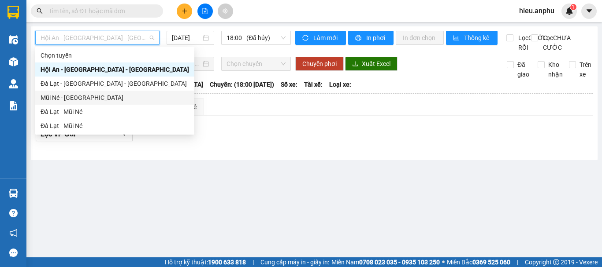
drag, startPoint x: 52, startPoint y: 96, endPoint x: 167, endPoint y: 45, distance: 125.8
click at [53, 94] on div "Mũi Né - [GEOGRAPHIC_DATA]" at bounding box center [115, 98] width 148 height 10
type input "[DATE]"
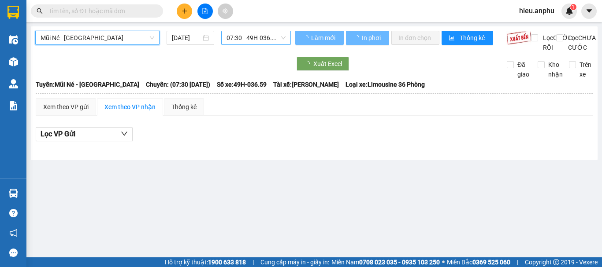
click at [248, 36] on span "07:30 - 49H-036.59" at bounding box center [255, 37] width 59 height 13
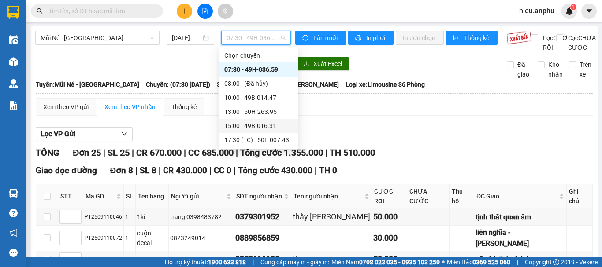
click at [240, 127] on div "15:00 - 49B-016.31" at bounding box center [258, 126] width 69 height 10
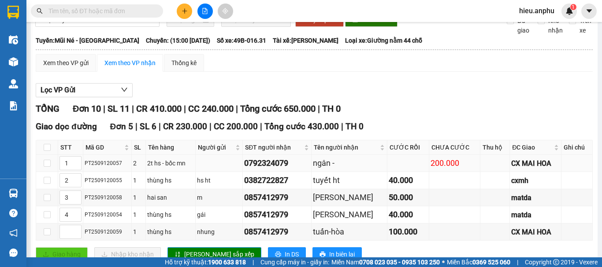
scroll to position [88, 0]
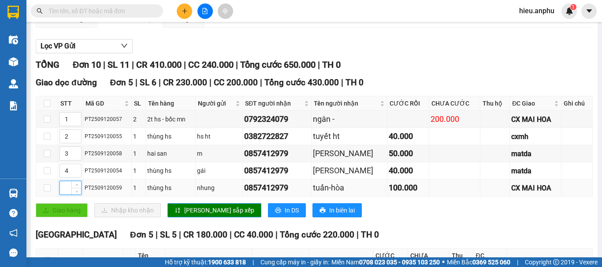
click at [66, 195] on input at bounding box center [70, 188] width 21 height 13
type input "3"
click at [67, 160] on input "3" at bounding box center [70, 153] width 21 height 13
type input "5"
click at [198, 215] on span "[PERSON_NAME] sắp xếp" at bounding box center [219, 211] width 70 height 10
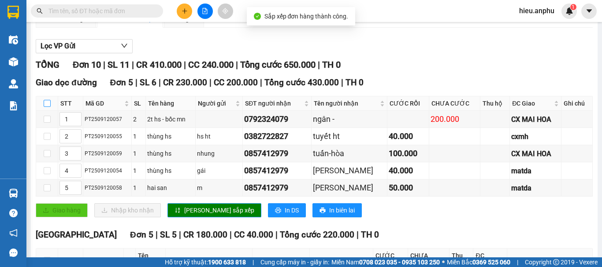
click at [48, 107] on input "checkbox" at bounding box center [47, 103] width 7 height 7
checkbox input "true"
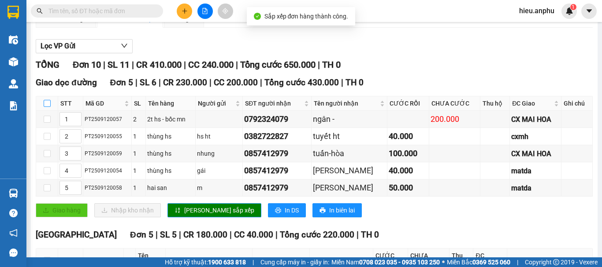
checkbox input "true"
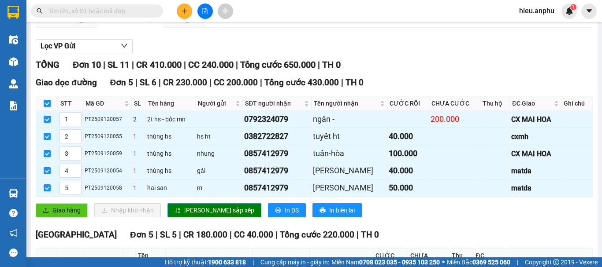
click at [108, 10] on input "text" at bounding box center [100, 11] width 104 height 10
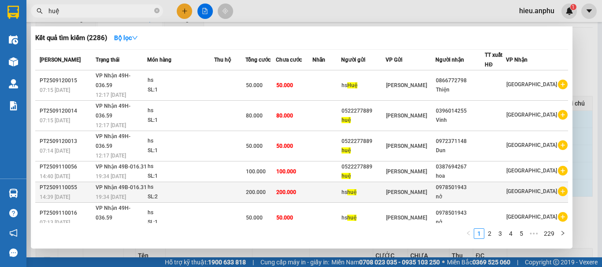
type input "huệ"
click at [457, 193] on div "nở" at bounding box center [460, 197] width 49 height 9
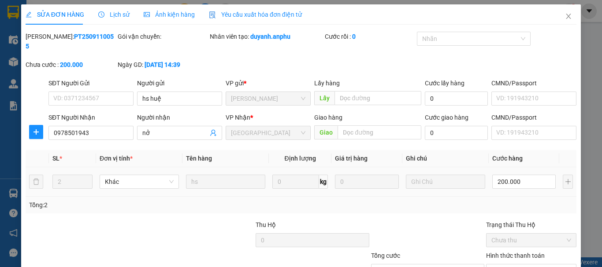
type input "hs huệ"
type input "0978501943"
type input "nở"
type input "200.000"
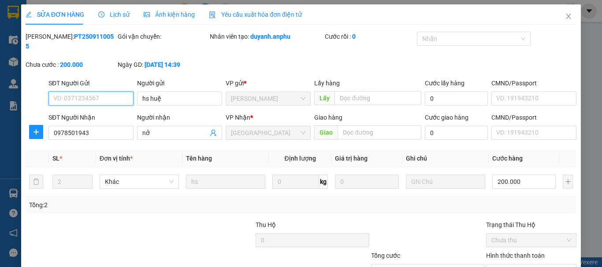
scroll to position [60, 0]
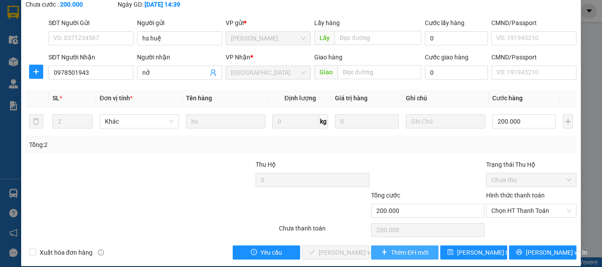
click at [403, 248] on span "Thêm ĐH mới" at bounding box center [409, 253] width 37 height 10
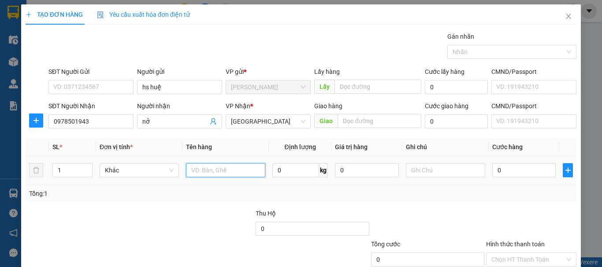
click at [220, 176] on input "text" at bounding box center [225, 170] width 79 height 14
type input "2t hs"
drag, startPoint x: 63, startPoint y: 169, endPoint x: 46, endPoint y: 165, distance: 17.3
click at [53, 173] on input "1" at bounding box center [72, 170] width 39 height 13
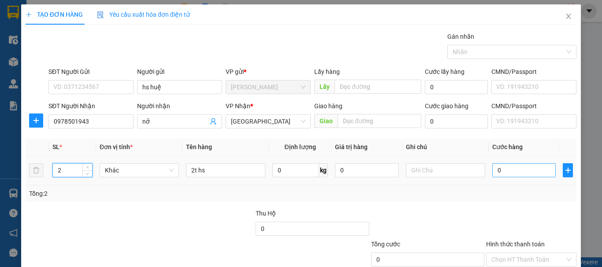
type input "2"
click at [500, 177] on input "0" at bounding box center [523, 170] width 63 height 14
type input "2"
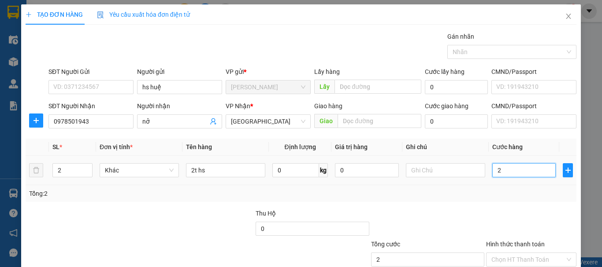
type input "20"
type input "200"
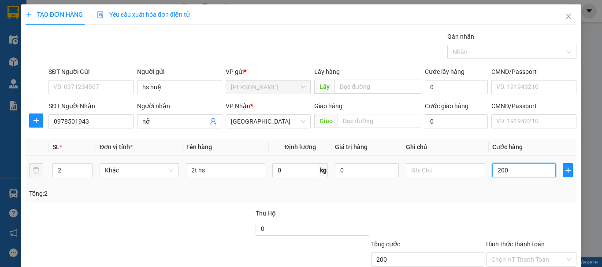
type input "200"
type input "200.000"
click at [62, 170] on input "2" at bounding box center [72, 170] width 39 height 13
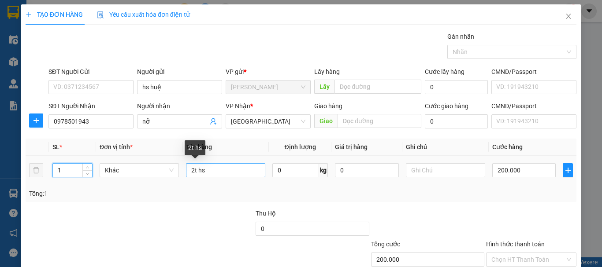
type input "1"
click at [188, 168] on input "2t hs" at bounding box center [225, 170] width 79 height 14
type input "1t hs"
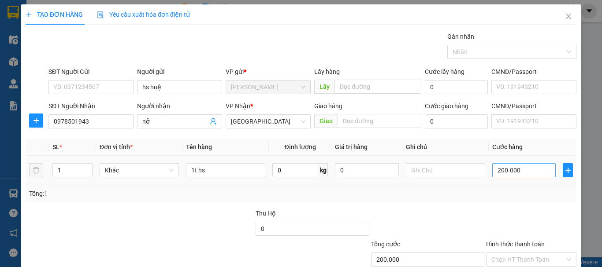
click at [506, 168] on div "200.000" at bounding box center [523, 171] width 63 height 18
click at [506, 168] on input "200.000" at bounding box center [523, 170] width 63 height 14
type input "1"
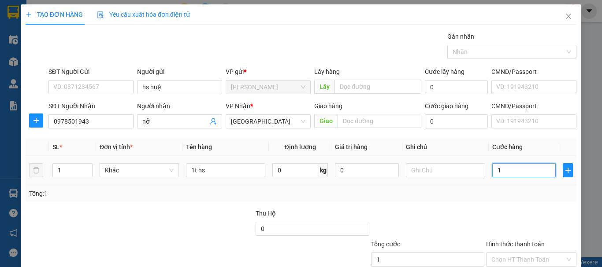
type input "10"
type input "100"
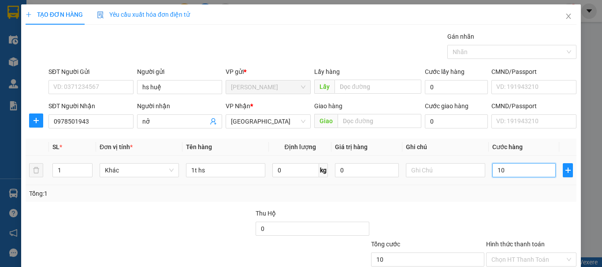
type input "100"
type input "100.000"
drag, startPoint x: 483, startPoint y: 193, endPoint x: 489, endPoint y: 192, distance: 6.3
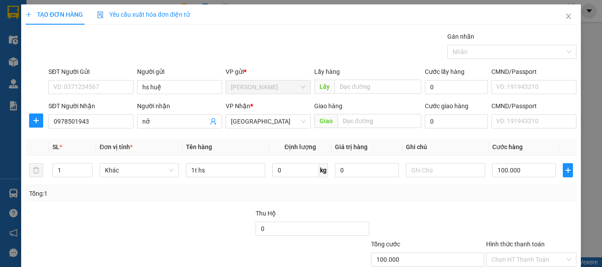
click at [483, 193] on div "Tổng: 1" at bounding box center [301, 194] width 544 height 10
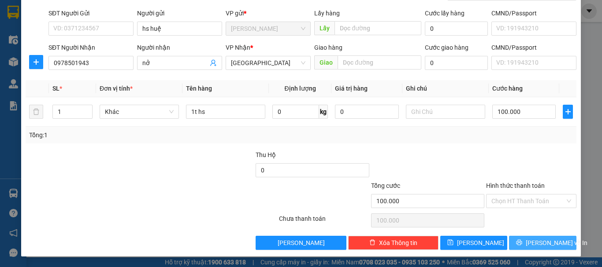
click at [539, 239] on span "[PERSON_NAME] và In" at bounding box center [557, 243] width 62 height 10
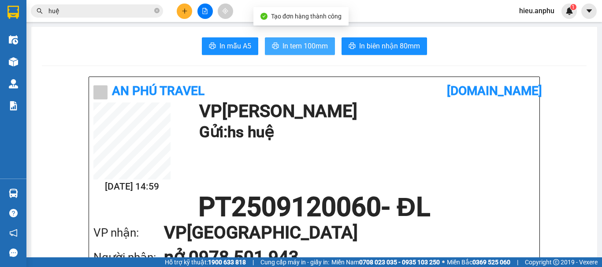
click at [322, 47] on span "In tem 100mm" at bounding box center [304, 46] width 45 height 11
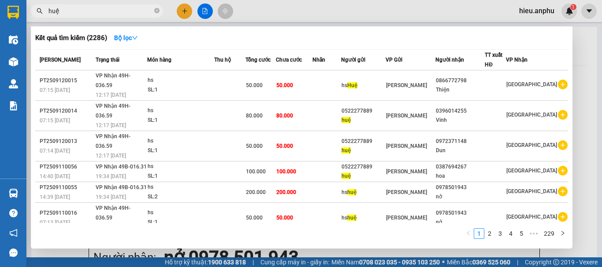
click at [83, 14] on input "huệ" at bounding box center [100, 11] width 104 height 10
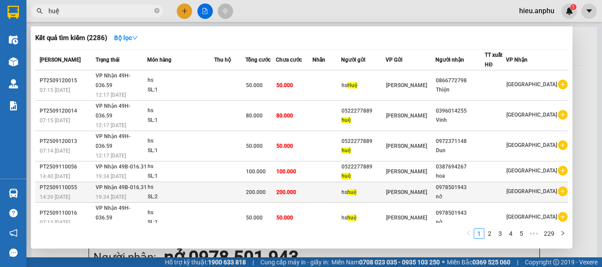
click at [461, 183] on div "0978501943" at bounding box center [460, 187] width 49 height 9
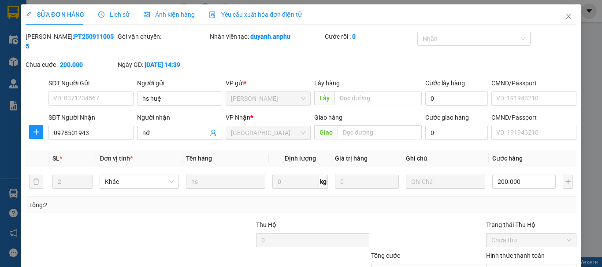
type input "hs huệ"
type input "0978501943"
type input "nở"
type input "200.000"
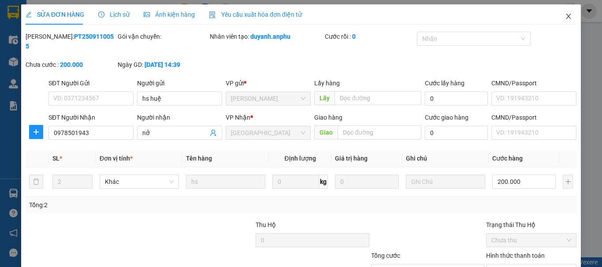
drag, startPoint x: 562, startPoint y: 16, endPoint x: 174, endPoint y: 0, distance: 388.0
click at [566, 16] on icon "close" at bounding box center [568, 16] width 5 height 5
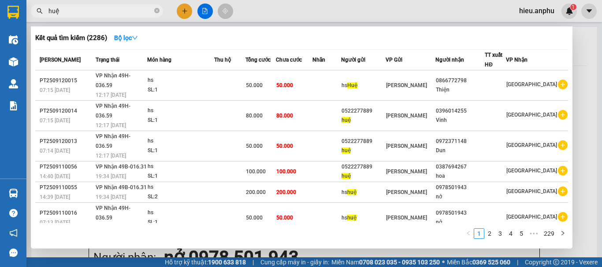
click at [100, 11] on input "huệ" at bounding box center [100, 11] width 104 height 10
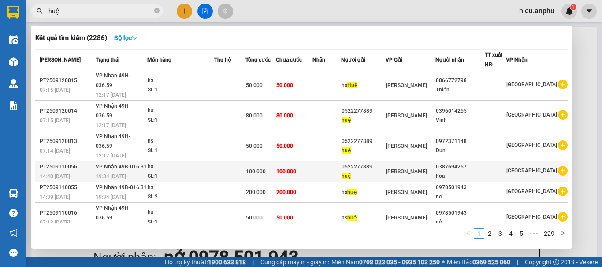
click at [454, 172] on div "hoa" at bounding box center [460, 176] width 49 height 9
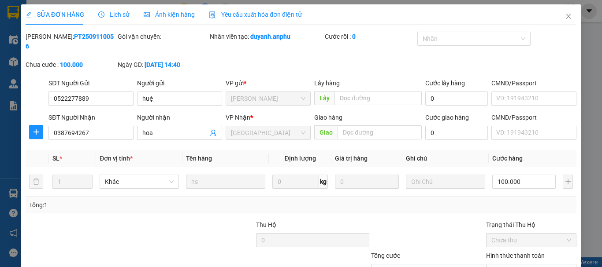
type input "0522277889"
type input "huệ"
type input "0387694267"
type input "hoa"
type input "100.000"
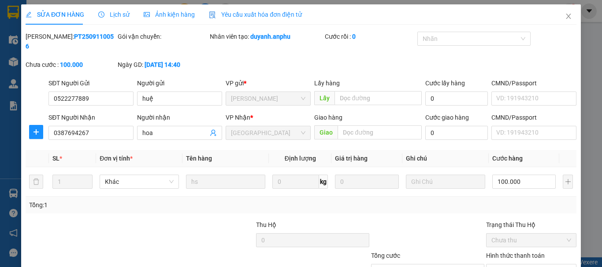
type input "100.000"
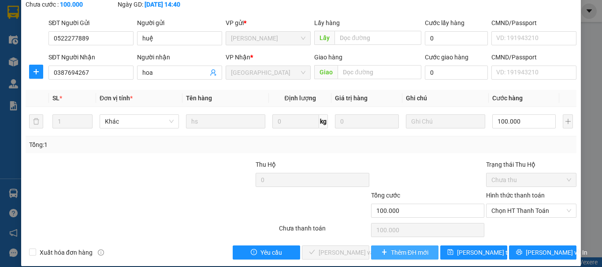
click at [413, 248] on button "Thêm ĐH mới" at bounding box center [404, 253] width 67 height 14
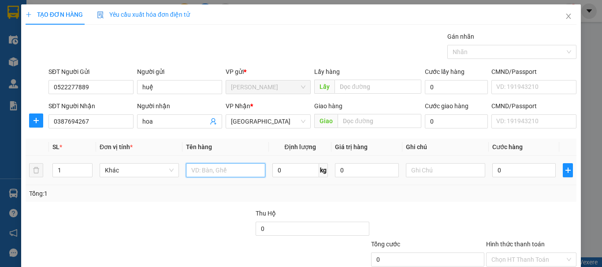
click at [225, 170] on input "text" at bounding box center [225, 170] width 79 height 14
type input "hải sản"
click at [492, 171] on input "0" at bounding box center [523, 170] width 63 height 14
type input "1"
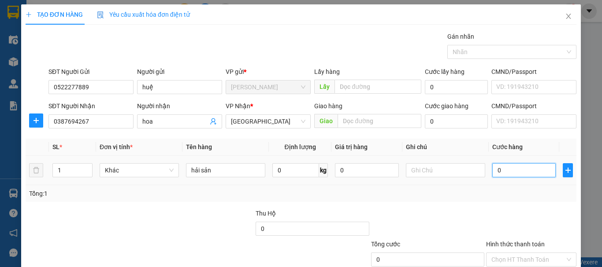
type input "1"
type input "10"
type input "100"
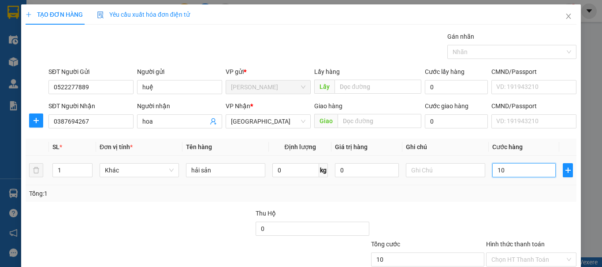
type input "100"
type input "100.000"
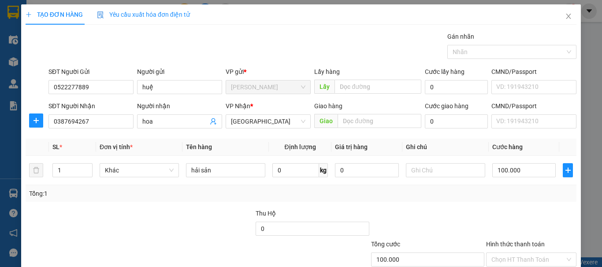
click at [485, 198] on div "Tổng: 1" at bounding box center [301, 194] width 544 height 10
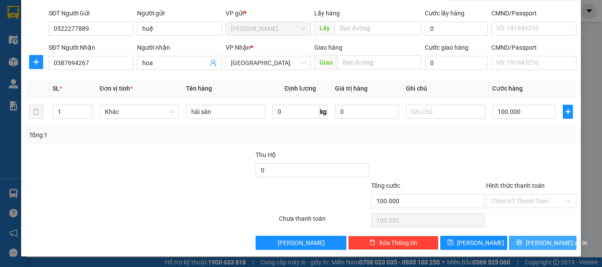
click at [537, 246] on span "[PERSON_NAME] và In" at bounding box center [557, 243] width 62 height 10
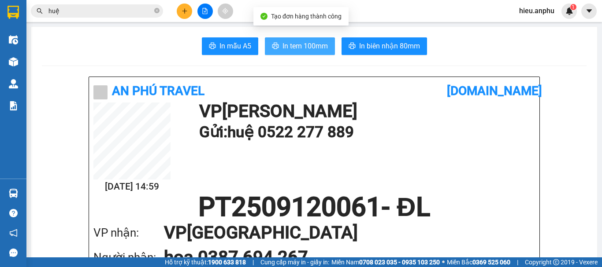
click at [320, 49] on span "In tem 100mm" at bounding box center [304, 46] width 45 height 11
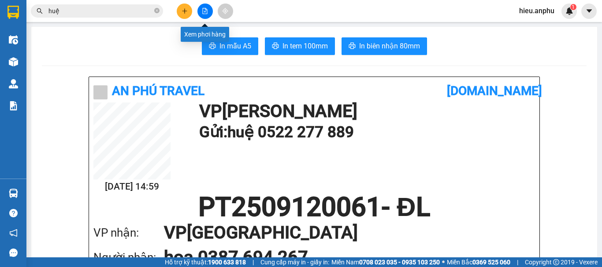
click at [205, 13] on icon "file-add" at bounding box center [205, 11] width 6 height 6
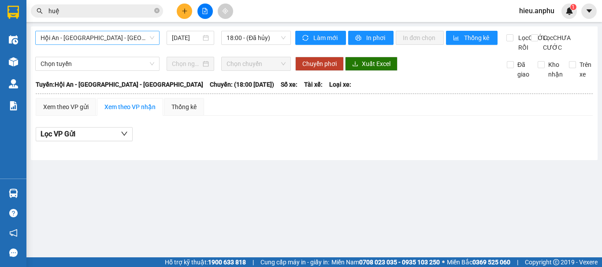
drag, startPoint x: 35, startPoint y: 33, endPoint x: 70, endPoint y: 34, distance: 35.7
click at [46, 33] on div "Hội An - [GEOGRAPHIC_DATA] - [GEOGRAPHIC_DATA]" at bounding box center [97, 38] width 131 height 14
click at [70, 34] on span "Hội An - [GEOGRAPHIC_DATA] - [GEOGRAPHIC_DATA]" at bounding box center [98, 37] width 114 height 13
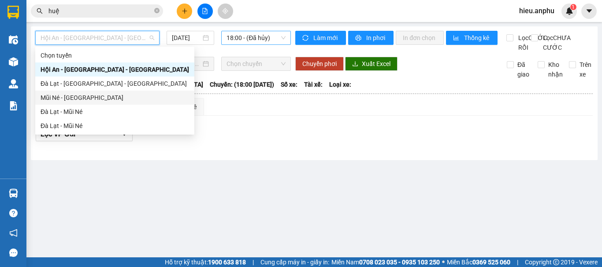
click at [57, 94] on div "Mũi Né - [GEOGRAPHIC_DATA]" at bounding box center [115, 98] width 148 height 10
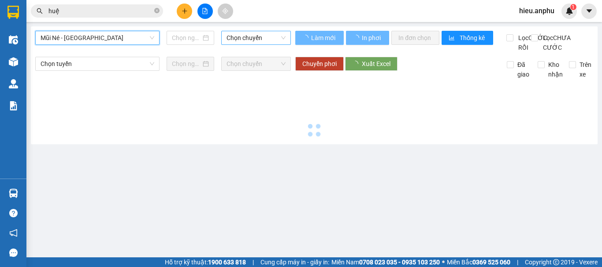
type input "[DATE]"
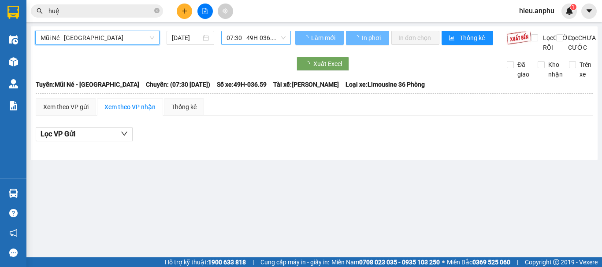
click at [234, 40] on span "07:30 - 49H-036.59" at bounding box center [255, 37] width 59 height 13
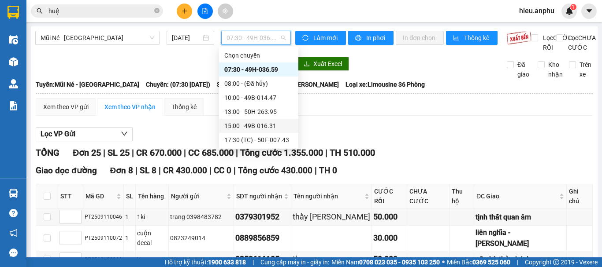
click at [243, 123] on div "15:00 - 49B-016.31" at bounding box center [258, 126] width 69 height 10
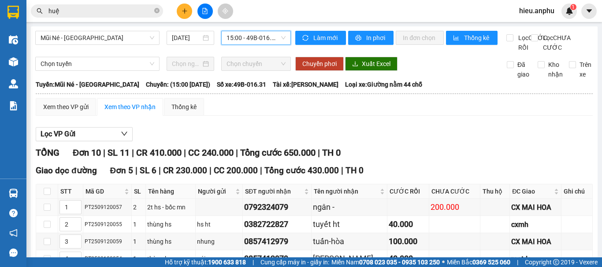
scroll to position [44, 0]
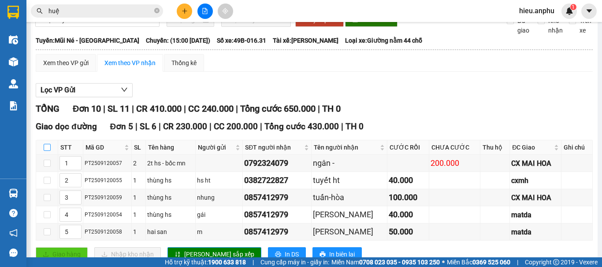
click at [48, 151] on input "checkbox" at bounding box center [47, 147] width 7 height 7
checkbox input "true"
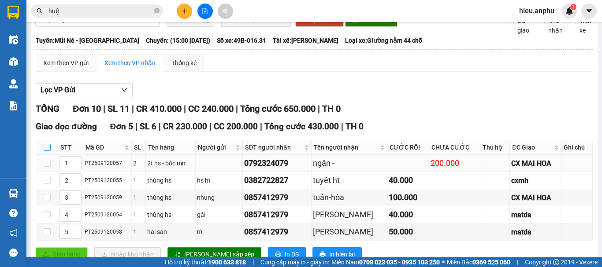
checkbox input "true"
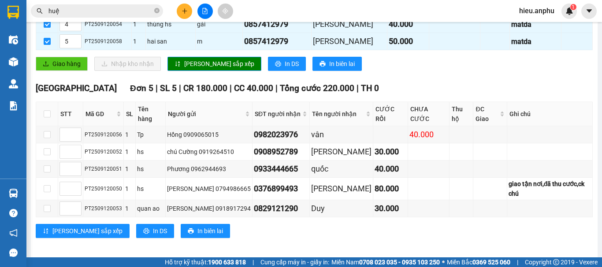
scroll to position [147, 0]
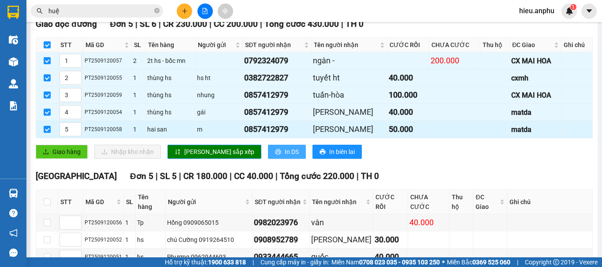
drag, startPoint x: 245, startPoint y: 162, endPoint x: 287, endPoint y: 148, distance: 44.2
click at [268, 159] on button "In DS" at bounding box center [287, 152] width 38 height 14
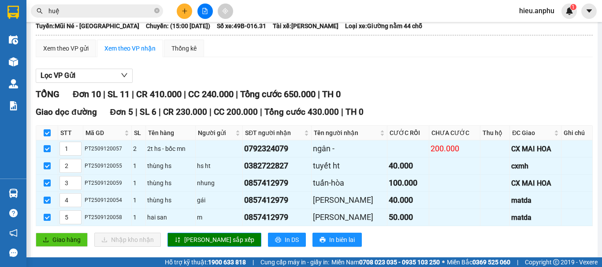
scroll to position [0, 0]
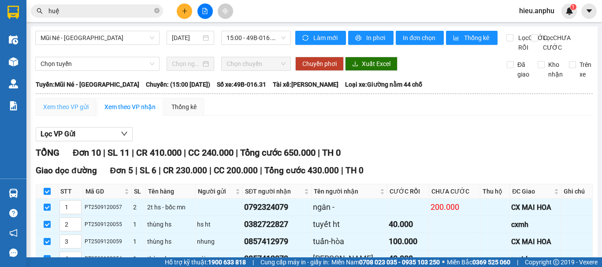
click at [65, 108] on div "Xem theo VP gửi" at bounding box center [66, 107] width 60 height 18
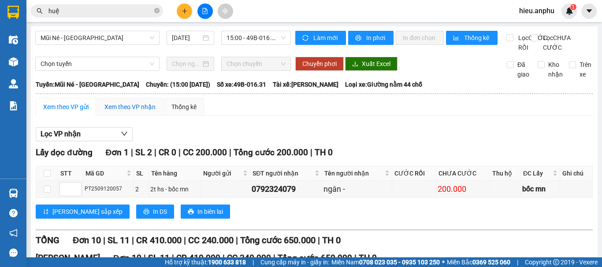
click at [118, 112] on div "Xem theo VP nhận" at bounding box center [129, 107] width 51 height 10
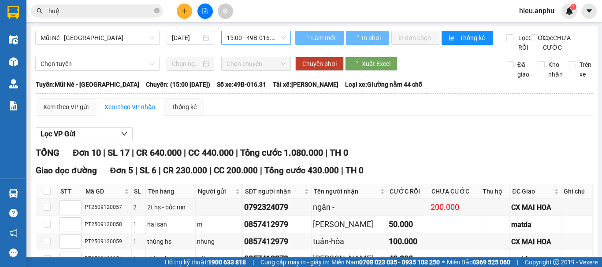
type input "1"
type input "5"
type input "3"
type input "4"
type input "2"
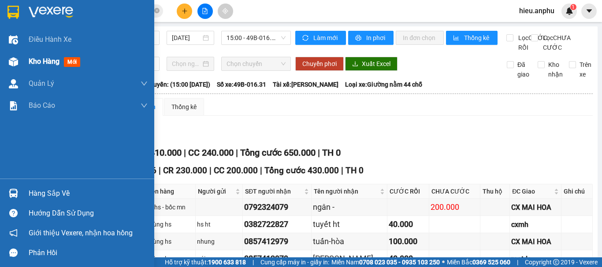
click at [25, 63] on div "Kho hàng mới" at bounding box center [77, 62] width 154 height 22
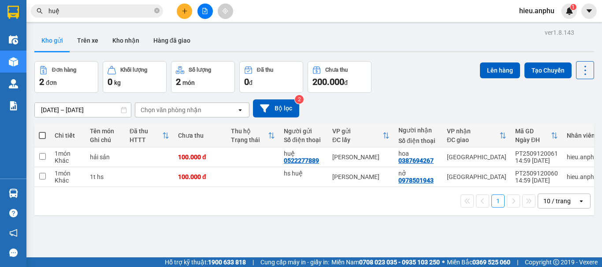
click at [45, 133] on span at bounding box center [42, 135] width 7 height 7
click at [42, 131] on input "checkbox" at bounding box center [42, 131] width 0 height 0
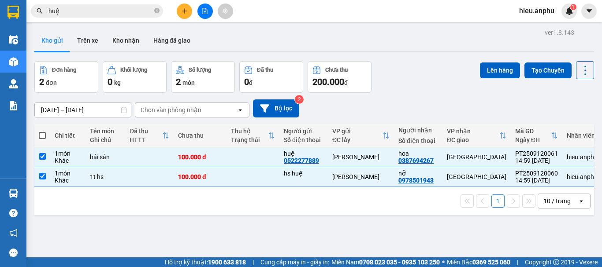
checkbox input "true"
click at [484, 65] on button "Lên hàng" at bounding box center [500, 71] width 40 height 16
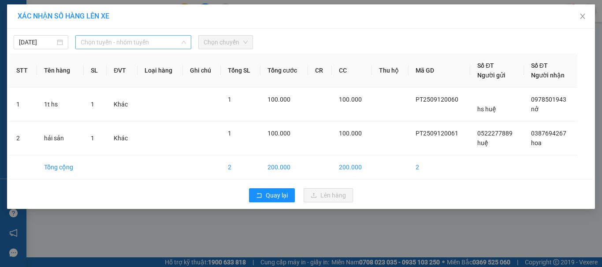
click at [93, 37] on span "Chọn tuyến - nhóm tuyến" at bounding box center [133, 42] width 105 height 13
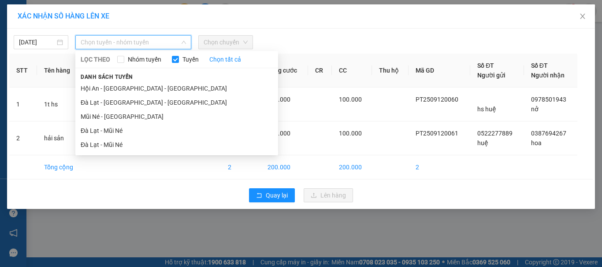
drag, startPoint x: 94, startPoint y: 114, endPoint x: 164, endPoint y: 77, distance: 79.4
click at [94, 115] on li "Mũi Né - [GEOGRAPHIC_DATA]" at bounding box center [176, 117] width 203 height 14
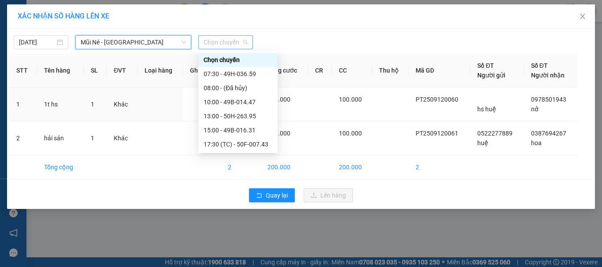
click at [231, 44] on span "Chọn chuyến" at bounding box center [226, 42] width 44 height 13
click at [223, 133] on div "15:00 - 49B-016.31" at bounding box center [238, 131] width 69 height 10
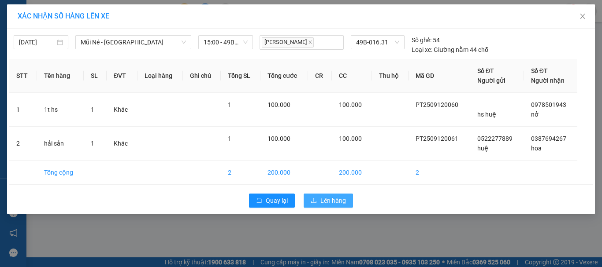
click at [330, 196] on button "Lên hàng" at bounding box center [328, 201] width 49 height 14
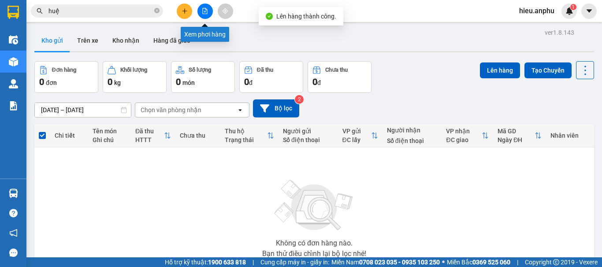
click at [206, 7] on button at bounding box center [204, 11] width 15 height 15
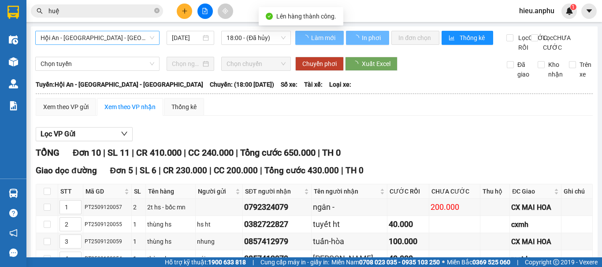
click at [74, 37] on span "Hội An - [GEOGRAPHIC_DATA] - [GEOGRAPHIC_DATA]" at bounding box center [98, 37] width 114 height 13
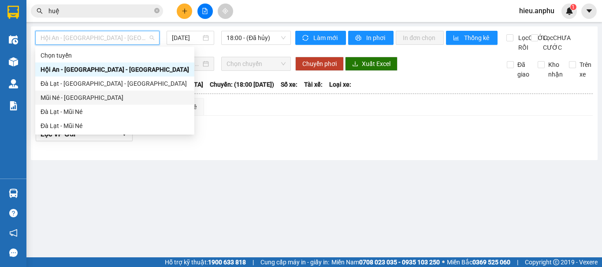
click at [53, 96] on div "Mũi Né - [GEOGRAPHIC_DATA]" at bounding box center [115, 98] width 148 height 10
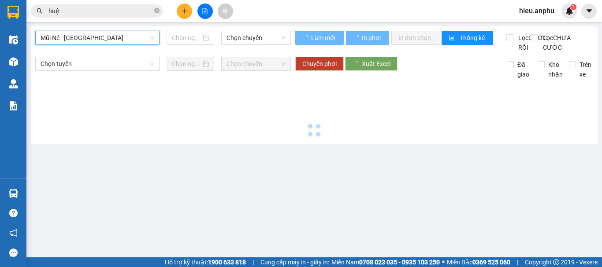
type input "[DATE]"
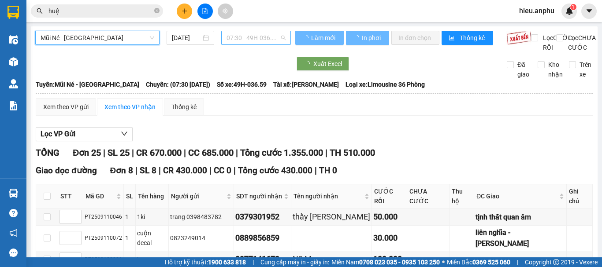
click at [263, 34] on span "07:30 - 49H-036.59" at bounding box center [255, 37] width 59 height 13
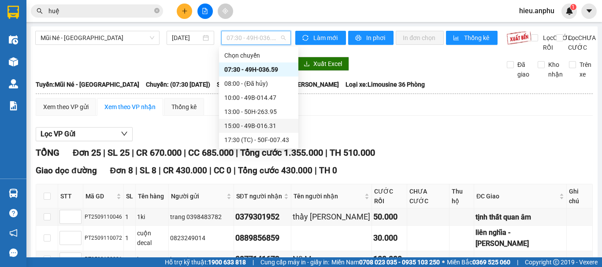
click at [226, 121] on div "15:00 - 49B-016.31" at bounding box center [258, 126] width 69 height 10
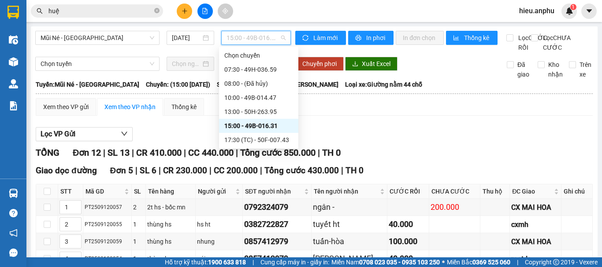
click at [241, 38] on span "15:00 - 49B-016.31" at bounding box center [255, 37] width 59 height 13
click at [237, 137] on div "17:30 (TC) - 50F-007.43" at bounding box center [258, 140] width 69 height 10
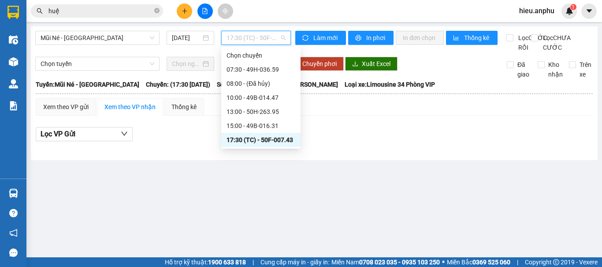
click at [264, 39] on span "17:30 (TC) - 50F-007.43" at bounding box center [255, 37] width 59 height 13
click at [267, 144] on div "17:30 (TC) - 50F-007.43" at bounding box center [260, 140] width 69 height 10
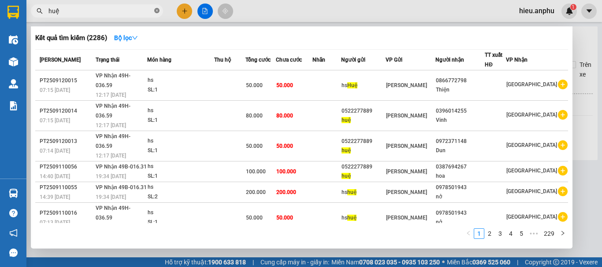
click at [158, 11] on icon "close-circle" at bounding box center [156, 10] width 5 height 5
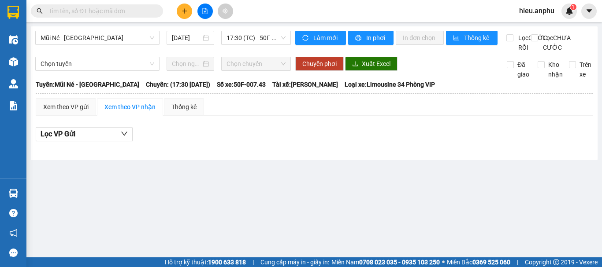
drag, startPoint x: 114, startPoint y: 9, endPoint x: 97, endPoint y: 1, distance: 18.7
click at [112, 8] on input "text" at bounding box center [100, 11] width 104 height 10
click at [119, 11] on input "text" at bounding box center [100, 11] width 104 height 10
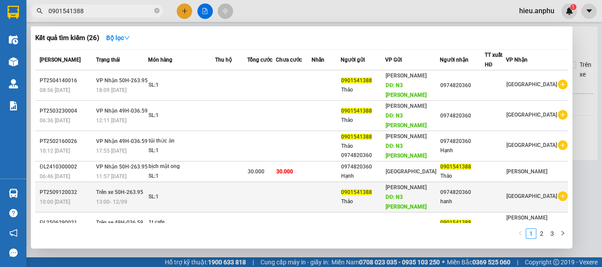
type input "0901541388"
click at [247, 182] on td at bounding box center [231, 197] width 32 height 30
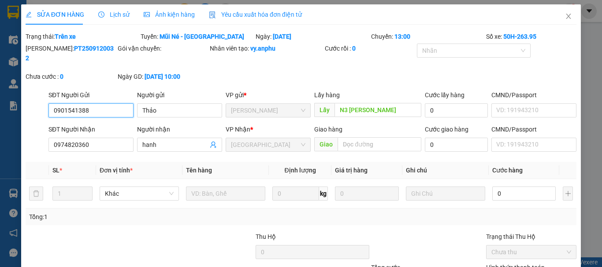
type input "0901541388"
type input "Thảo"
type input "N3 sara"
type input "0974820360"
type input "hanh"
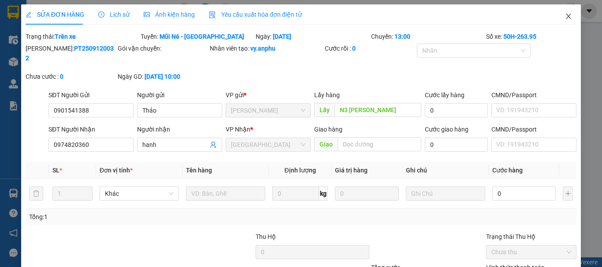
click at [565, 14] on icon "close" at bounding box center [568, 16] width 7 height 7
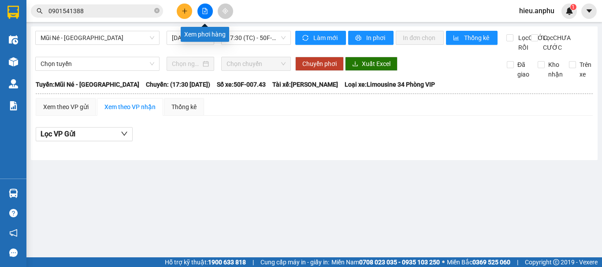
click at [208, 10] on icon "file-add" at bounding box center [205, 11] width 6 height 6
click at [204, 12] on icon "file-add" at bounding box center [205, 11] width 6 height 6
click at [282, 6] on div "Kết quả tìm kiếm ( 26 ) Bộ lọc Mã ĐH Trạng thái Món hàng Thu hộ Tổng cước Chưa …" at bounding box center [301, 11] width 602 height 22
click at [252, 34] on span "17:30 (TC) - 50F-007.43" at bounding box center [255, 37] width 59 height 13
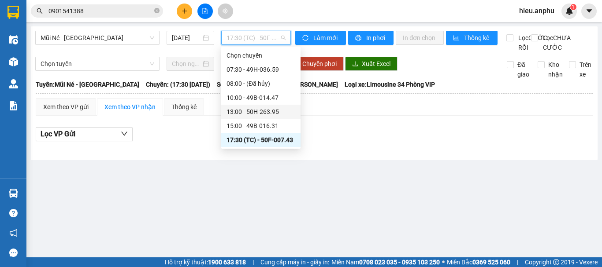
click at [241, 109] on div "13:00 - 50H-263.95" at bounding box center [260, 112] width 69 height 10
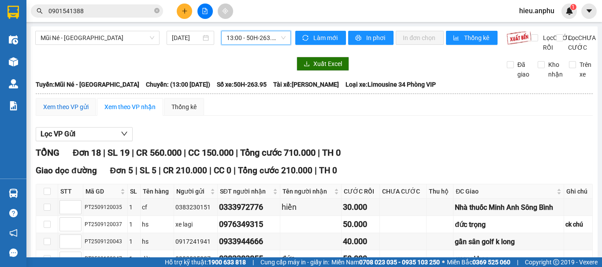
click at [60, 112] on div "Xem theo VP gửi" at bounding box center [65, 107] width 45 height 10
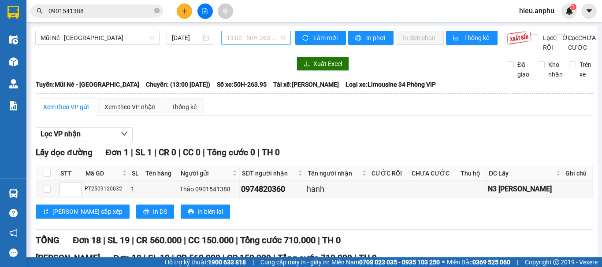
click at [263, 33] on span "13:00 - 50H-263.95" at bounding box center [255, 37] width 59 height 13
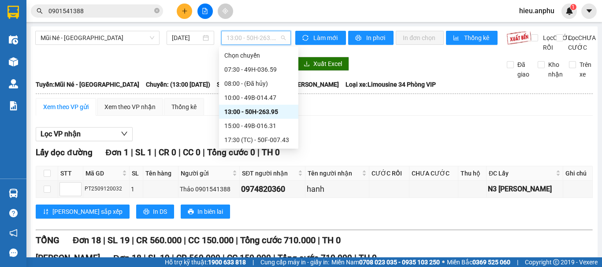
click at [240, 112] on div "13:00 - 50H-263.95" at bounding box center [258, 112] width 69 height 10
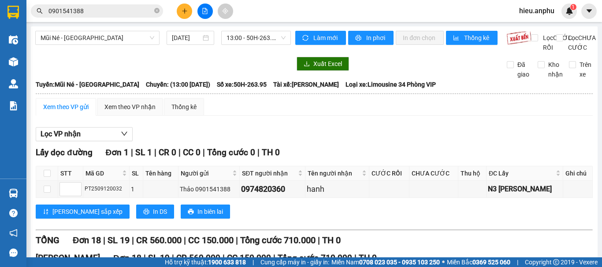
click at [236, 37] on span "13:00 - 50H-263.95" at bounding box center [255, 37] width 59 height 13
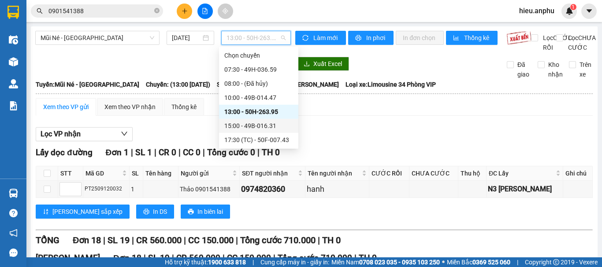
click at [229, 126] on div "15:00 - 49B-016.31" at bounding box center [258, 126] width 69 height 10
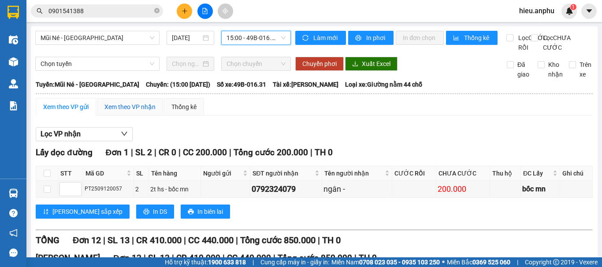
click at [133, 112] on div "Xem theo VP nhận" at bounding box center [129, 107] width 51 height 10
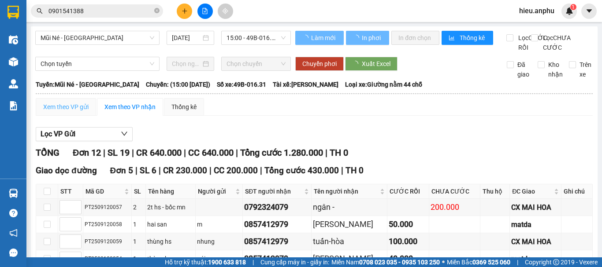
type input "1"
type input "5"
type input "3"
type input "4"
type input "2"
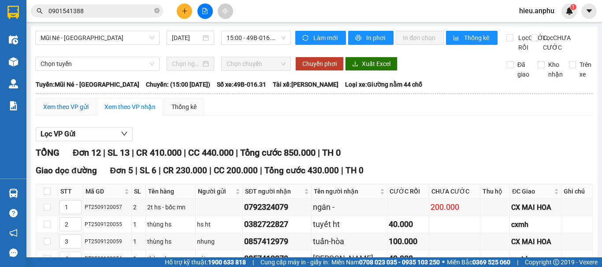
click at [54, 112] on div "Xem theo VP gửi" at bounding box center [65, 107] width 45 height 10
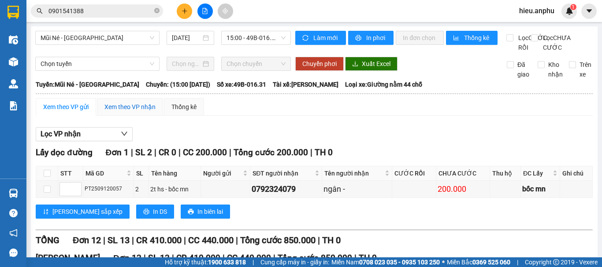
click at [143, 112] on div "Xem theo VP nhận" at bounding box center [129, 107] width 51 height 10
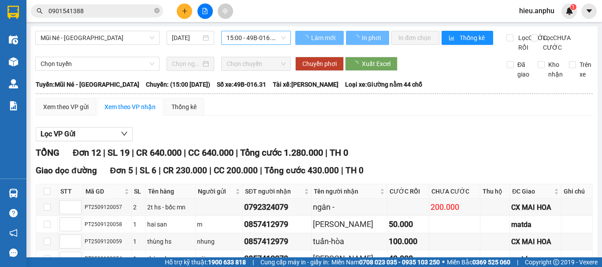
type input "1"
type input "5"
type input "3"
type input "4"
type input "2"
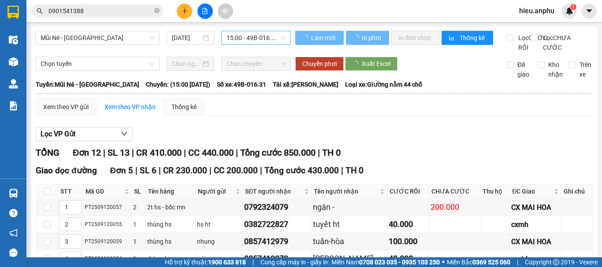
click at [258, 32] on span "15:00 - 49B-016.31" at bounding box center [255, 37] width 59 height 13
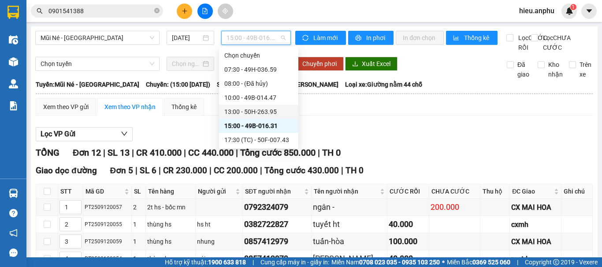
click at [247, 111] on div "13:00 - 50H-263.95" at bounding box center [258, 112] width 69 height 10
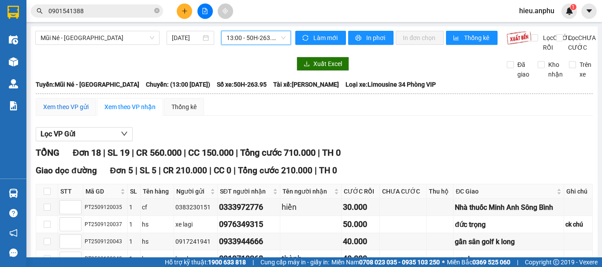
click at [72, 112] on div "Xem theo VP gửi" at bounding box center [65, 107] width 45 height 10
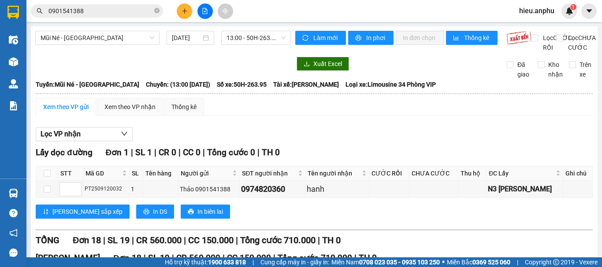
click at [123, 52] on div "Mũi Né - Đà Lạt 12/09/2025 13:00 - 50H-263.95" at bounding box center [163, 42] width 256 height 22
click at [272, 8] on div "Kết quả tìm kiếm ( 26 ) Bộ lọc Mã ĐH Trạng thái Món hàng Thu hộ Tổng cước Chưa …" at bounding box center [301, 11] width 602 height 22
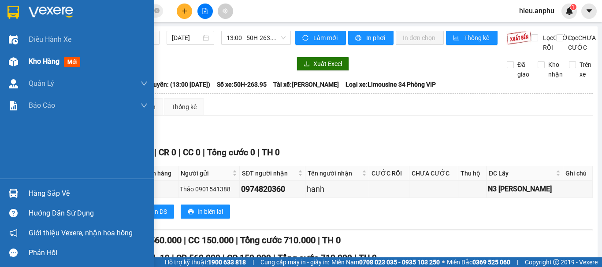
click at [13, 57] on img at bounding box center [13, 61] width 9 height 9
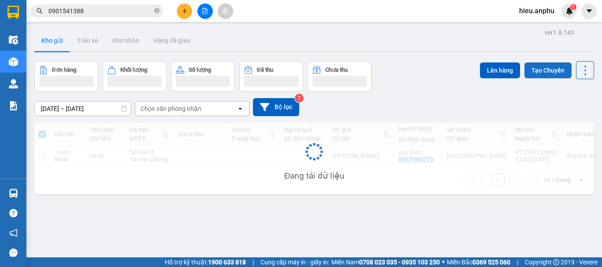
click at [531, 68] on button "Tạo Chuyến" at bounding box center [547, 71] width 47 height 16
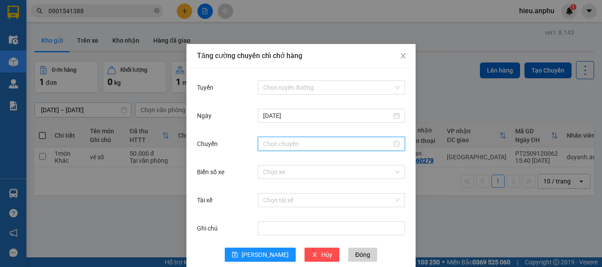
click at [292, 146] on input "Chuyến" at bounding box center [327, 144] width 129 height 10
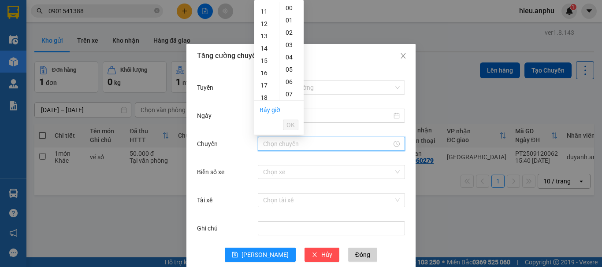
scroll to position [176, 0]
click at [263, 40] on div "17" at bounding box center [266, 41] width 25 height 12
type input "17:00"
click at [294, 125] on span "OK" at bounding box center [290, 125] width 8 height 10
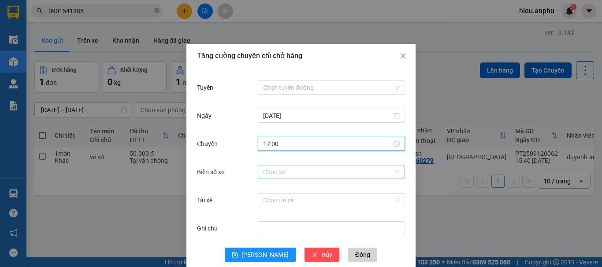
click at [273, 169] on input "Biển số xe" at bounding box center [328, 172] width 130 height 13
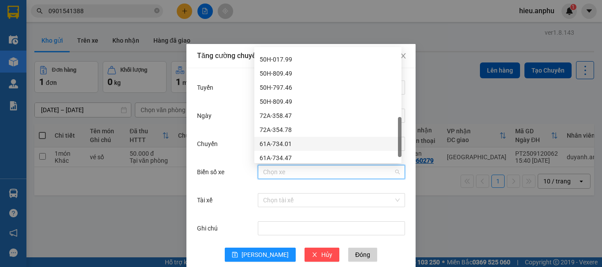
scroll to position [282, 0]
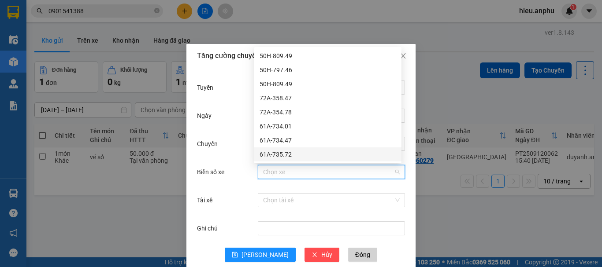
click at [273, 155] on div "61A-735.72" at bounding box center [327, 155] width 137 height 10
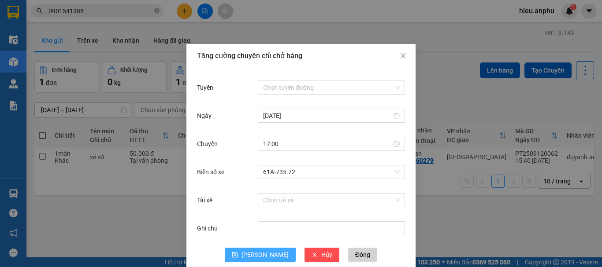
click at [248, 248] on button "[PERSON_NAME]" at bounding box center [260, 255] width 71 height 14
click at [278, 87] on input "Tuyến" at bounding box center [328, 87] width 130 height 13
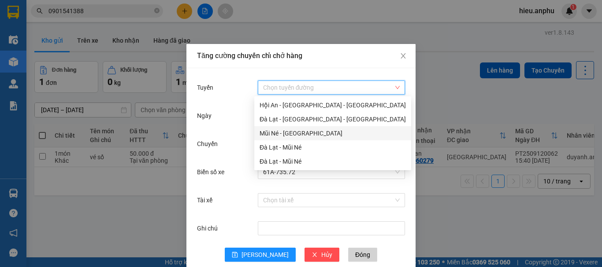
click at [271, 133] on div "Mũi Né - [GEOGRAPHIC_DATA]" at bounding box center [332, 134] width 146 height 10
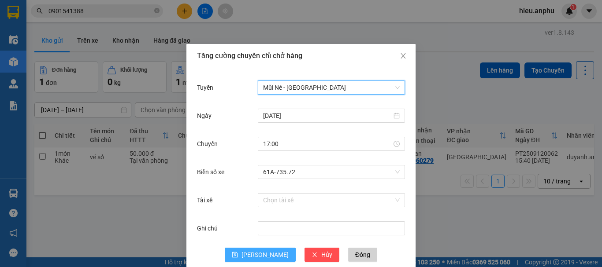
click at [254, 254] on button "[PERSON_NAME]" at bounding box center [260, 255] width 71 height 14
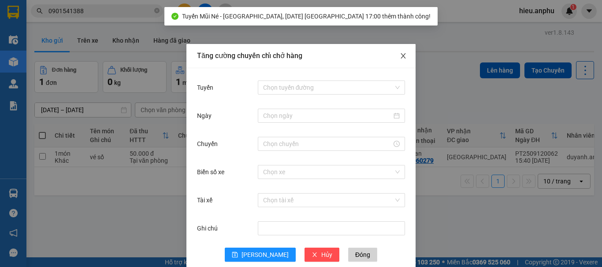
click at [396, 59] on span "Close" at bounding box center [403, 56] width 25 height 25
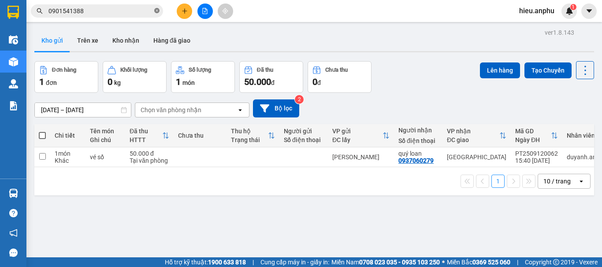
click at [158, 10] on icon "close-circle" at bounding box center [156, 10] width 5 height 5
click at [437, 41] on div "Kho gửi Trên xe Kho nhận Hàng đã giao" at bounding box center [314, 41] width 560 height 23
click at [412, 34] on div "Kho gửi Trên xe Kho nhận Hàng đã giao" at bounding box center [314, 41] width 560 height 23
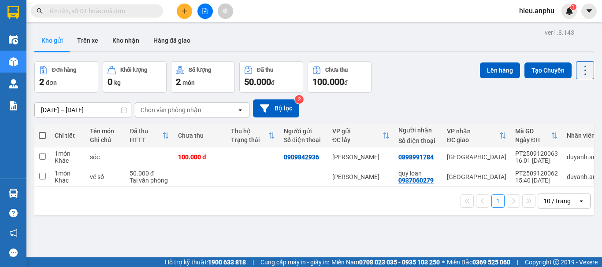
click at [40, 134] on span at bounding box center [42, 135] width 7 height 7
click at [42, 131] on input "checkbox" at bounding box center [42, 131] width 0 height 0
checkbox input "true"
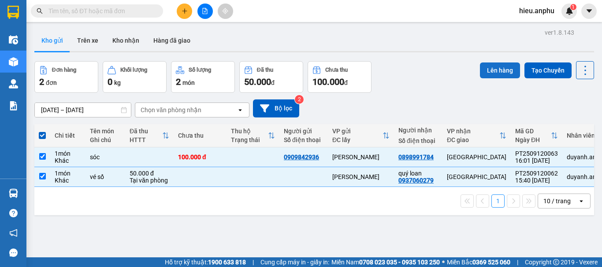
click at [489, 70] on button "Lên hàng" at bounding box center [500, 71] width 40 height 16
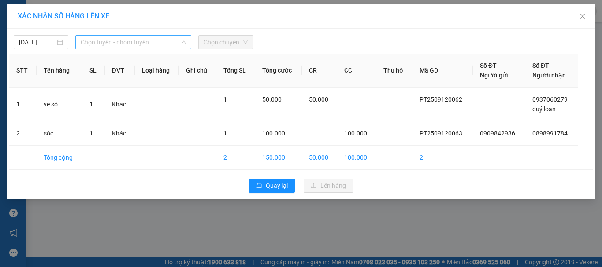
click at [99, 44] on span "Chọn tuyến - nhóm tuyến" at bounding box center [133, 42] width 105 height 13
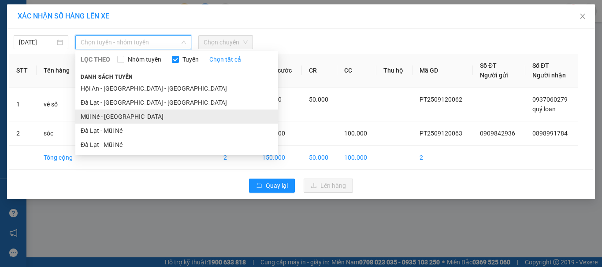
drag, startPoint x: 87, startPoint y: 118, endPoint x: 228, endPoint y: 49, distance: 156.4
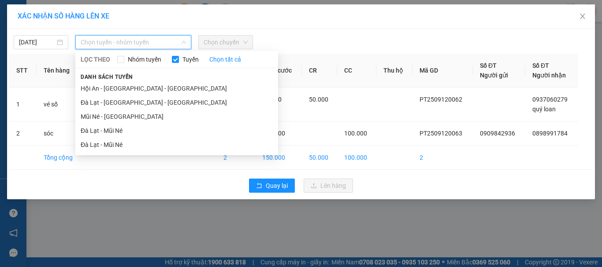
click at [88, 118] on li "Mũi Né - [GEOGRAPHIC_DATA]" at bounding box center [176, 117] width 203 height 14
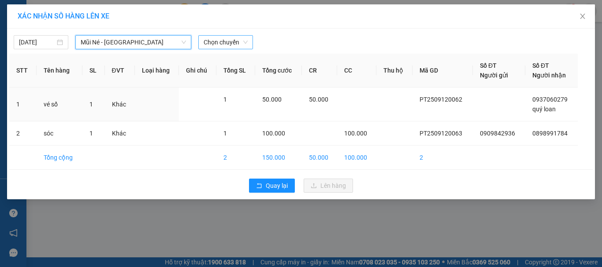
click at [230, 44] on span "Chọn chuyến" at bounding box center [226, 42] width 44 height 13
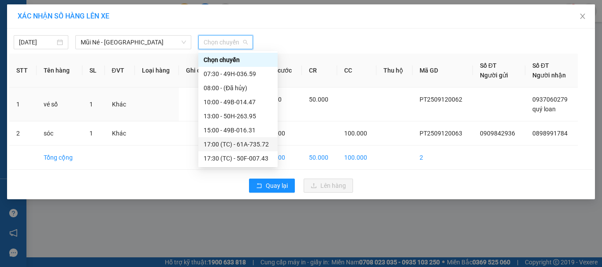
click at [240, 139] on div "17:00 (TC) - 61A-735.72" at bounding box center [237, 144] width 79 height 14
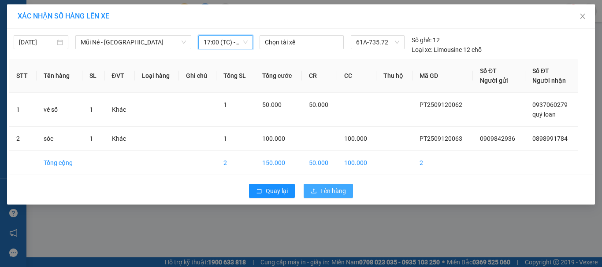
click at [334, 192] on span "Lên hàng" at bounding box center [333, 191] width 26 height 10
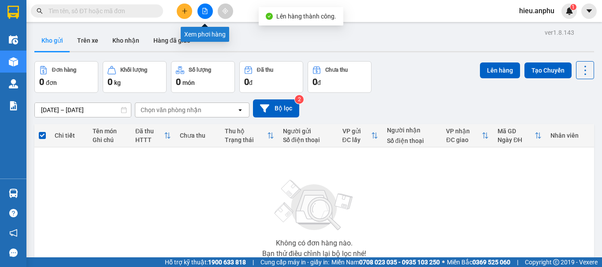
click at [206, 12] on icon "file-add" at bounding box center [205, 11] width 6 height 6
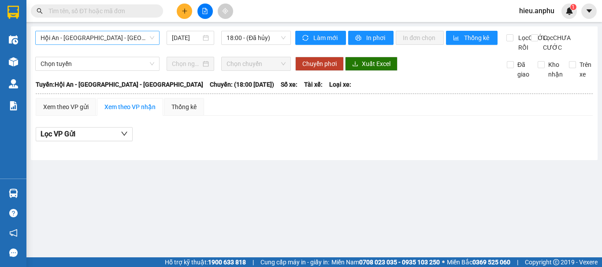
click at [69, 34] on span "Hội An - [GEOGRAPHIC_DATA] - [GEOGRAPHIC_DATA]" at bounding box center [98, 37] width 114 height 13
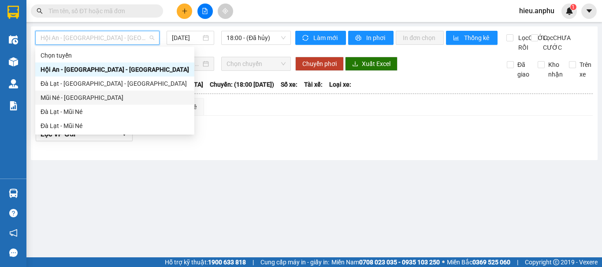
click at [54, 94] on div "Mũi Né - [GEOGRAPHIC_DATA]" at bounding box center [115, 98] width 148 height 10
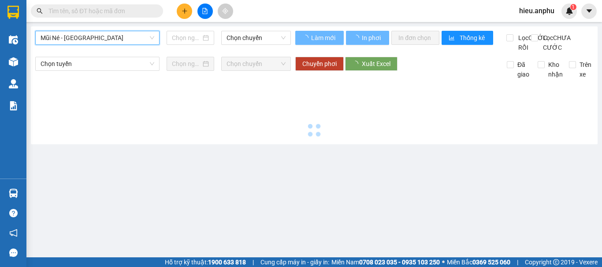
type input "[DATE]"
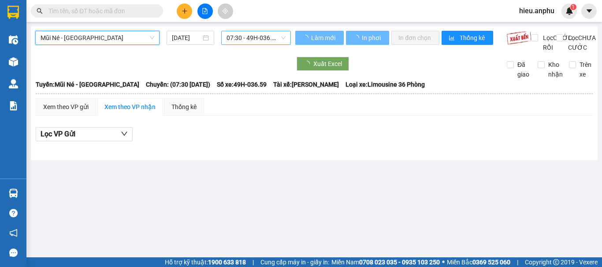
click at [235, 40] on span "07:30 - 49H-036.59" at bounding box center [255, 37] width 59 height 13
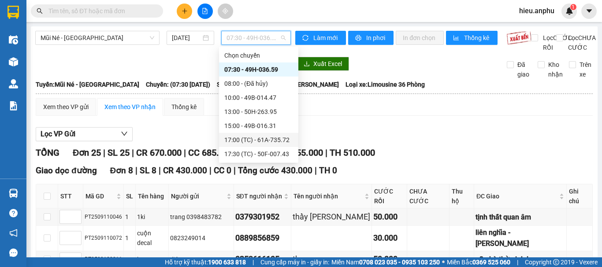
click at [240, 139] on div "17:00 (TC) - 61A-735.72" at bounding box center [258, 140] width 69 height 10
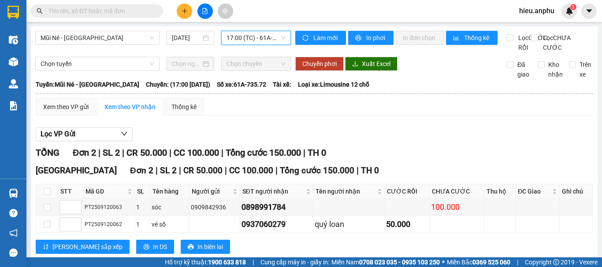
scroll to position [31, 0]
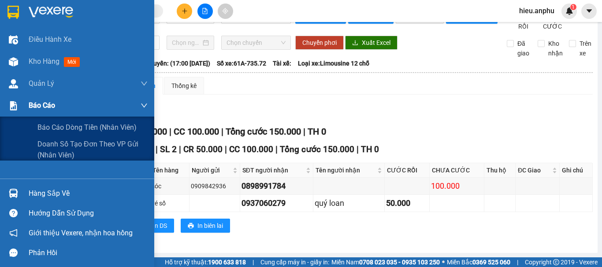
drag, startPoint x: 42, startPoint y: 109, endPoint x: 62, endPoint y: 135, distance: 32.4
click at [43, 109] on span "Báo cáo" at bounding box center [42, 105] width 26 height 11
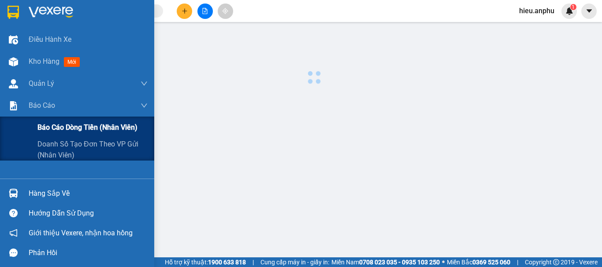
click at [63, 126] on span "Báo cáo dòng tiền (nhân viên)" at bounding box center [87, 127] width 100 height 11
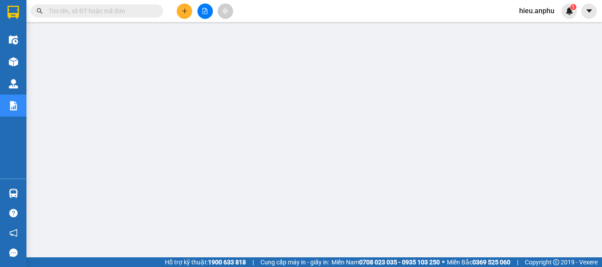
click at [102, 4] on div "Kết quả tìm kiếm ( 0 ) Bộ lọc No Data" at bounding box center [86, 11] width 172 height 15
click at [86, 12] on input "text" at bounding box center [100, 11] width 104 height 10
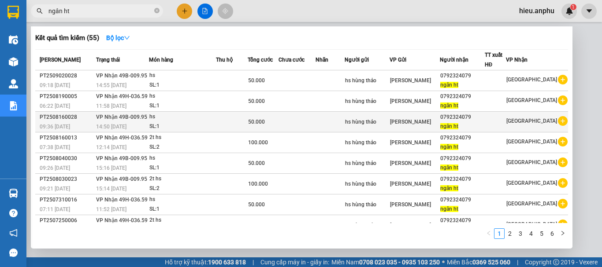
type input "ngân ht"
click at [316, 122] on td at bounding box center [296, 122] width 37 height 21
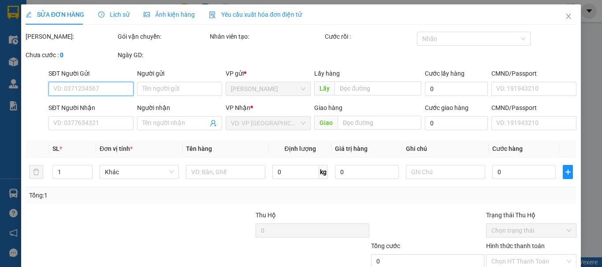
type input "hs hùng thảo"
type input "0792324079"
type input "ngân ht"
type input "50.000"
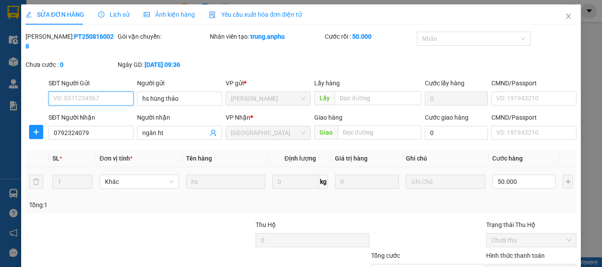
scroll to position [60, 0]
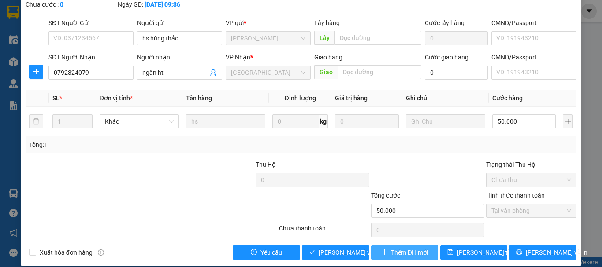
click at [416, 248] on span "Thêm ĐH mới" at bounding box center [409, 253] width 37 height 10
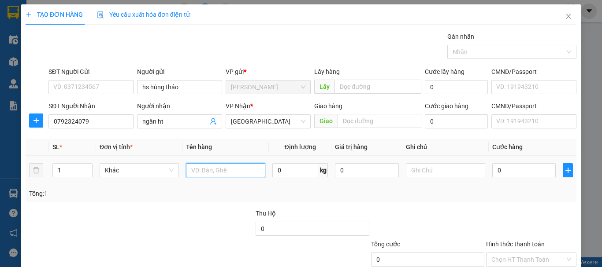
click at [230, 175] on input "text" at bounding box center [225, 170] width 79 height 14
type input "thung hs"
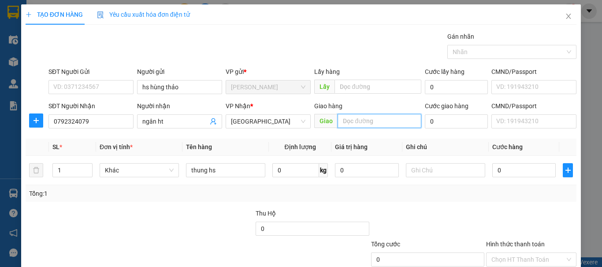
click at [361, 119] on input "text" at bounding box center [379, 121] width 84 height 14
type input "cx mai hoa"
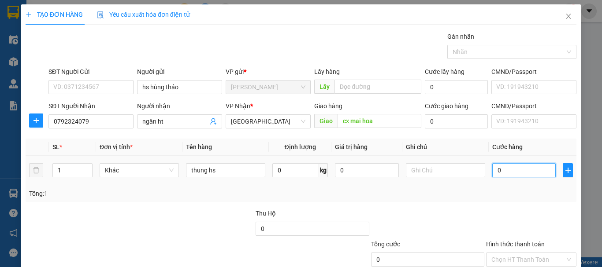
click at [509, 174] on input "0" at bounding box center [523, 170] width 63 height 14
type input "5"
type input "50"
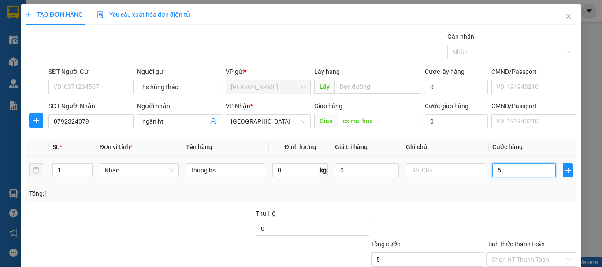
type input "50"
type input "50.000"
click at [485, 202] on div "Transit Pickup Surcharge Ids Transit Deliver Surcharge Ids Transit Deliver Surc…" at bounding box center [301, 170] width 551 height 277
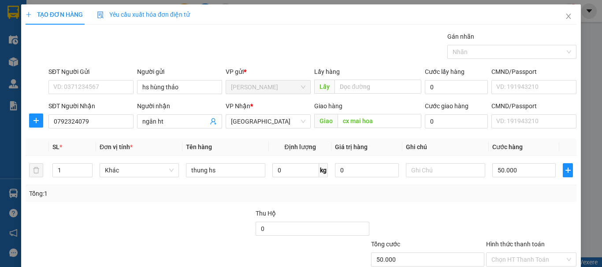
scroll to position [59, 0]
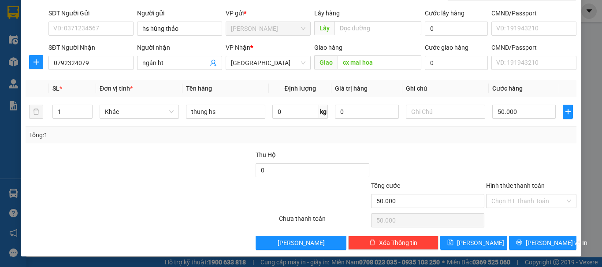
click at [480, 144] on div "Transit Pickup Surcharge Ids Transit Deliver Surcharge Ids Transit Deliver Surc…" at bounding box center [301, 111] width 551 height 277
click at [512, 211] on div "Hình thức thanh toán Chọn HT Thanh Toán" at bounding box center [531, 196] width 90 height 31
click at [502, 203] on input "Hình thức thanh toán" at bounding box center [528, 201] width 74 height 13
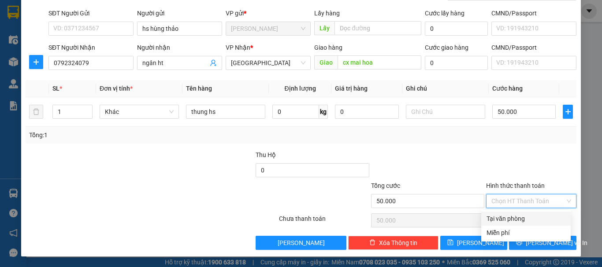
drag, startPoint x: 504, startPoint y: 222, endPoint x: 514, endPoint y: 229, distance: 12.3
click at [504, 221] on div "Tại văn phòng" at bounding box center [525, 219] width 79 height 10
type input "0"
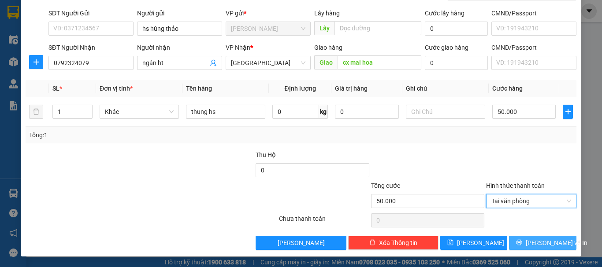
click at [537, 241] on span "[PERSON_NAME] và In" at bounding box center [557, 243] width 62 height 10
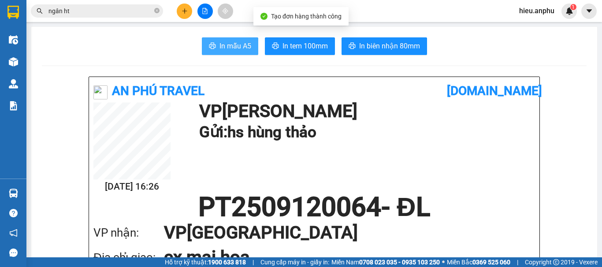
drag, startPoint x: 230, startPoint y: 51, endPoint x: 226, endPoint y: 44, distance: 8.3
click at [230, 51] on span "In mẫu A5" at bounding box center [235, 46] width 32 height 11
